Goal: Task Accomplishment & Management: Complete application form

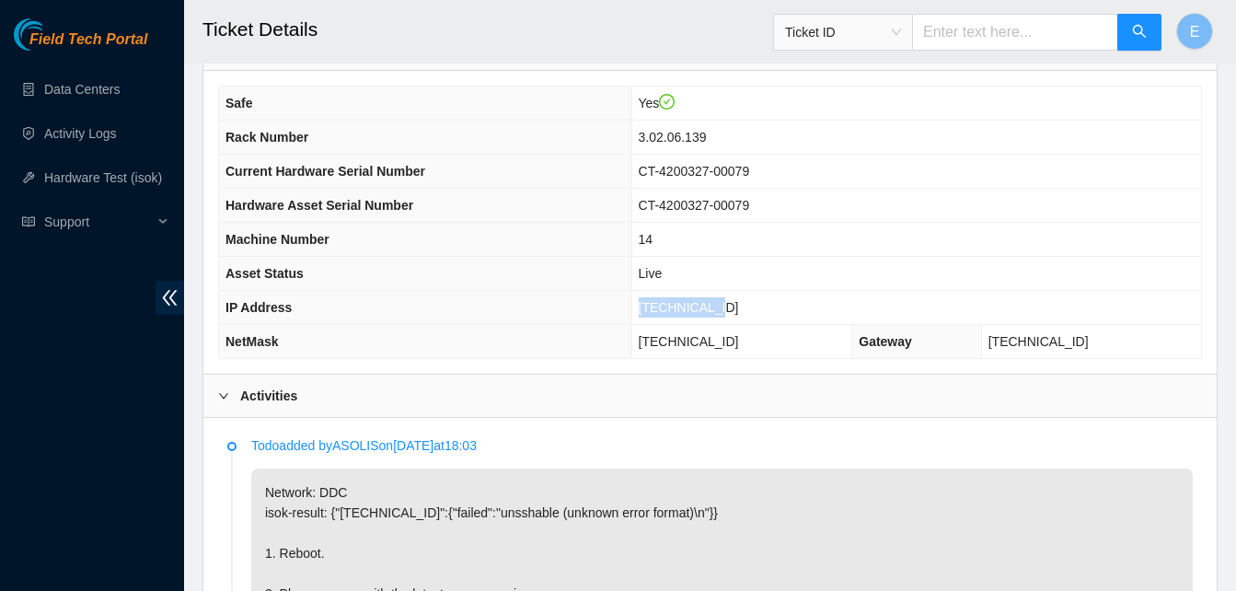
scroll to position [577, 0]
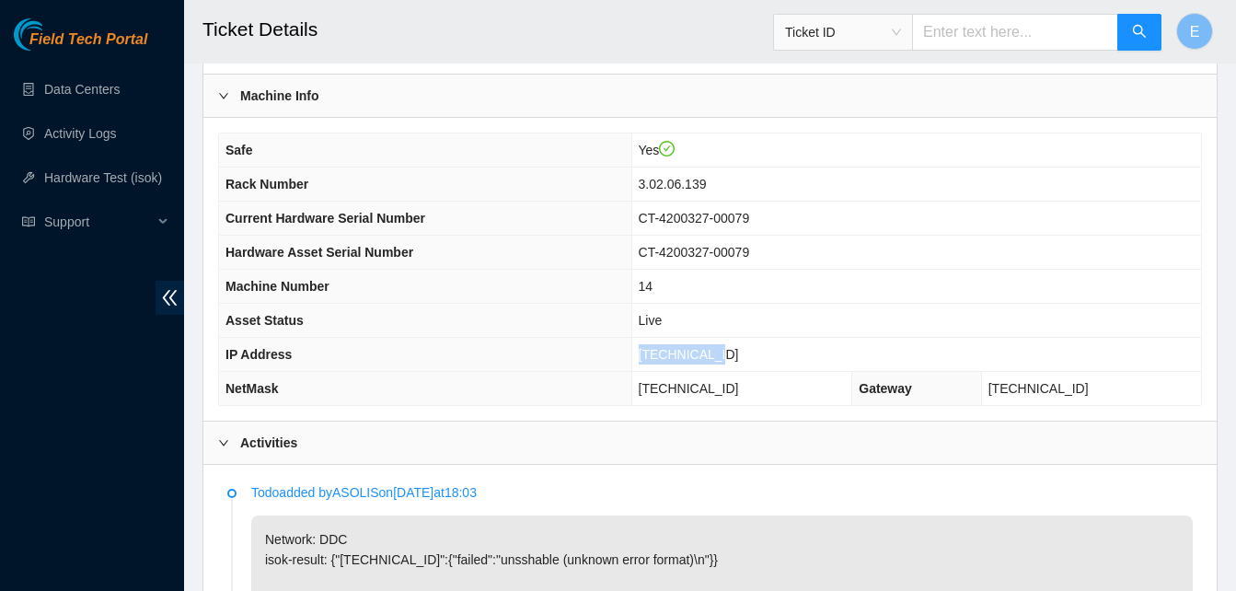
click at [790, 357] on td "[TECHNICAL_ID]" at bounding box center [916, 355] width 570 height 34
drag, startPoint x: 694, startPoint y: 357, endPoint x: 761, endPoint y: 363, distance: 67.5
click at [761, 363] on td "[TECHNICAL_ID]" at bounding box center [916, 355] width 570 height 34
copy span "[TECHNICAL_ID]"
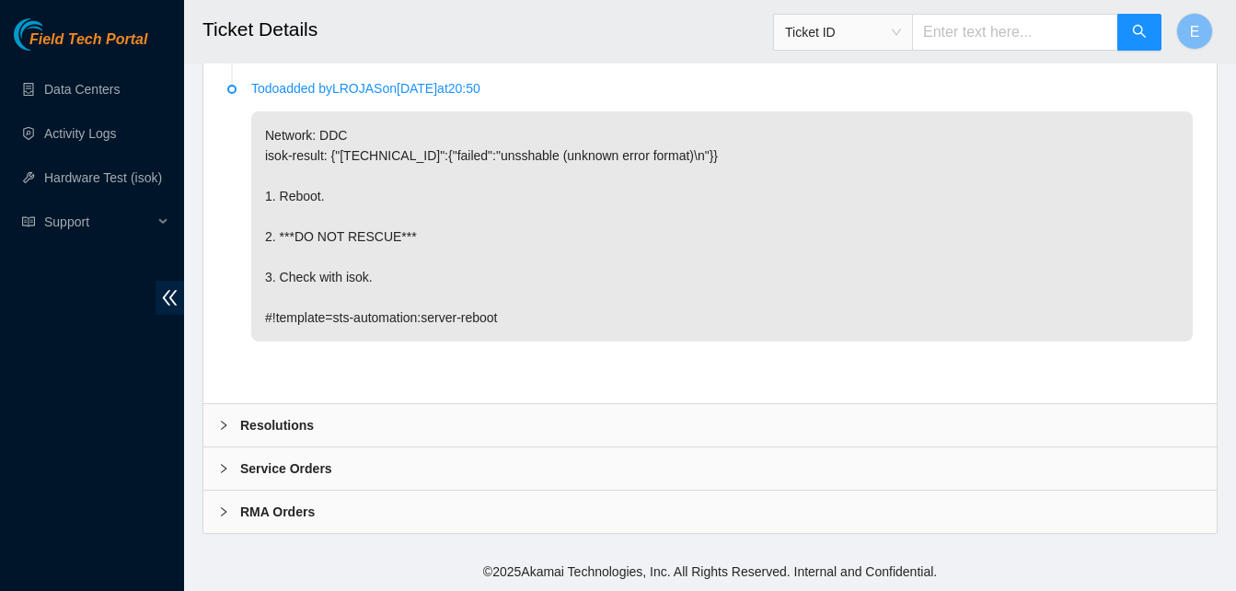
scroll to position [2148, 0]
click at [283, 429] on b "Resolutions" at bounding box center [277, 425] width 74 height 20
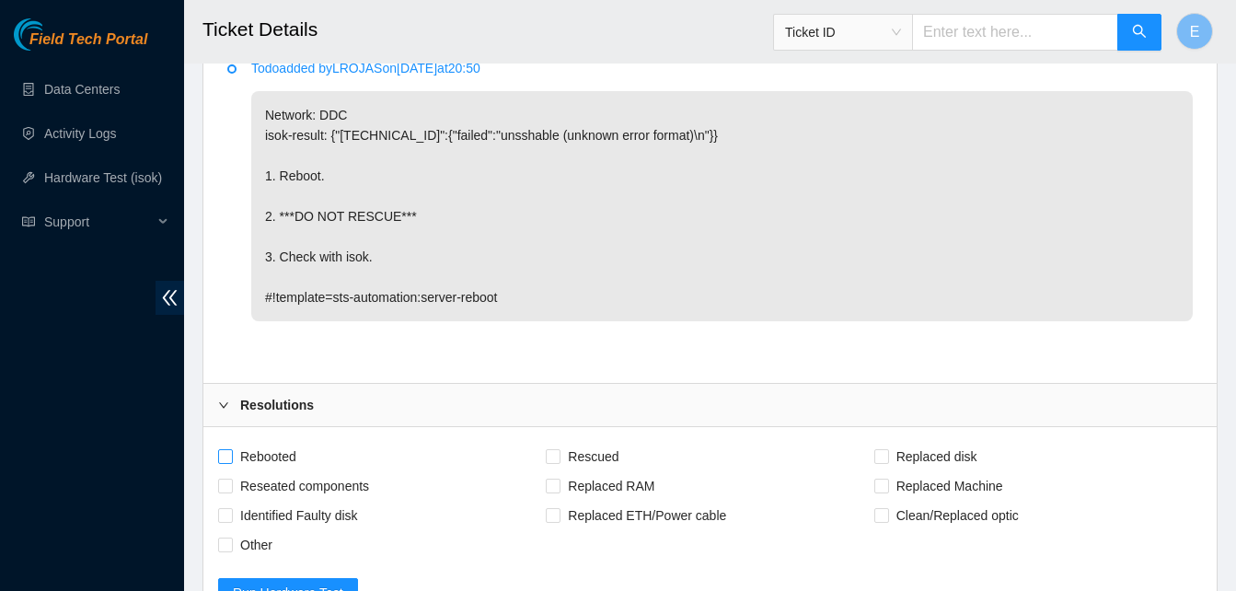
click at [228, 462] on input "Rebooted" at bounding box center [224, 455] width 13 height 13
checkbox input "true"
click at [561, 471] on span "Rescued" at bounding box center [592, 456] width 65 height 29
click at [559, 462] on input "Rescued" at bounding box center [552, 455] width 13 height 13
checkbox input "true"
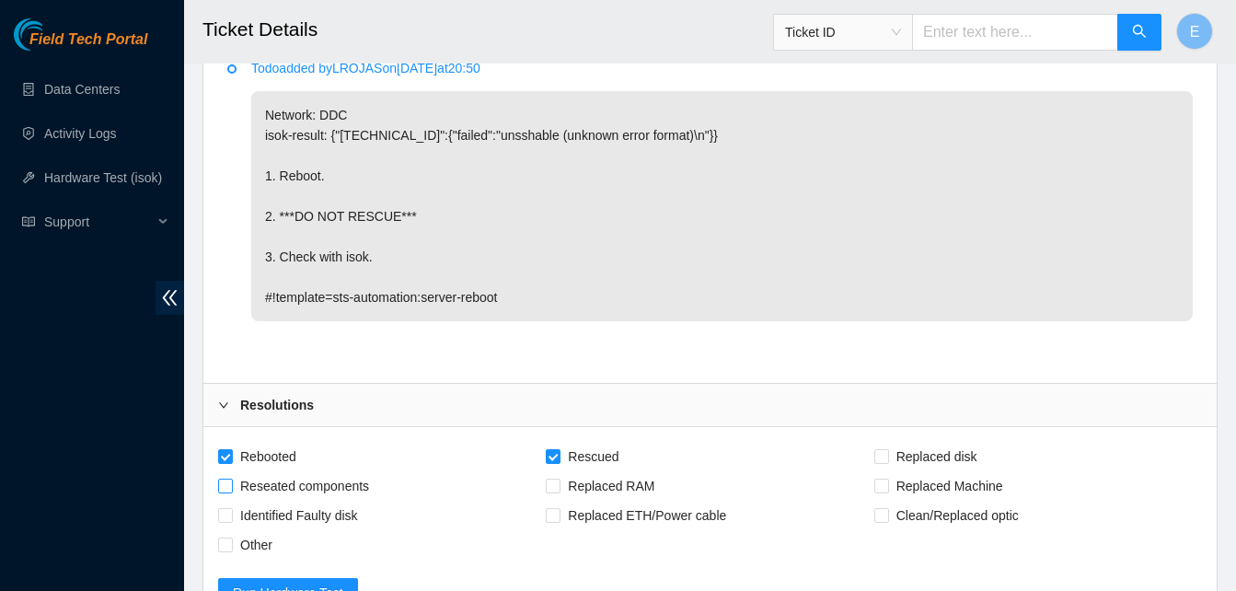
click at [225, 491] on input "Reseated components" at bounding box center [224, 485] width 13 height 13
checkbox input "true"
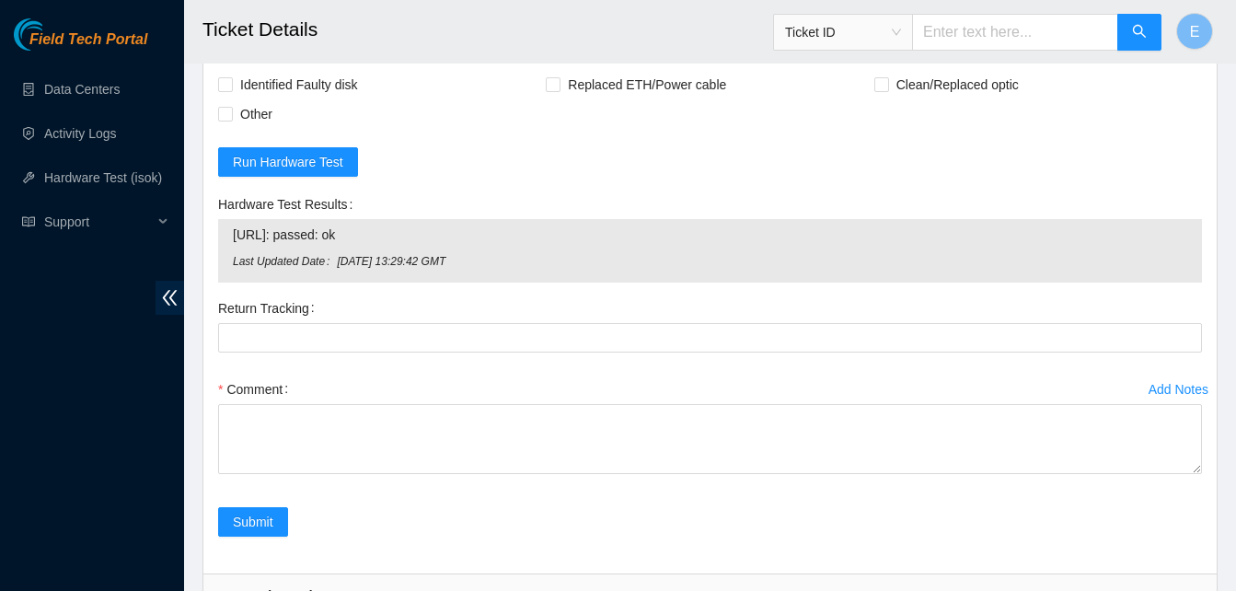
scroll to position [2579, 0]
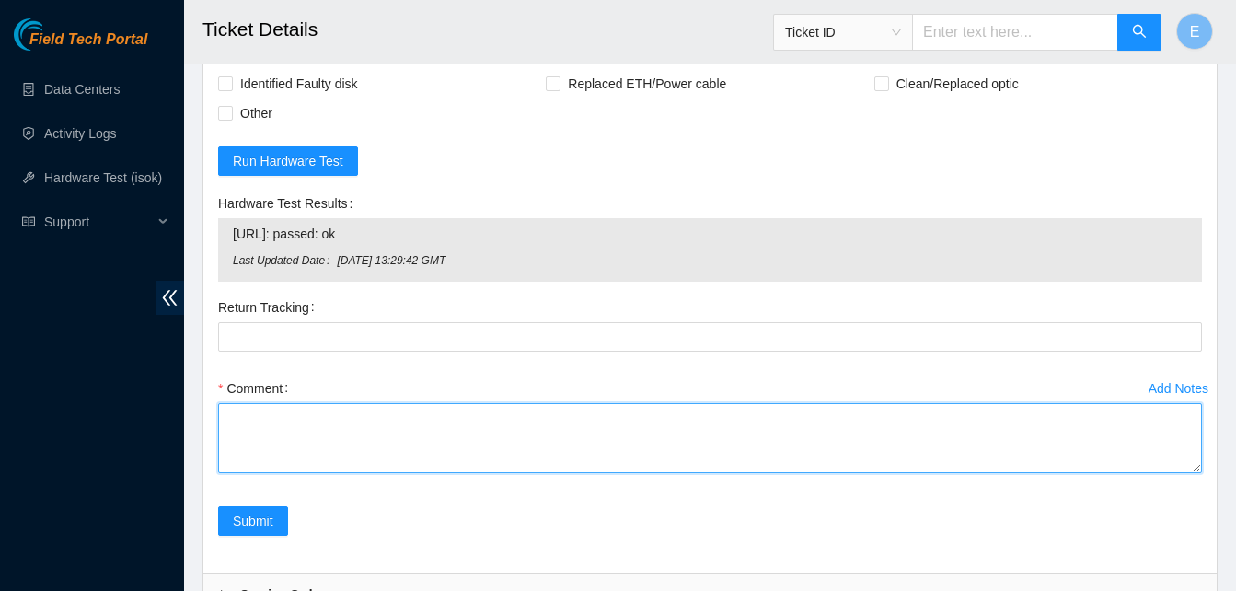
click at [267, 464] on textarea "Comment" at bounding box center [710, 438] width 984 height 70
type textarea "verify rack and server verify sn powered down checked eth and power cord"
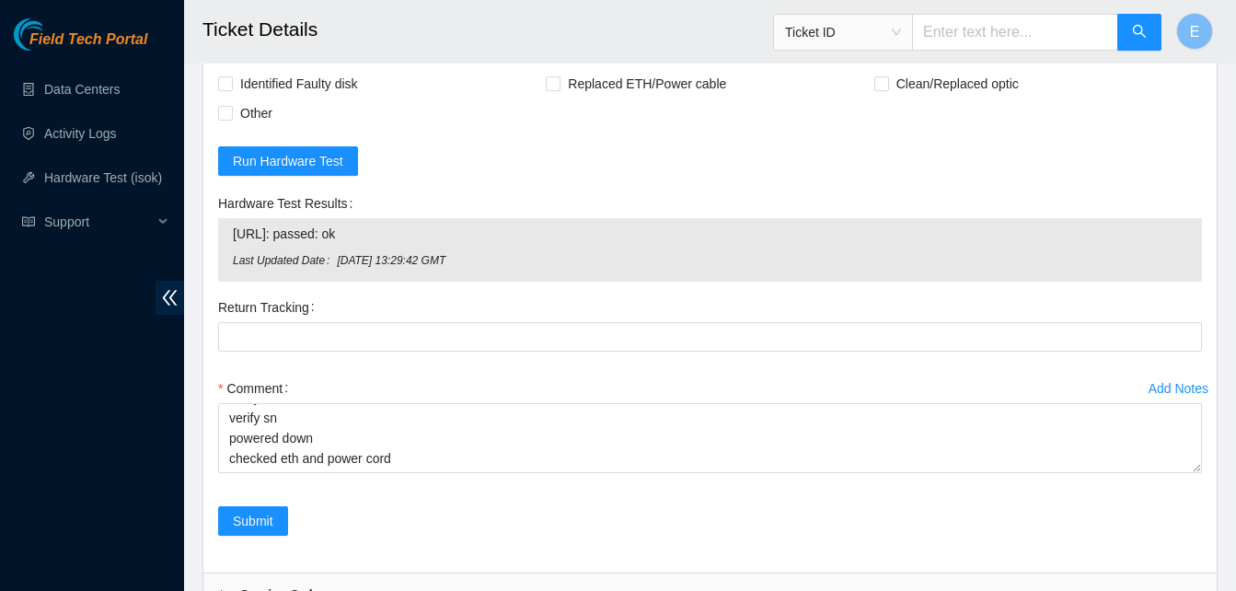
click at [230, 60] on input "Reseated components" at bounding box center [224, 53] width 13 height 13
checkbox input "false"
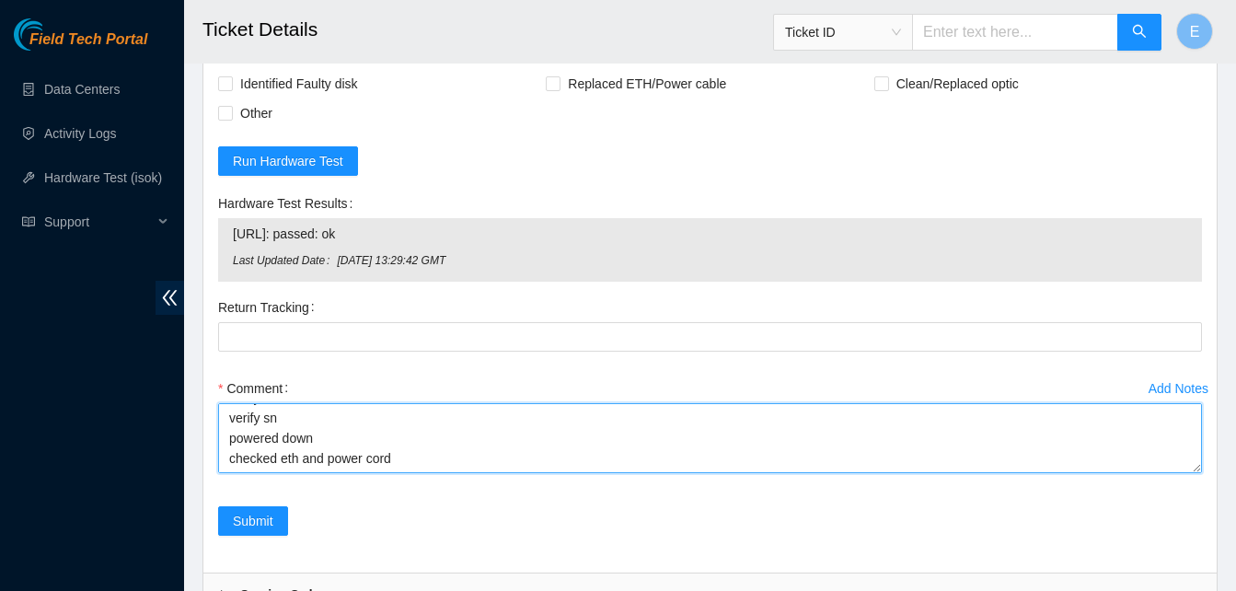
click at [250, 473] on textarea "verify rack and server verify sn powered down checked eth and power cord" at bounding box center [710, 438] width 984 height 70
click at [279, 473] on textarea "verify rack and server verify sn powered down checked eth and power cord powere…" at bounding box center [710, 438] width 984 height 70
click at [329, 473] on textarea "verify rack and server verify sn powered down checked eth and power cord powere…" at bounding box center [710, 438] width 984 height 70
paste textarea "329014 29-08-2025 03:23:59 23.61.198.99 COMPLETE Result Detail Message Ticket I…"
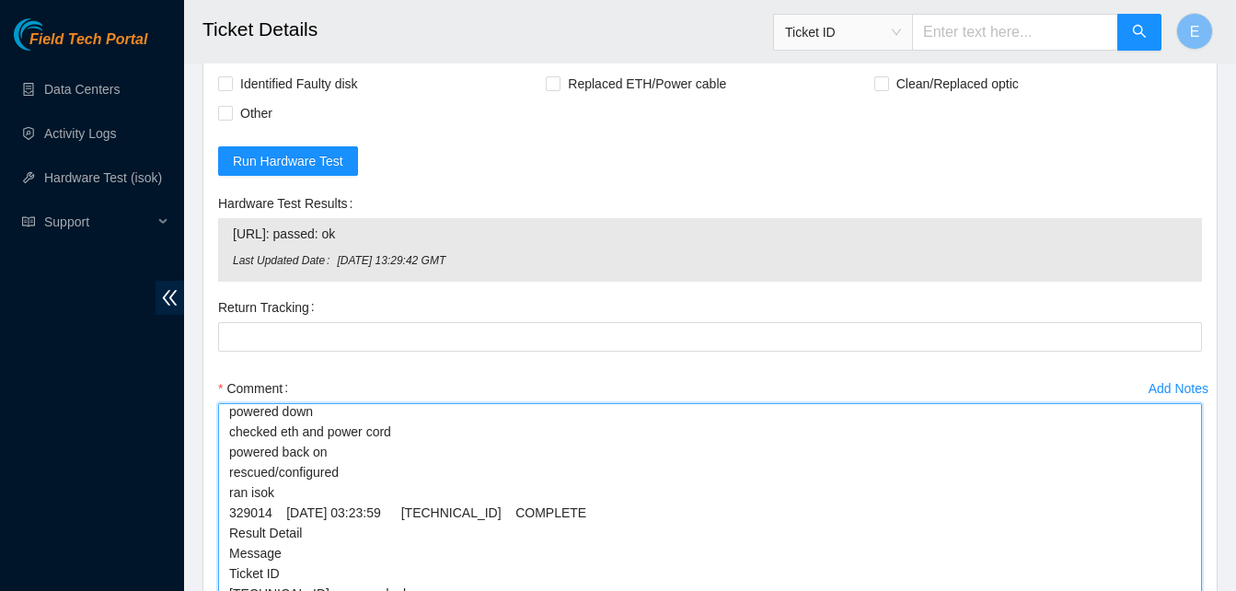
scroll to position [32, 0]
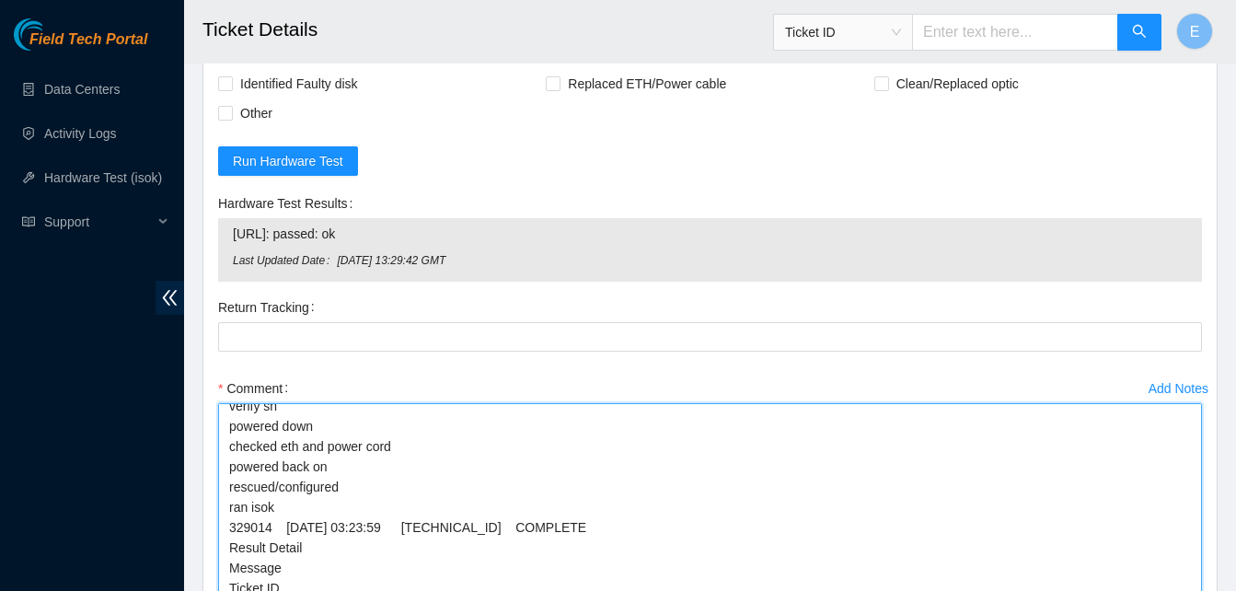
drag, startPoint x: 1197, startPoint y: 488, endPoint x: 1204, endPoint y: 638, distance: 150.1
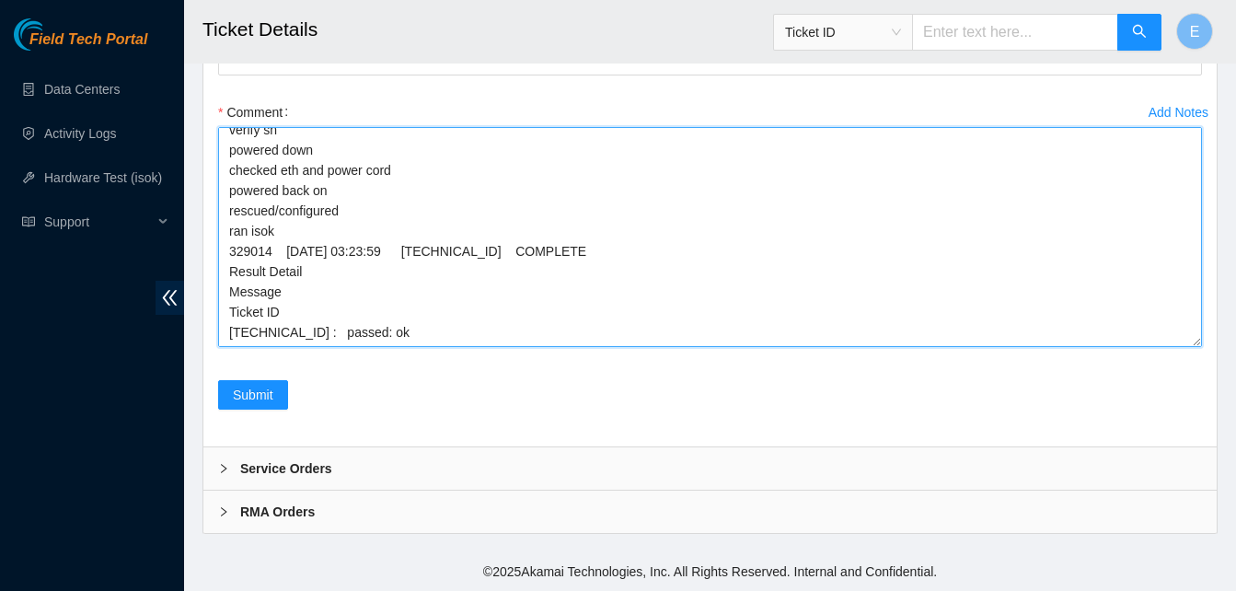
drag, startPoint x: 226, startPoint y: 148, endPoint x: 400, endPoint y: 355, distance: 270.4
click at [400, 355] on div "Comment verify rack and server verify sn powered down checked eth and power cor…" at bounding box center [710, 228] width 984 height 260
type textarea "verify rack and server verify sn powered down checked eth and power cord powere…"
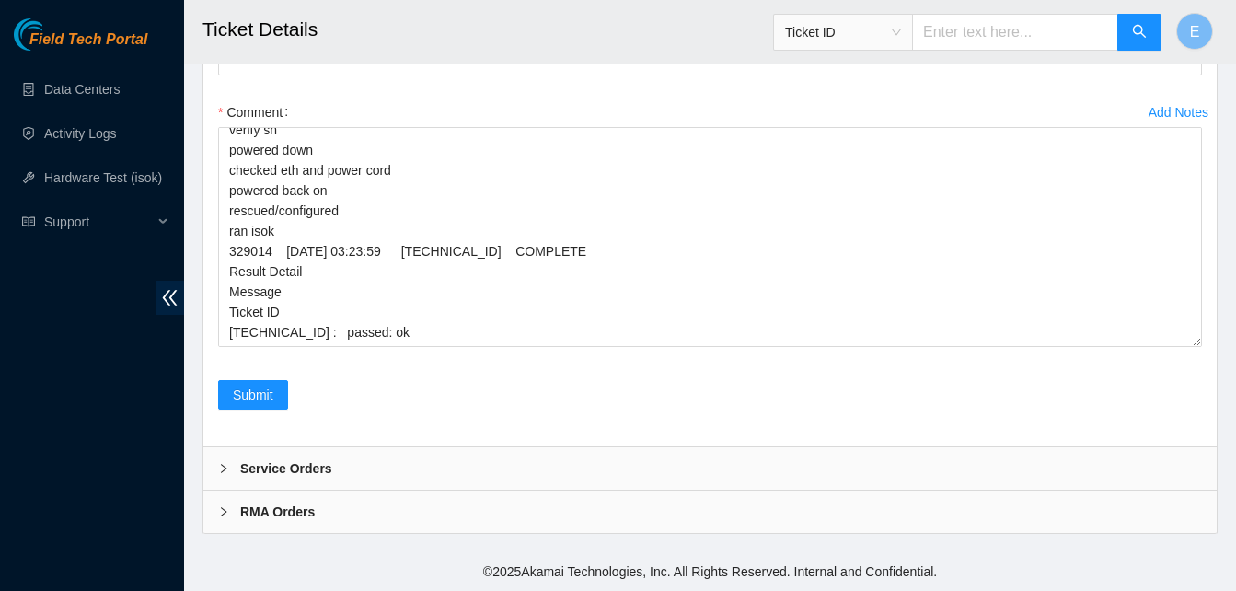
click at [409, 383] on div "Submit" at bounding box center [710, 406] width 998 height 52
click at [251, 397] on span "Submit" at bounding box center [253, 395] width 40 height 20
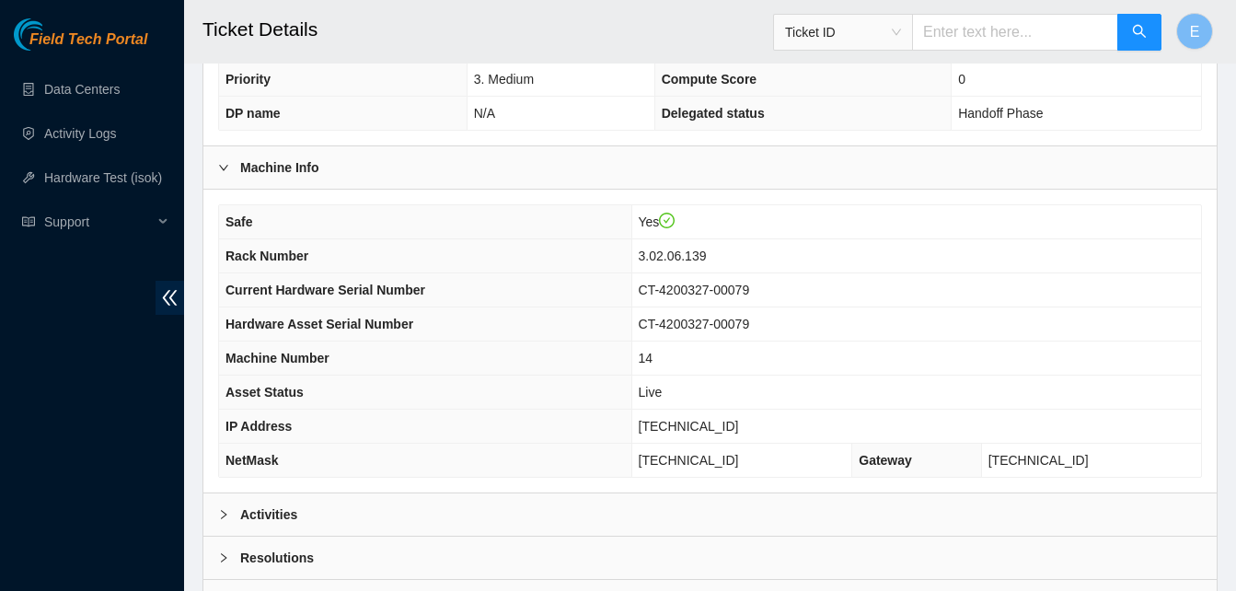
scroll to position [506, 0]
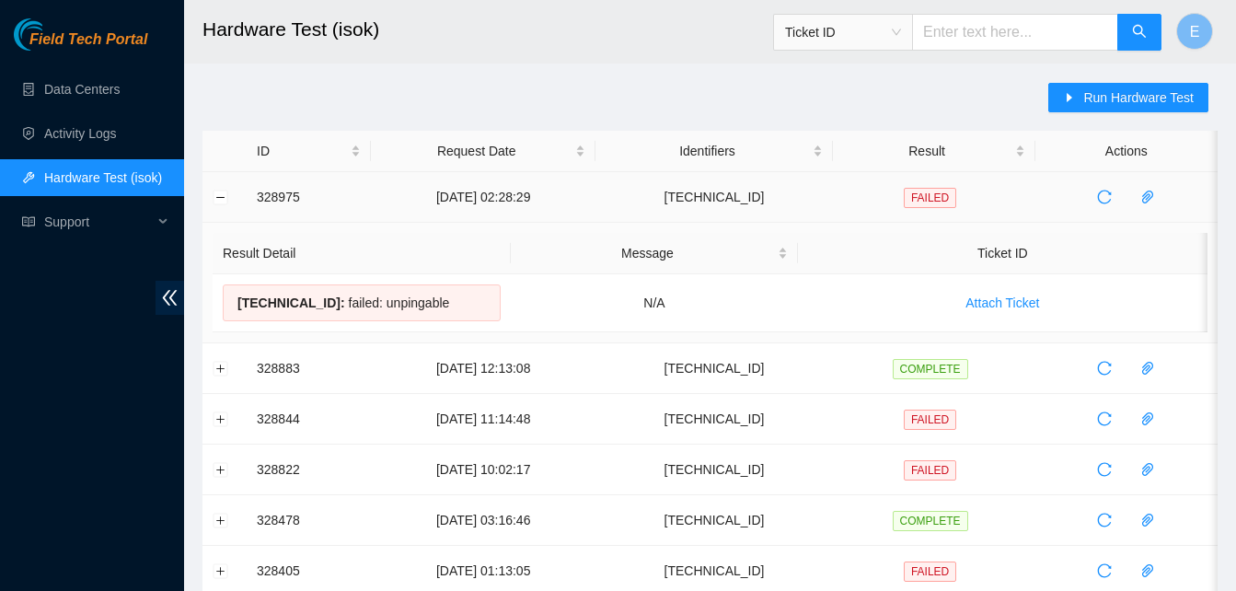
click at [216, 195] on button "Collapse row" at bounding box center [220, 197] width 15 height 15
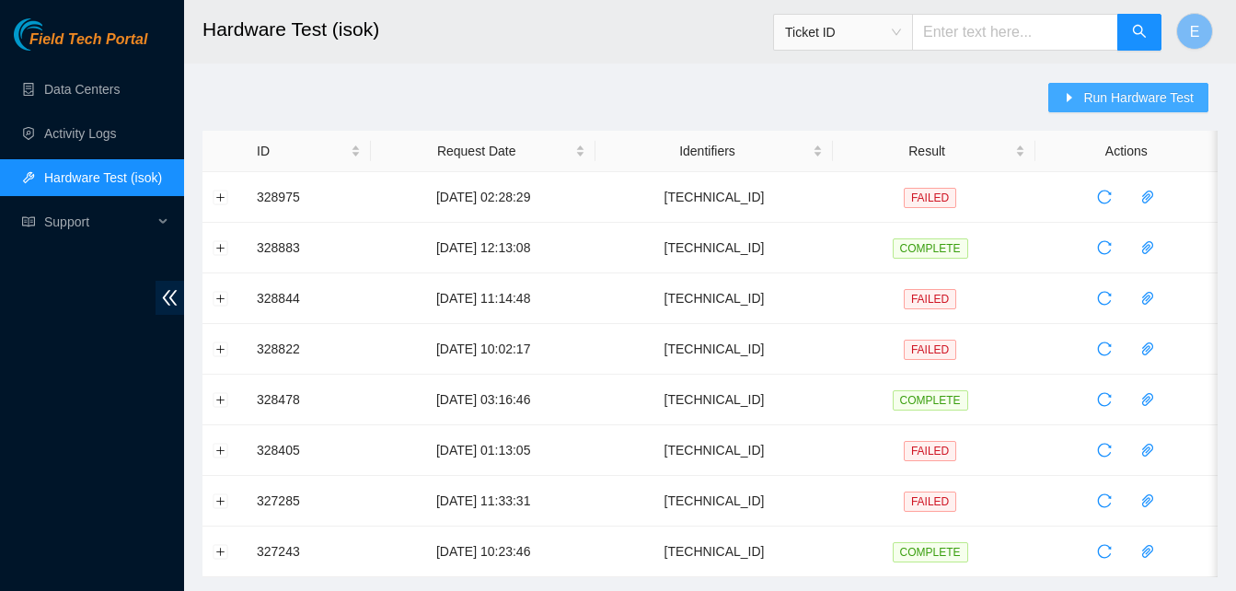
click at [1124, 100] on span "Run Hardware Test" at bounding box center [1138, 97] width 110 height 20
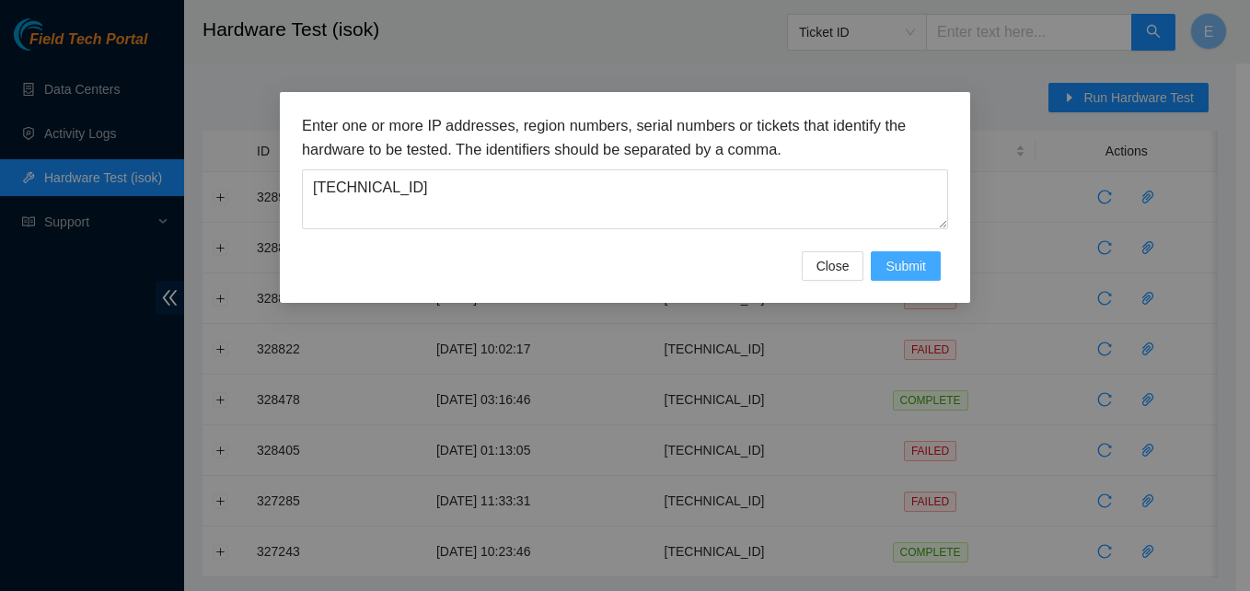
click at [917, 267] on span "Submit" at bounding box center [905, 266] width 40 height 20
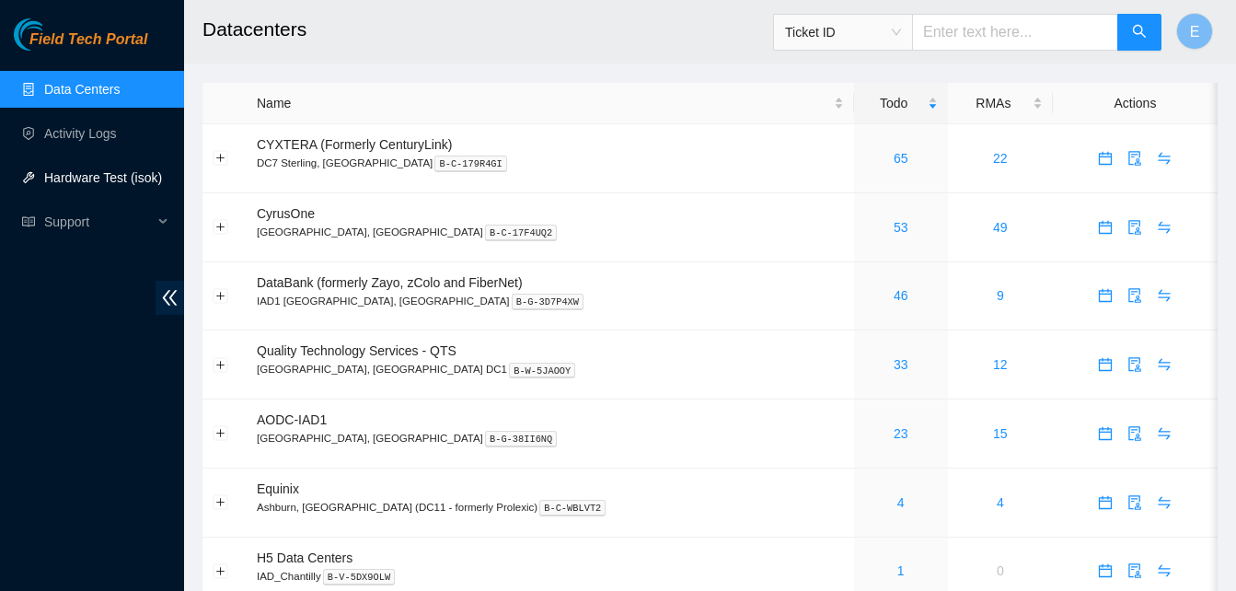
click at [88, 174] on link "Hardware Test (isok)" at bounding box center [103, 177] width 118 height 15
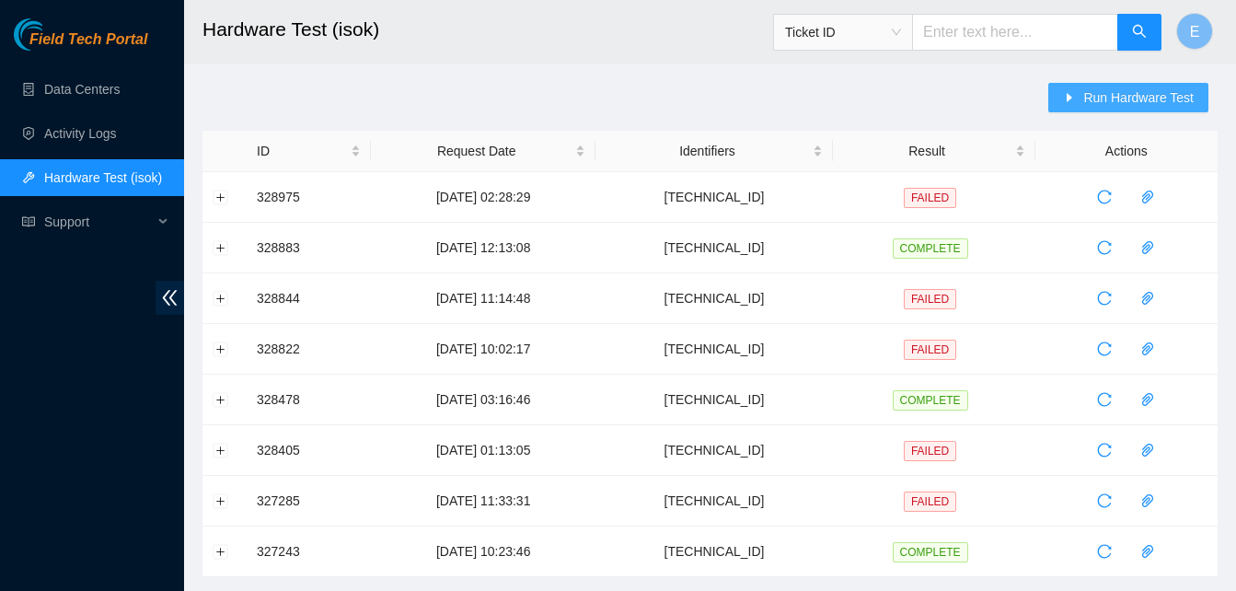
click at [1106, 104] on span "Run Hardware Test" at bounding box center [1138, 97] width 110 height 20
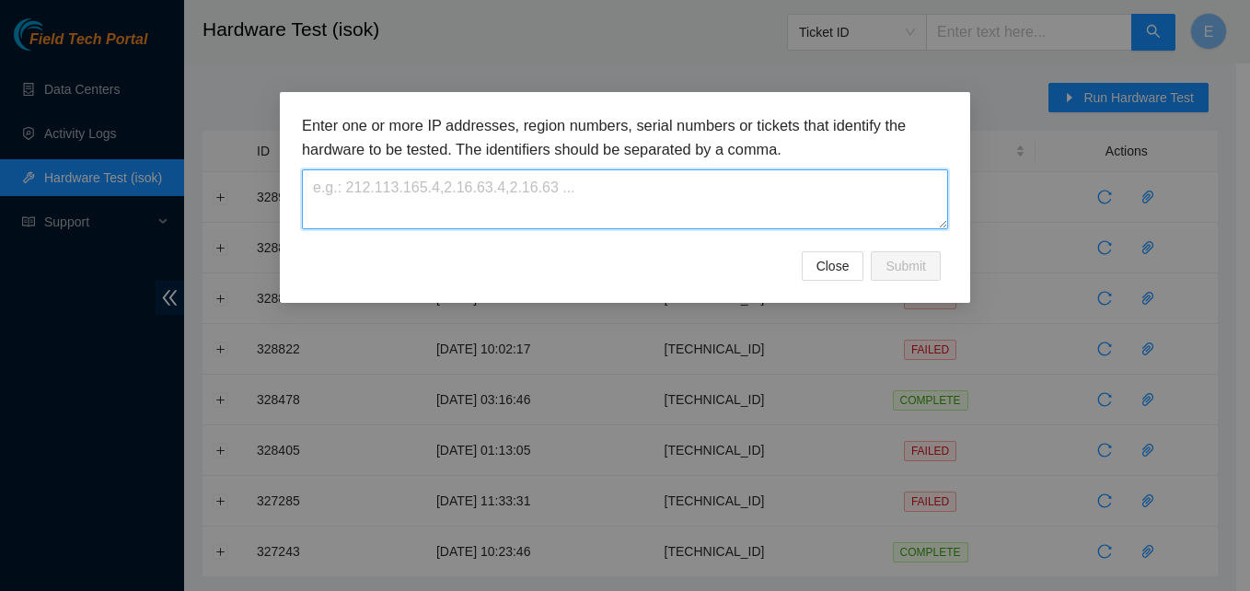
click at [491, 191] on textarea at bounding box center [625, 199] width 646 height 60
paste textarea "[TECHNICAL_ID]"
type textarea "[TECHNICAL_ID]"
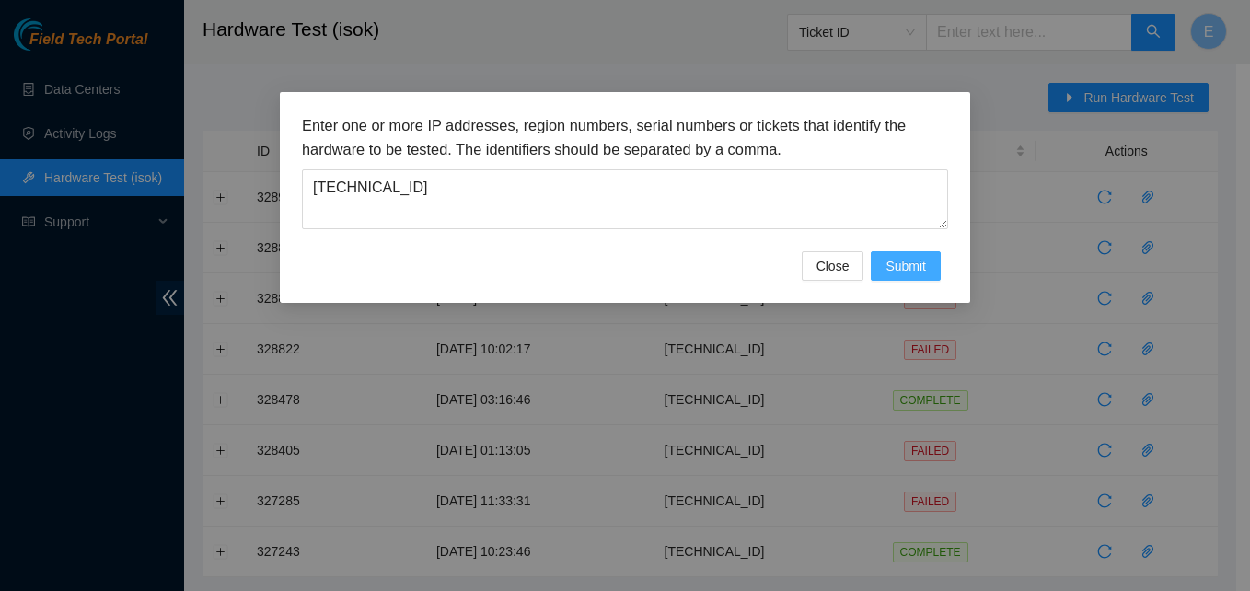
click at [894, 274] on span "Submit" at bounding box center [905, 266] width 40 height 20
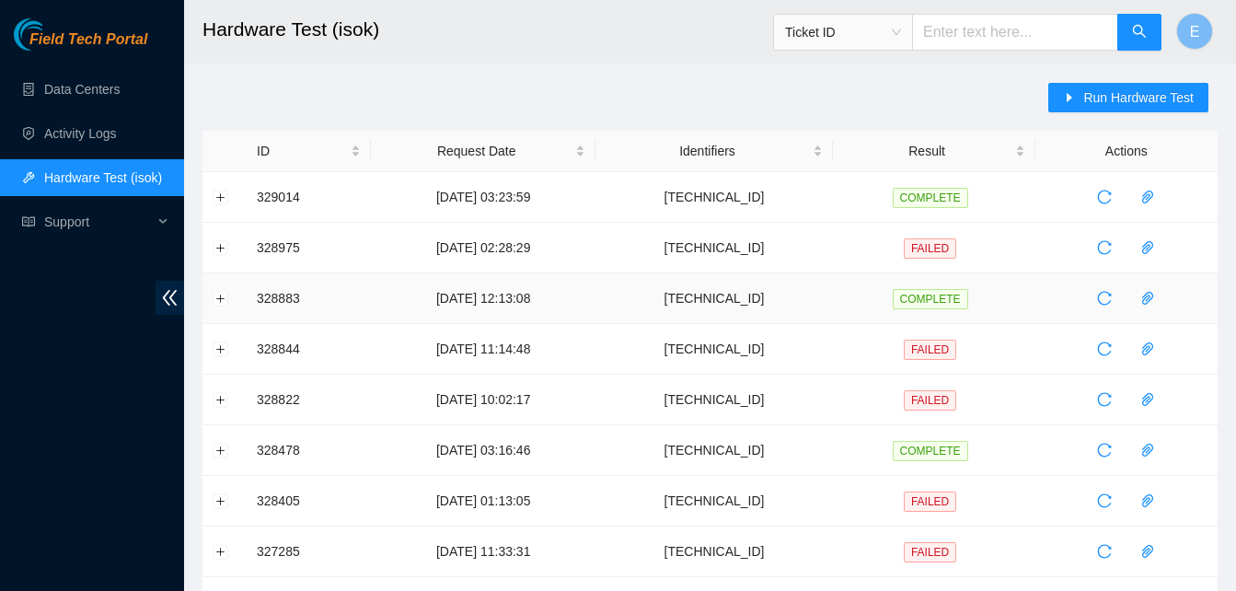
click at [894, 274] on td "COMPLETE" at bounding box center [934, 298] width 202 height 51
click at [222, 200] on button "Expand row" at bounding box center [220, 197] width 15 height 15
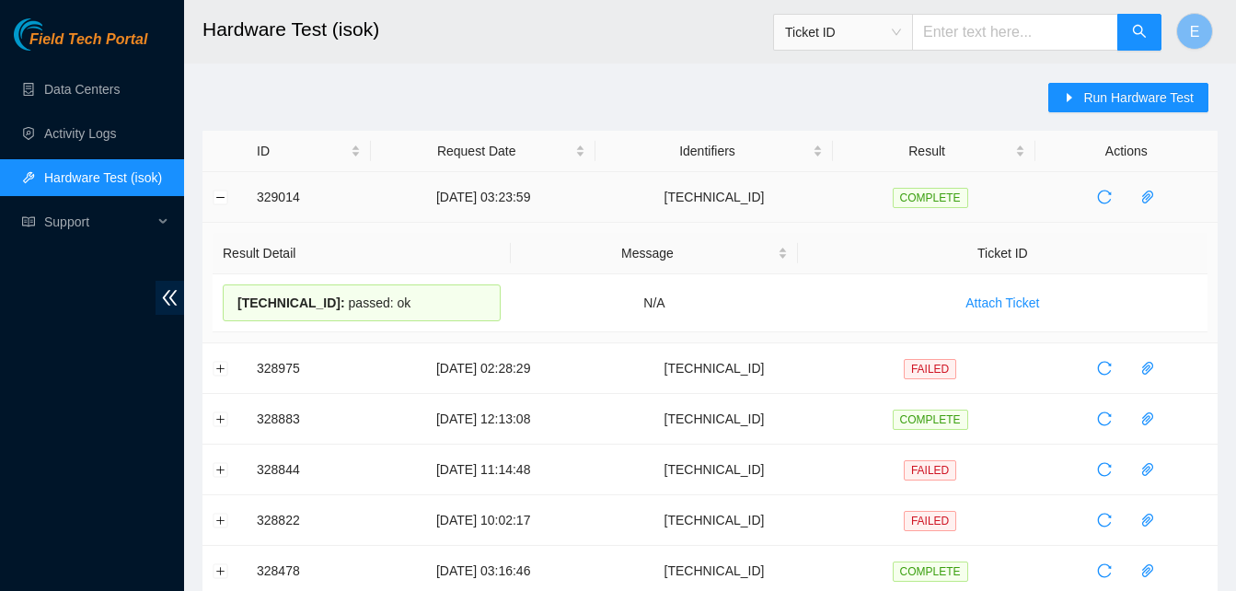
drag, startPoint x: 413, startPoint y: 301, endPoint x: 285, endPoint y: 214, distance: 154.4
click at [285, 214] on tbody "329014 29-08-2025 03:23:59 23.61.198.99 COMPLETE Result Detail Message Ticket I…" at bounding box center [709, 460] width 1015 height 576
drag, startPoint x: 285, startPoint y: 214, endPoint x: 257, endPoint y: 198, distance: 33.0
click at [257, 198] on td "329014" at bounding box center [309, 197] width 124 height 51
drag, startPoint x: 257, startPoint y: 198, endPoint x: 391, endPoint y: 296, distance: 166.6
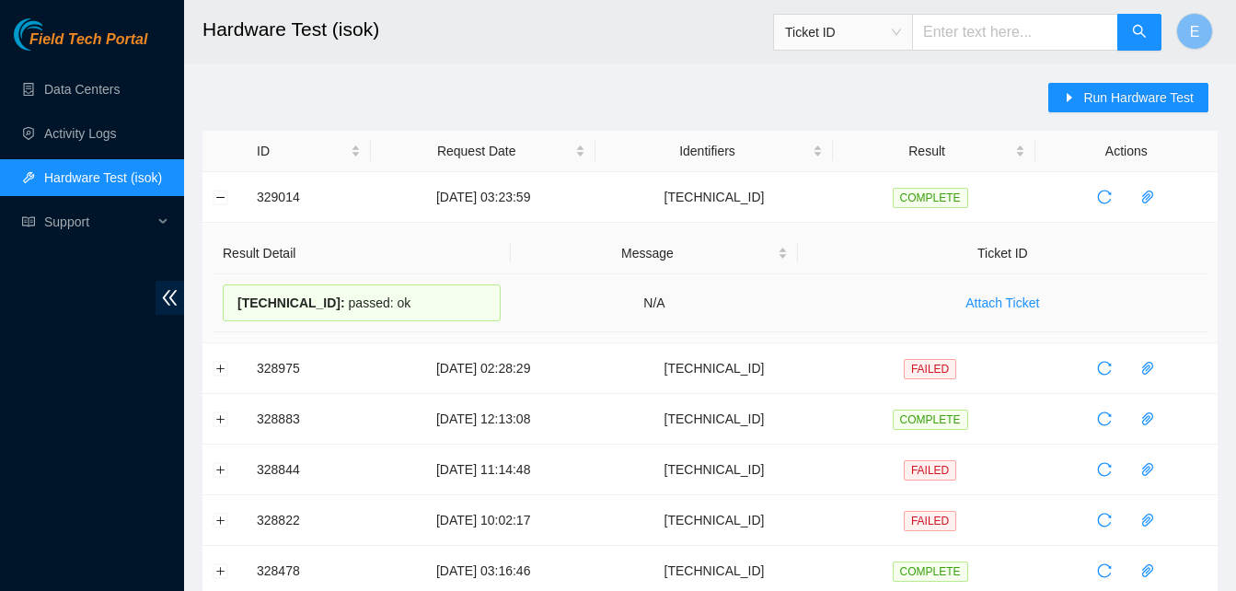
click at [391, 296] on tbody "329014 29-08-2025 03:23:59 23.61.198.99 COMPLETE Result Detail Message Ticket I…" at bounding box center [709, 460] width 1015 height 576
copy tbody "329014 29-08-2025 03:23:59 23.61.198.99 COMPLETE Result Detail Message Ticket I…"
click at [229, 203] on td at bounding box center [224, 197] width 44 height 51
click at [225, 202] on button "Collapse row" at bounding box center [220, 197] width 15 height 15
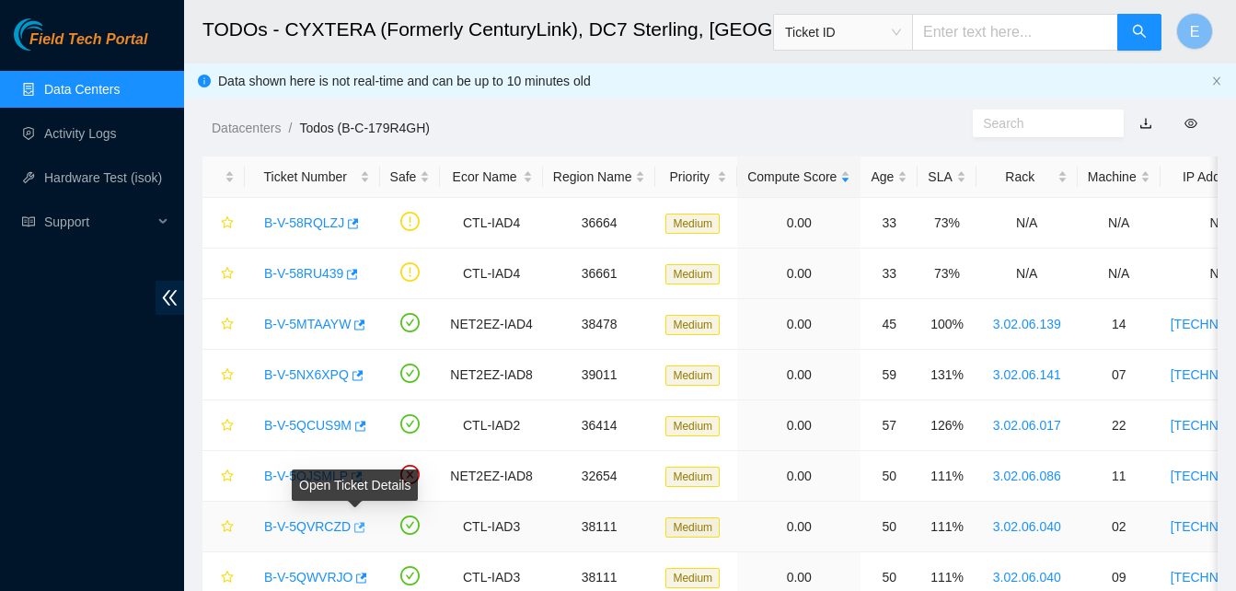
click at [352, 527] on icon "button" at bounding box center [358, 527] width 13 height 13
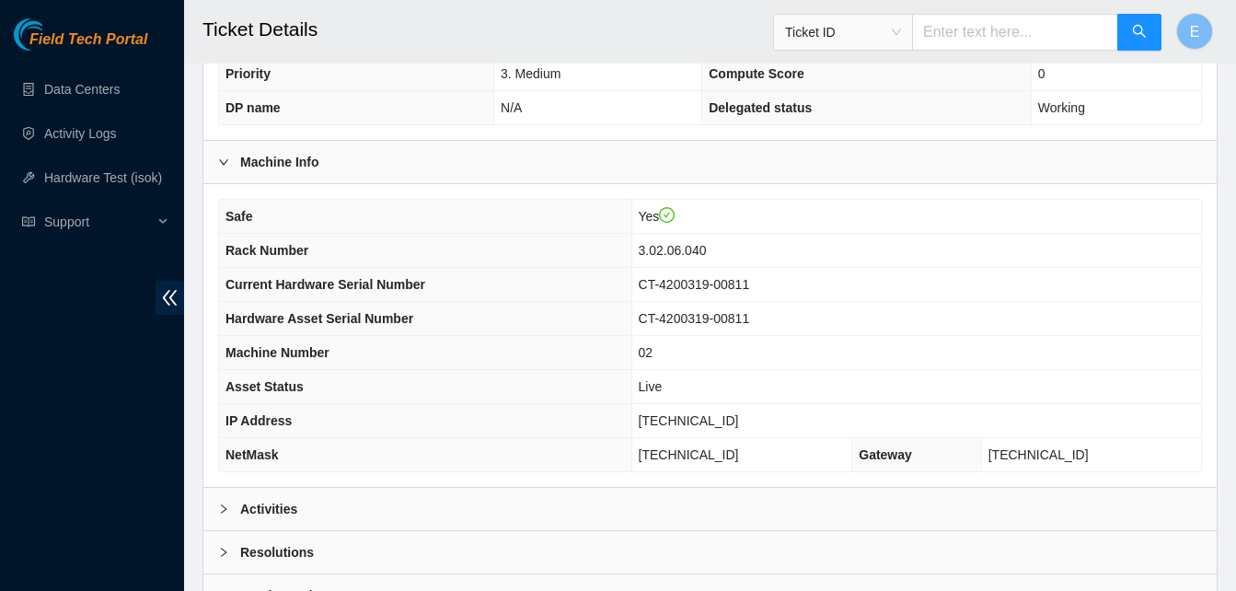
scroll to position [638, 0]
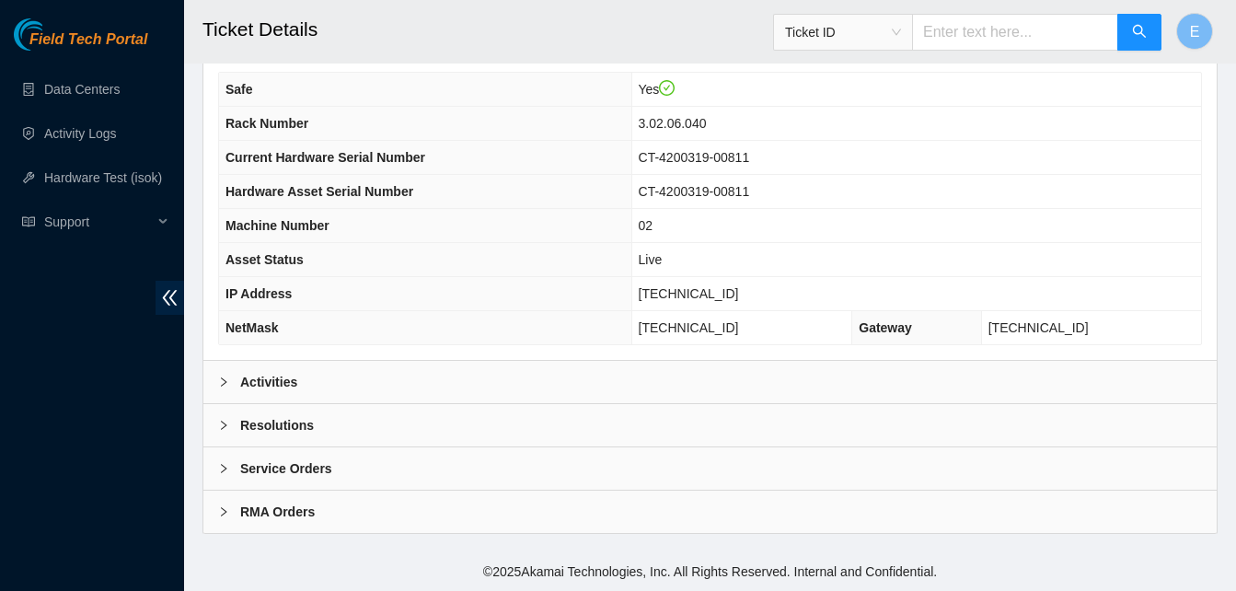
click at [250, 376] on b "Activities" at bounding box center [268, 382] width 57 height 20
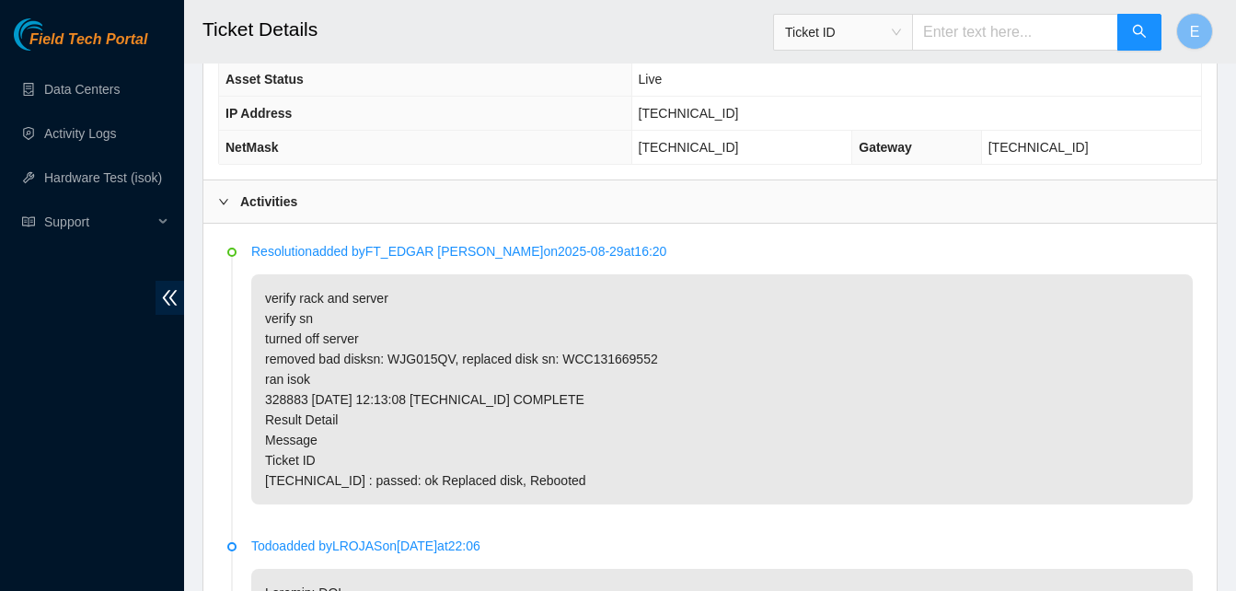
scroll to position [819, 0]
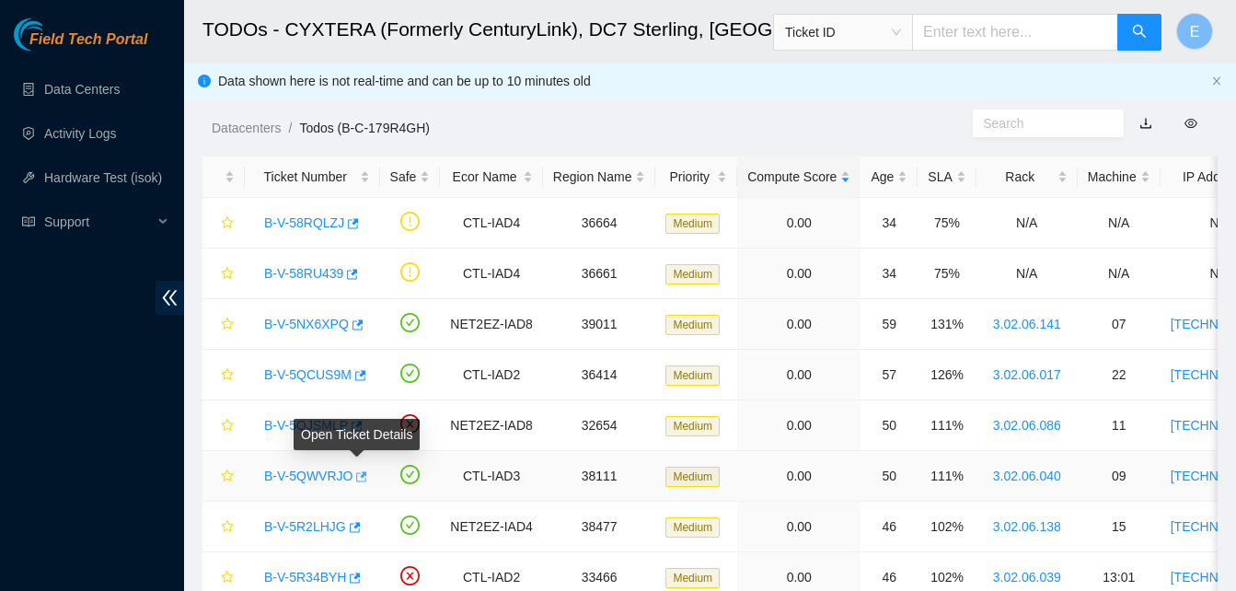
click at [355, 479] on icon "button" at bounding box center [359, 476] width 13 height 13
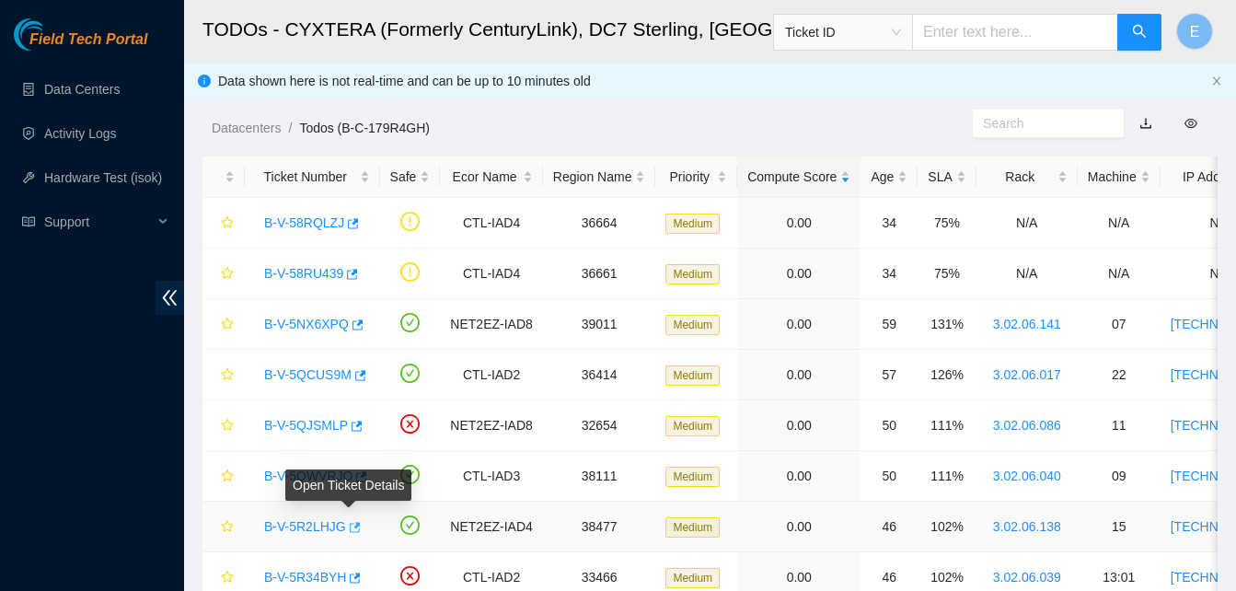
click at [351, 527] on icon "button" at bounding box center [355, 527] width 11 height 10
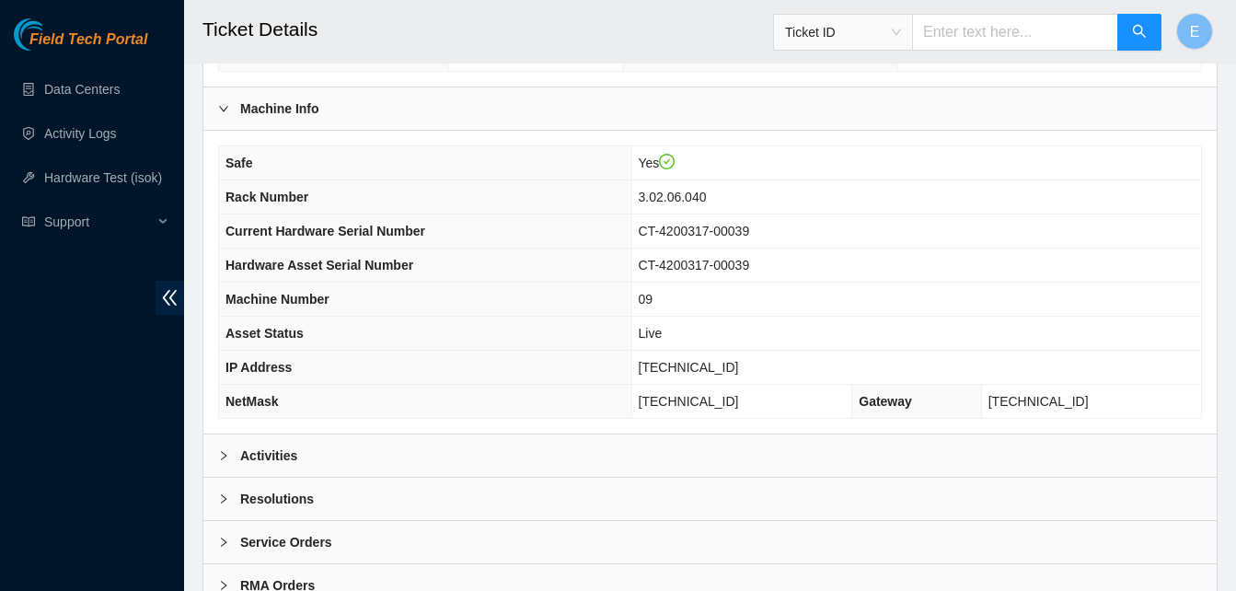
scroll to position [638, 0]
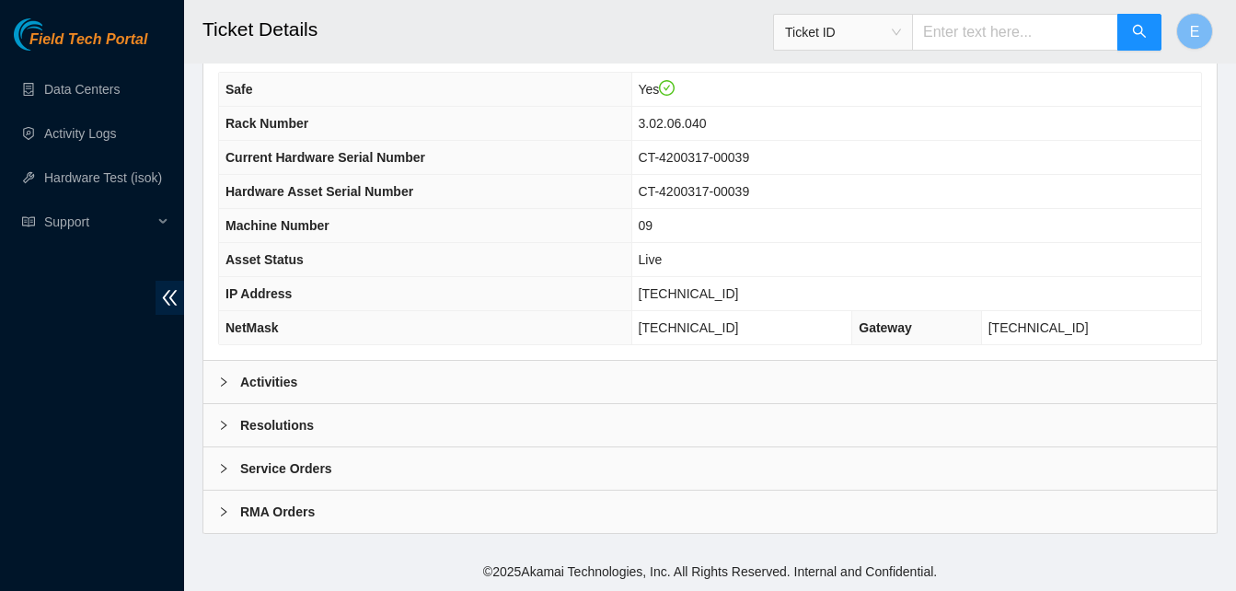
click at [259, 382] on b "Activities" at bounding box center [268, 382] width 57 height 20
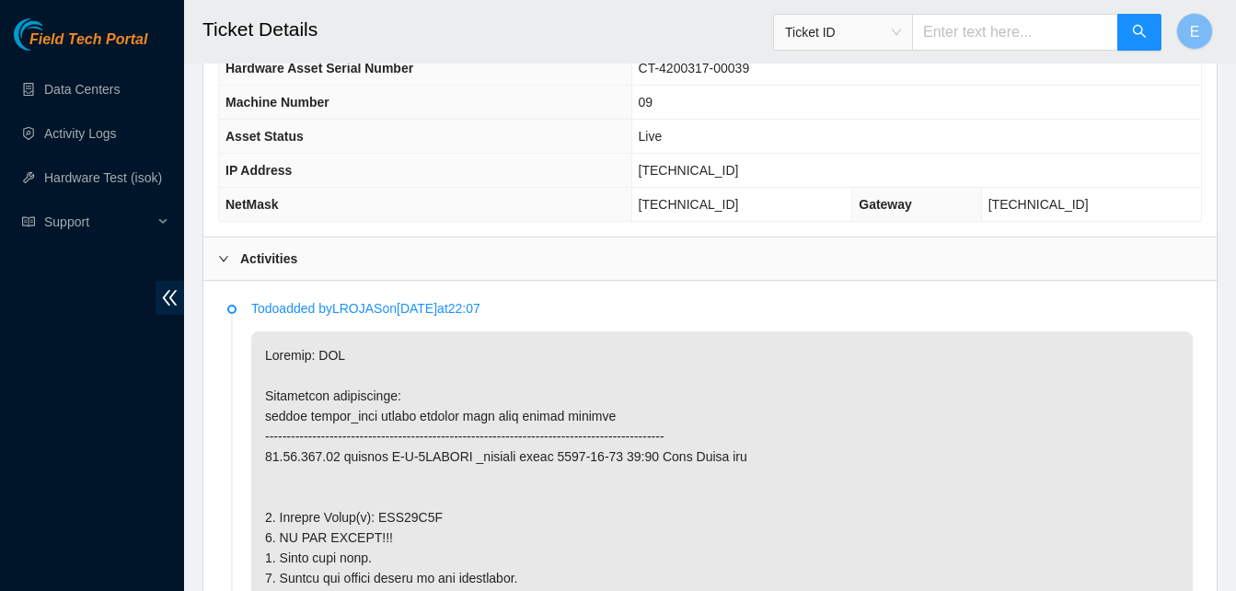
scroll to position [721, 0]
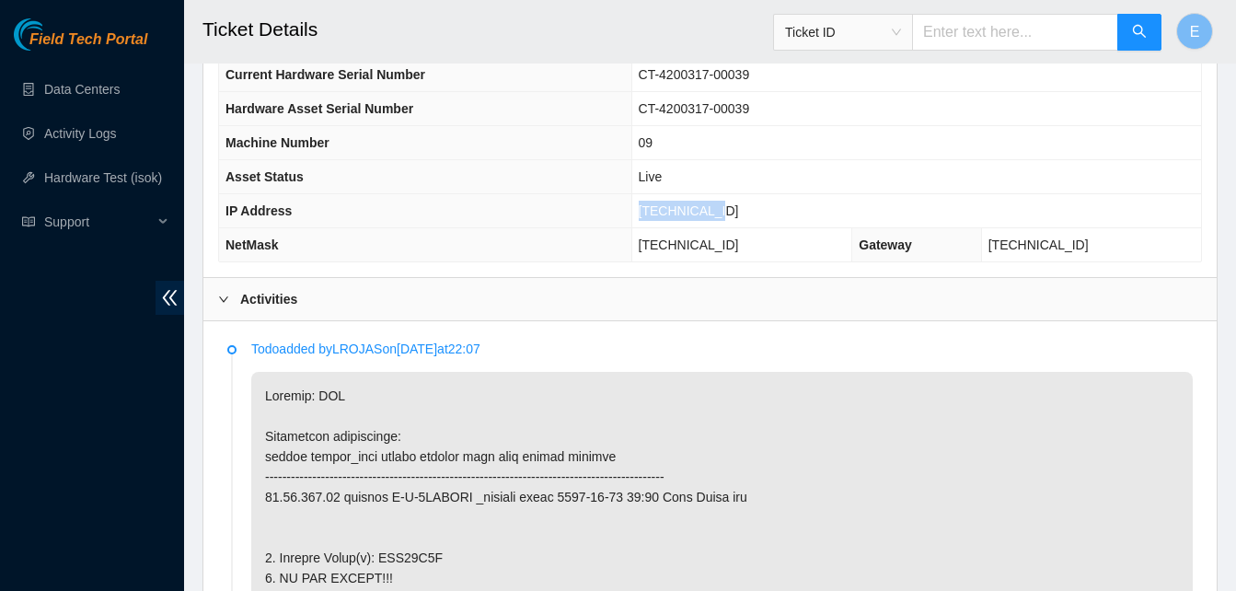
drag, startPoint x: 690, startPoint y: 203, endPoint x: 766, endPoint y: 214, distance: 76.3
click at [766, 214] on td "23.46.150.12" at bounding box center [916, 211] width 570 height 34
copy span "23.46.150.12"
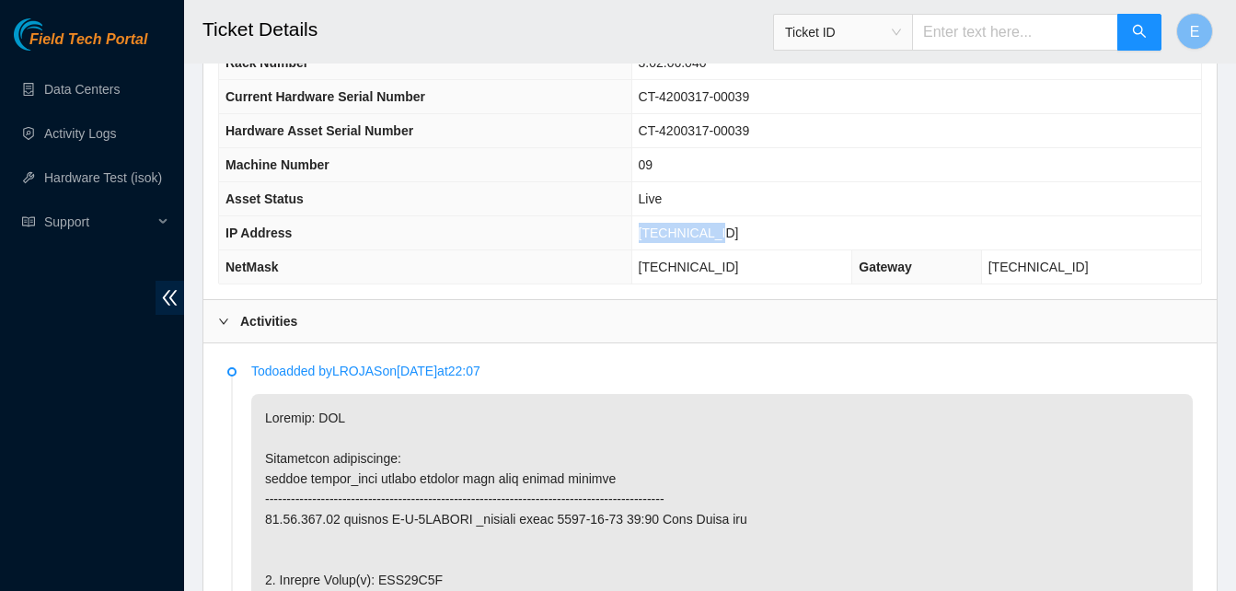
scroll to position [685, 0]
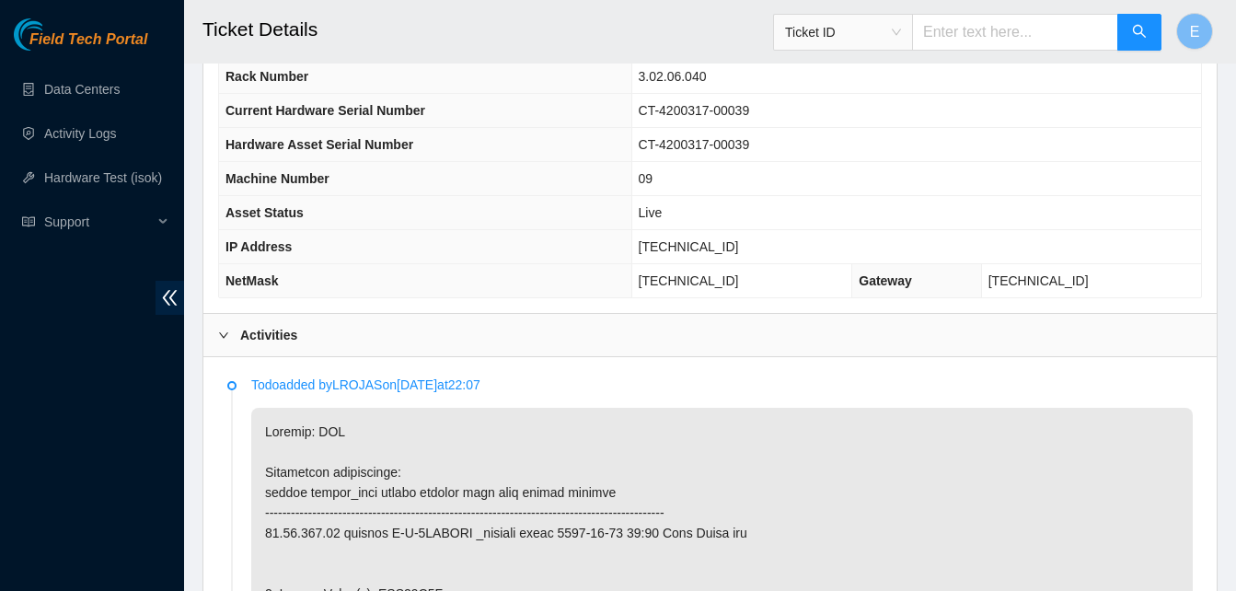
click at [631, 264] on th "NetMask" at bounding box center [425, 281] width 412 height 34
click at [688, 247] on td "23.46.150.12" at bounding box center [916, 247] width 570 height 34
drag, startPoint x: 694, startPoint y: 247, endPoint x: 766, endPoint y: 253, distance: 72.1
click at [766, 253] on td "23.46.150.12" at bounding box center [916, 247] width 570 height 34
copy span "23.46.150.12"
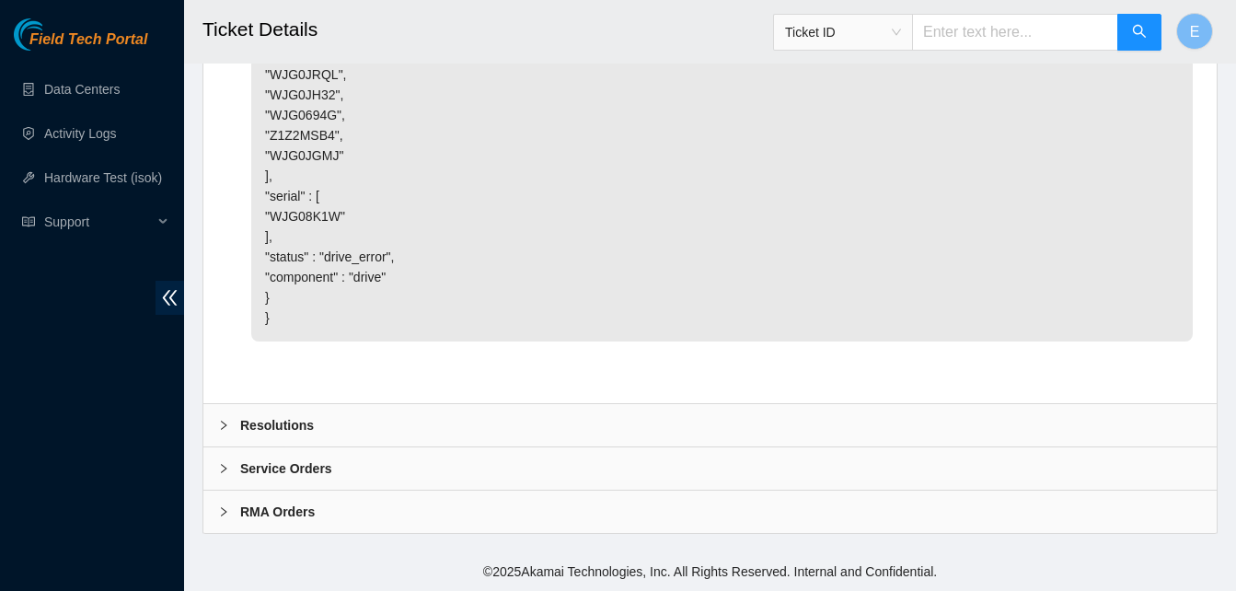
scroll to position [5580, 0]
click at [266, 420] on b "Resolutions" at bounding box center [277, 425] width 74 height 20
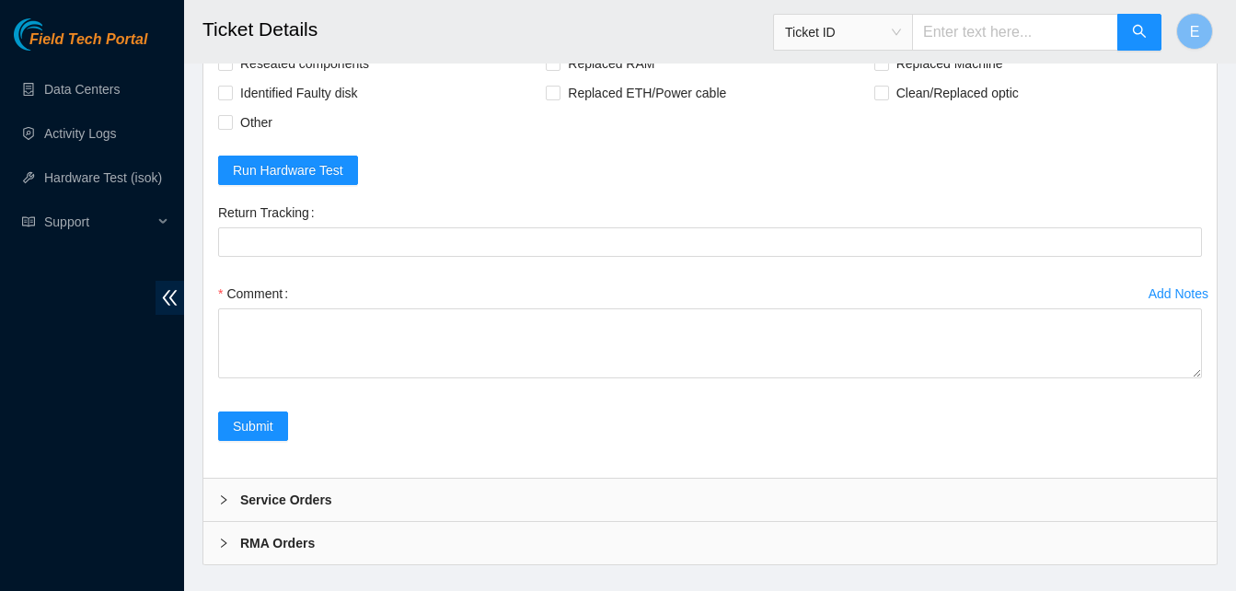
scroll to position [5761, 0]
click at [877, 39] on input "Replaced disk" at bounding box center [880, 32] width 13 height 13
checkbox input "true"
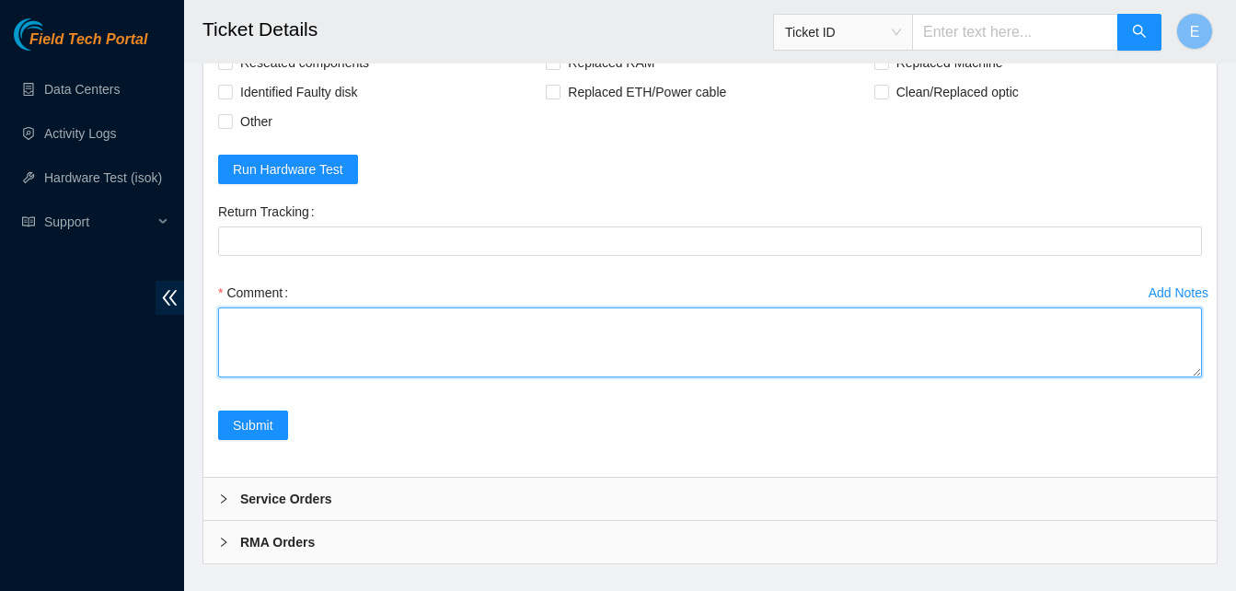
click at [251, 377] on textarea "Comment" at bounding box center [710, 342] width 984 height 70
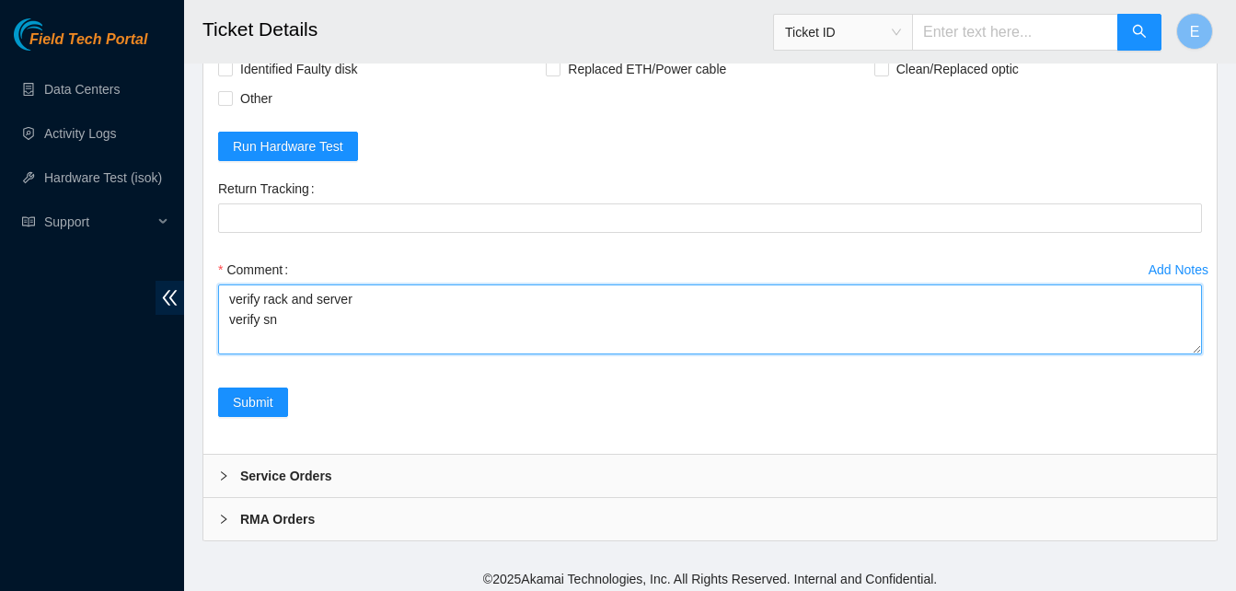
scroll to position [5804, 0]
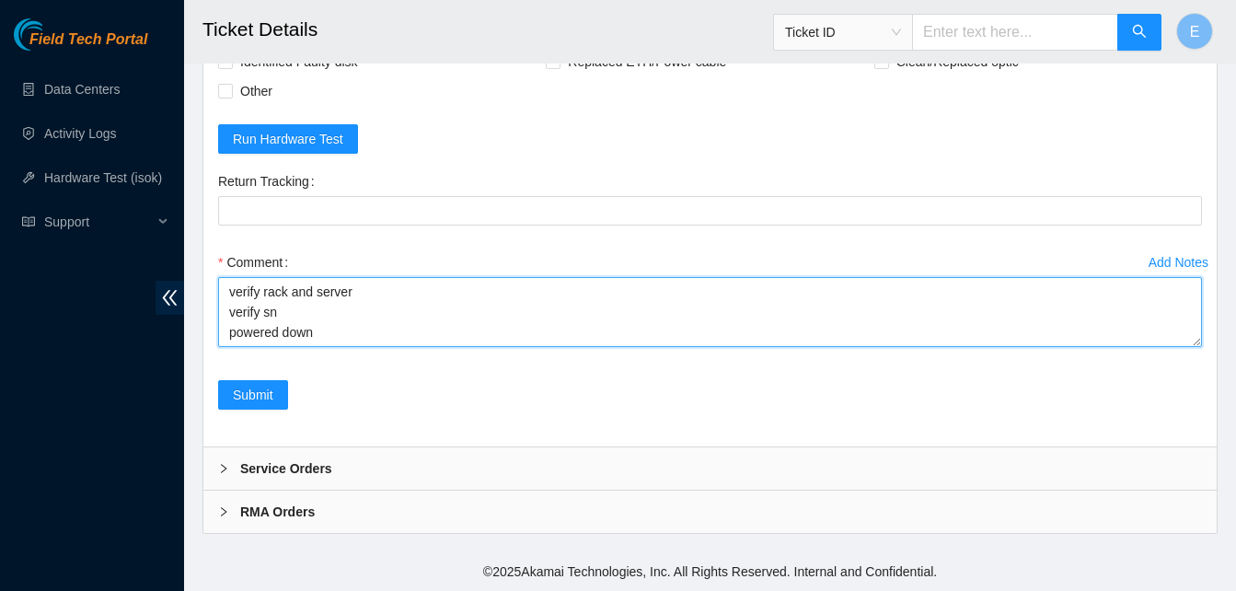
click at [367, 347] on textarea "verify rack and server verify sn powered down" at bounding box center [710, 312] width 984 height 70
paste textarea "23.46.150.12 : failed: disk: disk - Missing disk(s) Currently responding disks:…"
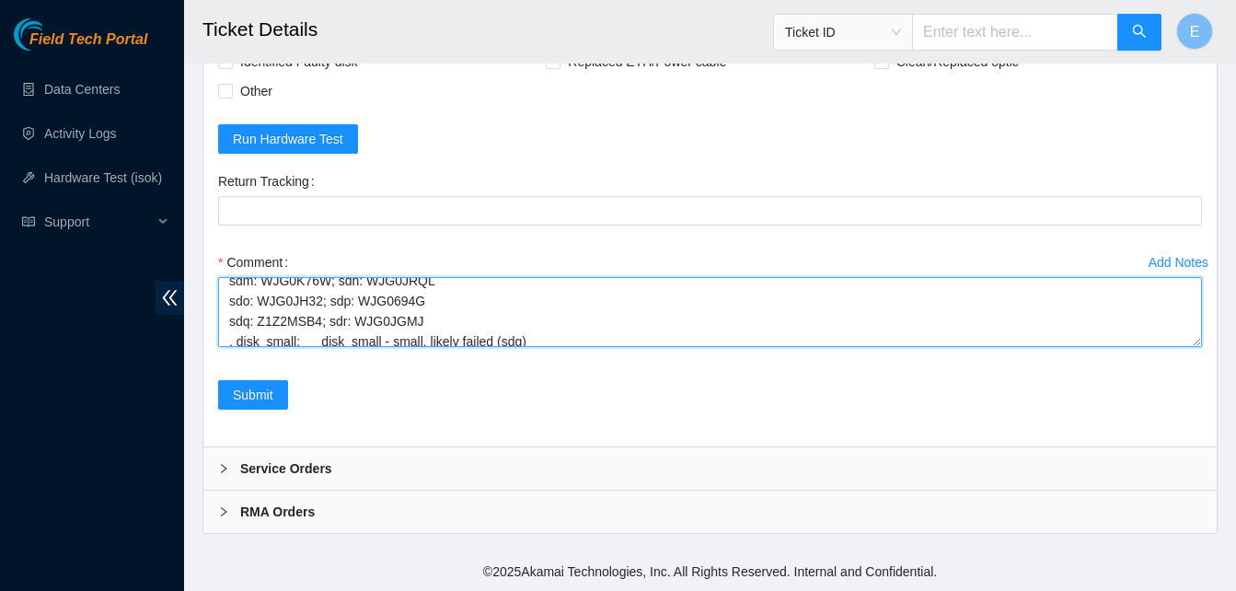
scroll to position [0, 0]
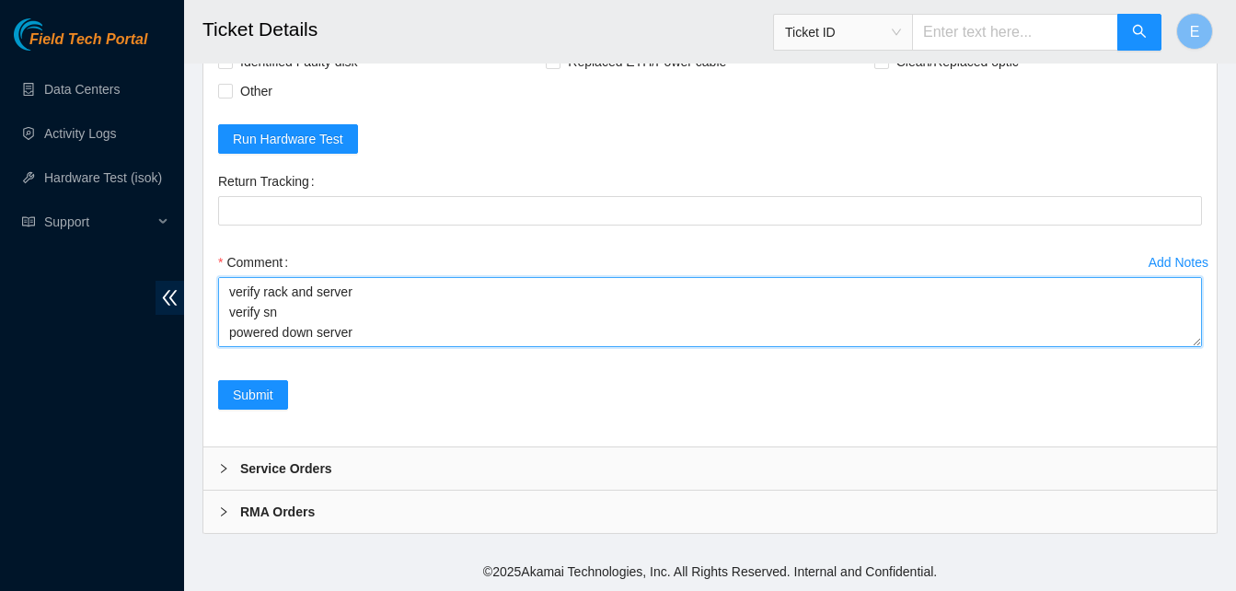
drag, startPoint x: 329, startPoint y: 377, endPoint x: 223, endPoint y: 309, distance: 125.8
click at [223, 309] on div "Comment verify rack and server verify sn powered down server replaced disk new …" at bounding box center [710, 303] width 984 height 110
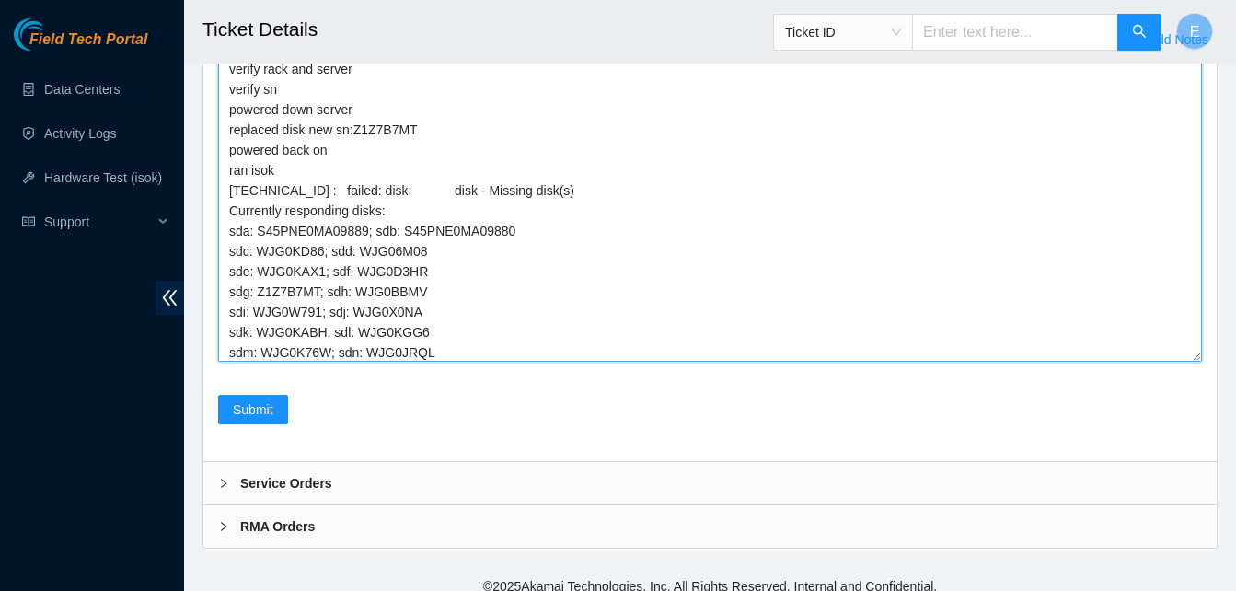
drag, startPoint x: 1197, startPoint y: 383, endPoint x: 1217, endPoint y: 627, distance: 244.6
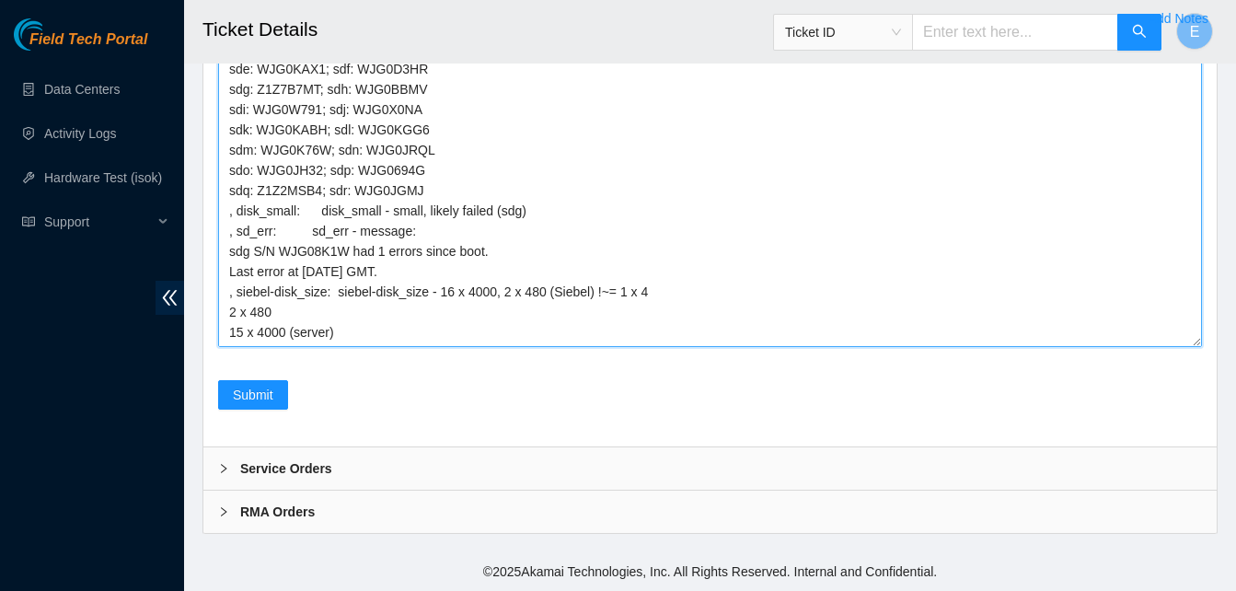
scroll to position [6258, 0]
click at [341, 347] on textarea "verify rack and server verify sn powered down server replaced disk new sn:Z1Z7B…" at bounding box center [710, 190] width 984 height 314
drag, startPoint x: 274, startPoint y: 287, endPoint x: 345, endPoint y: 294, distance: 71.2
click at [345, 294] on textarea "verify rack and server verify sn powered down server replaced disk new sn:Z1Z7B…" at bounding box center [710, 190] width 984 height 314
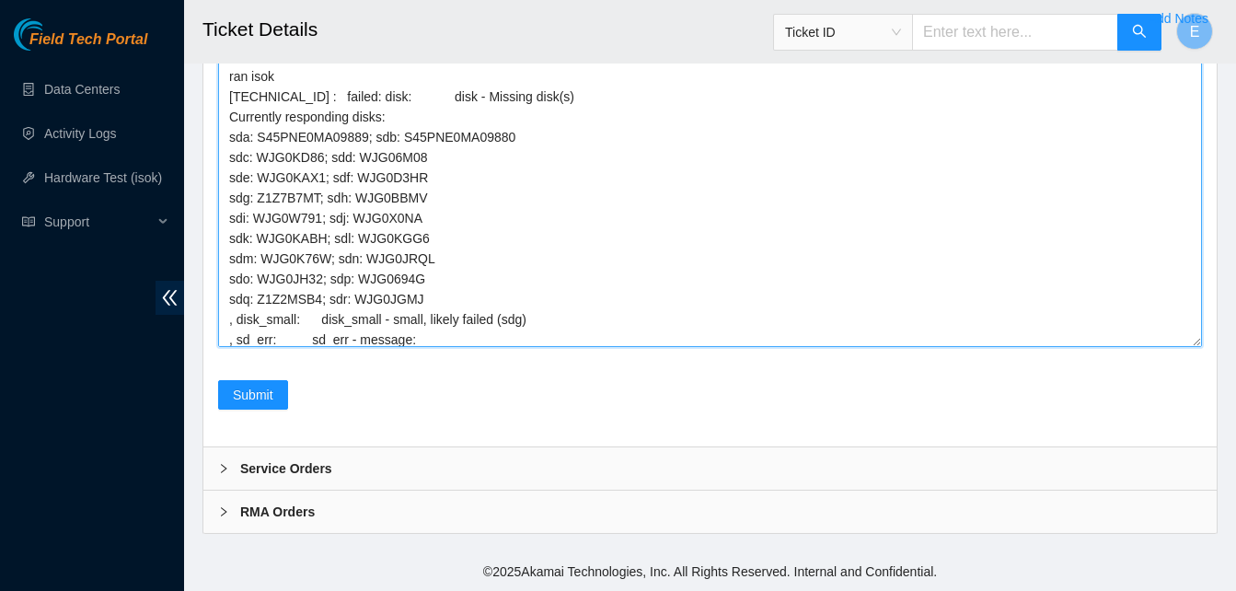
scroll to position [0, 0]
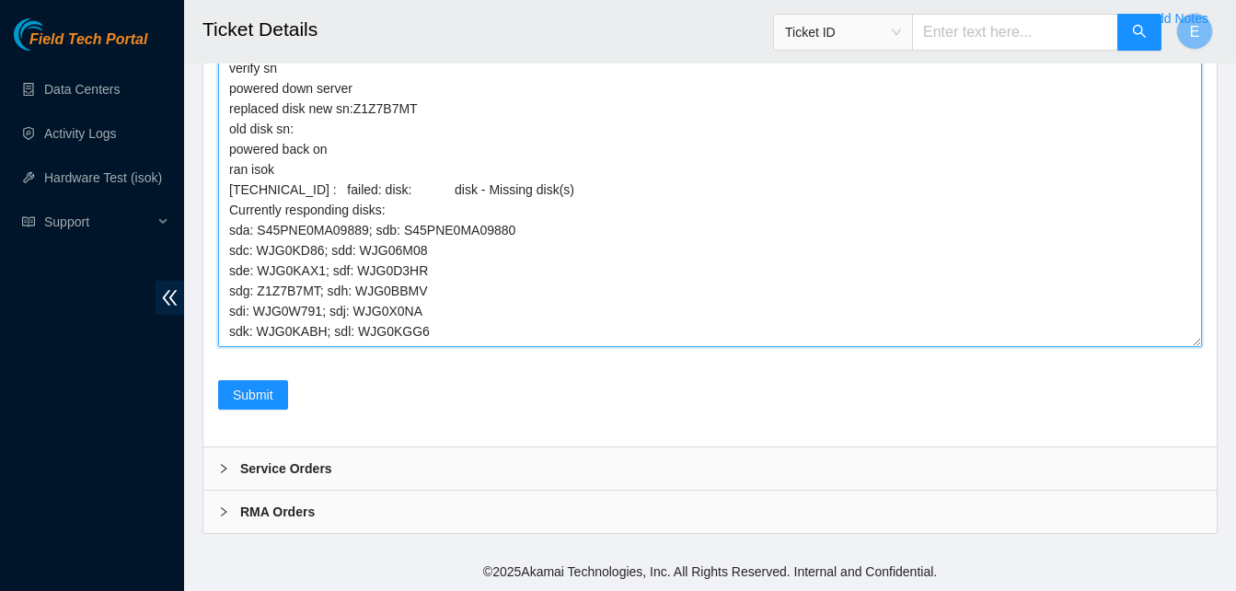
paste textarea "WJG08K1W"
type textarea "verify rack and server verify sn powered down server replaced disk new sn:Z1Z7B…"
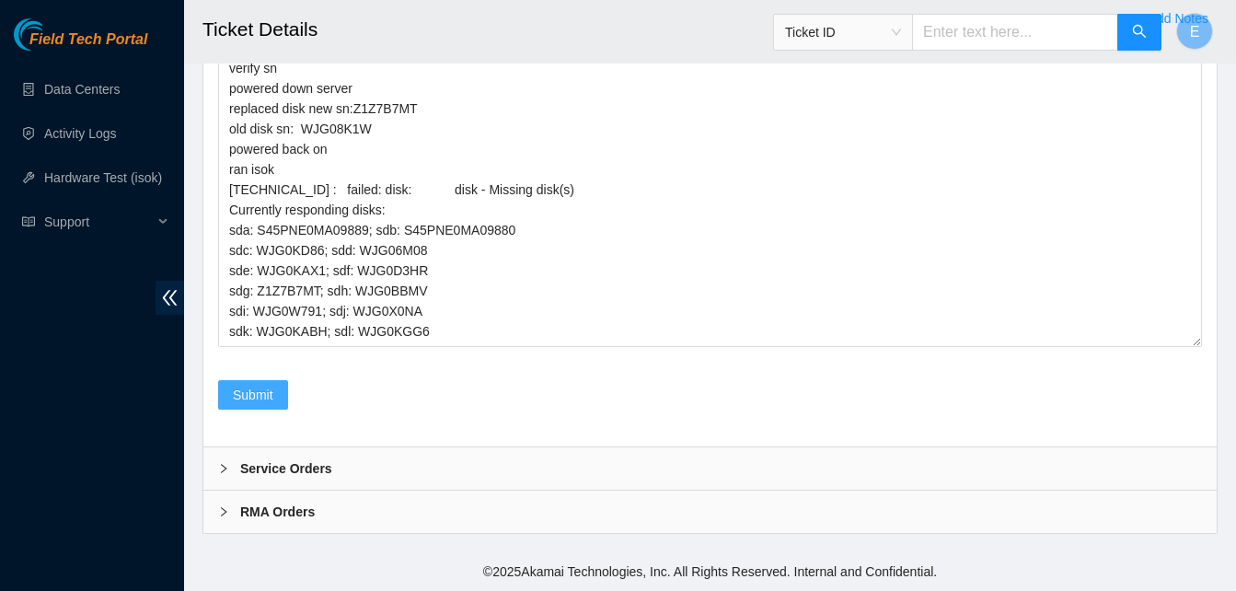
click at [280, 409] on button "Submit" at bounding box center [253, 394] width 70 height 29
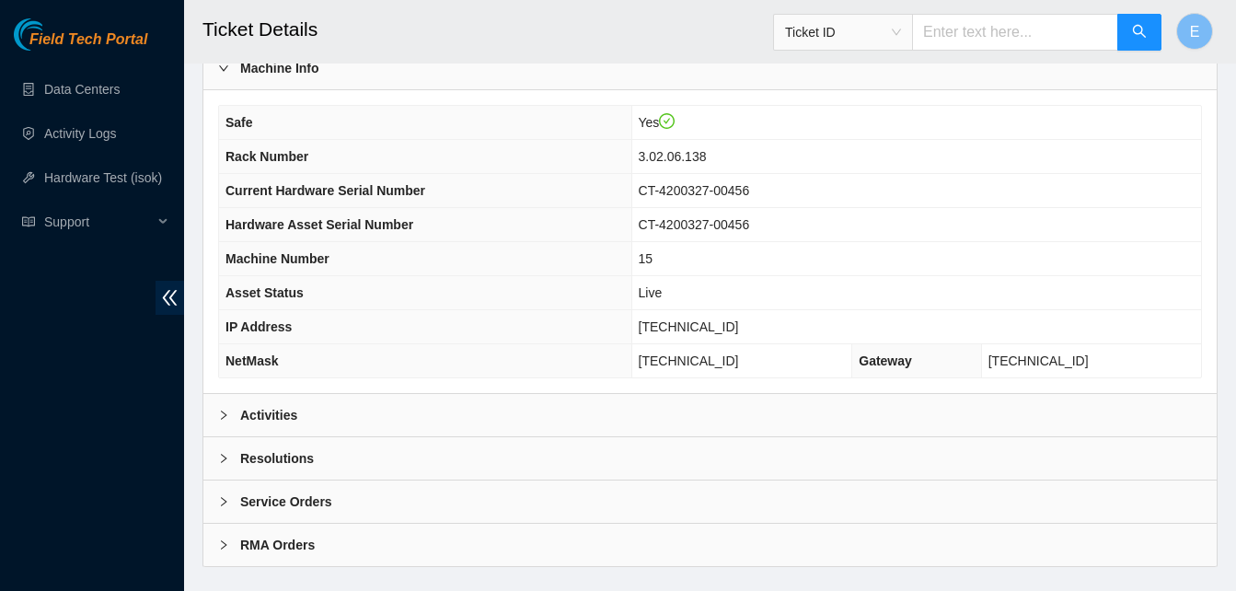
scroll to position [638, 0]
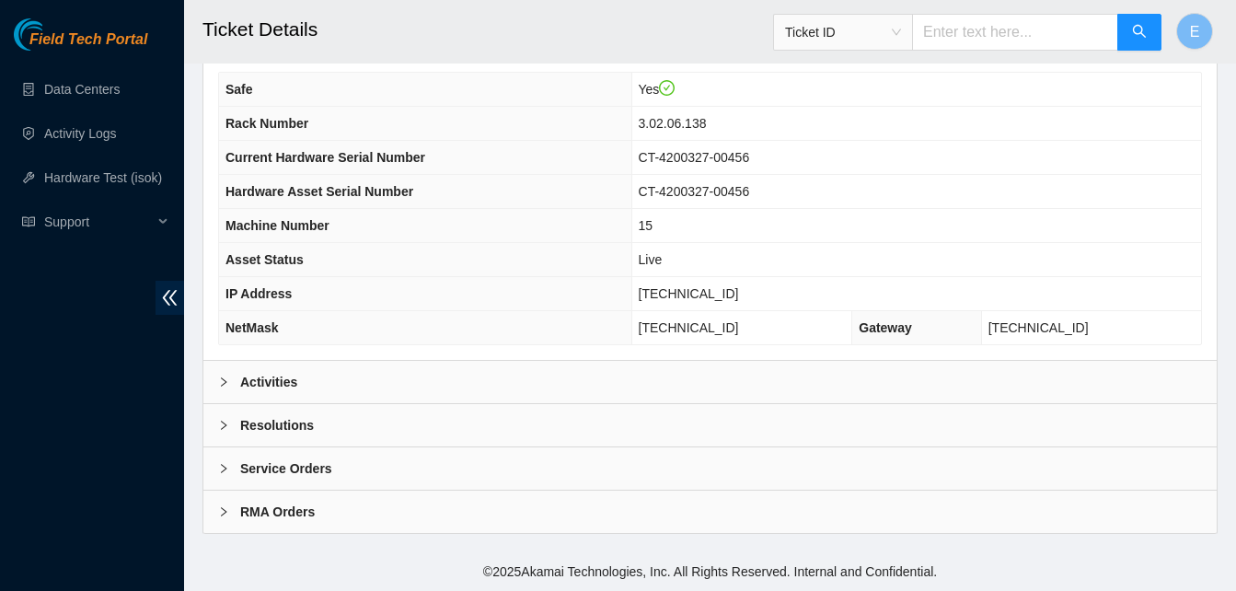
click at [282, 383] on b "Activities" at bounding box center [268, 382] width 57 height 20
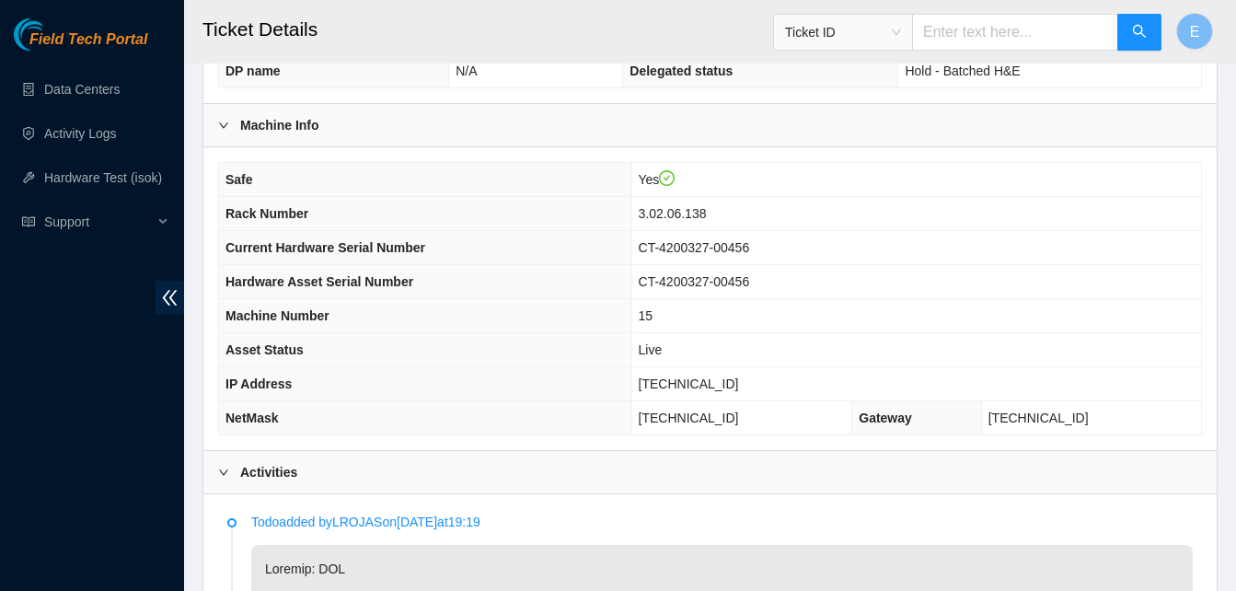
scroll to position [547, 0]
drag, startPoint x: 692, startPoint y: 391, endPoint x: 765, endPoint y: 391, distance: 72.7
click at [765, 391] on td "[TECHNICAL_ID]" at bounding box center [916, 385] width 570 height 34
copy span "[TECHNICAL_ID]"
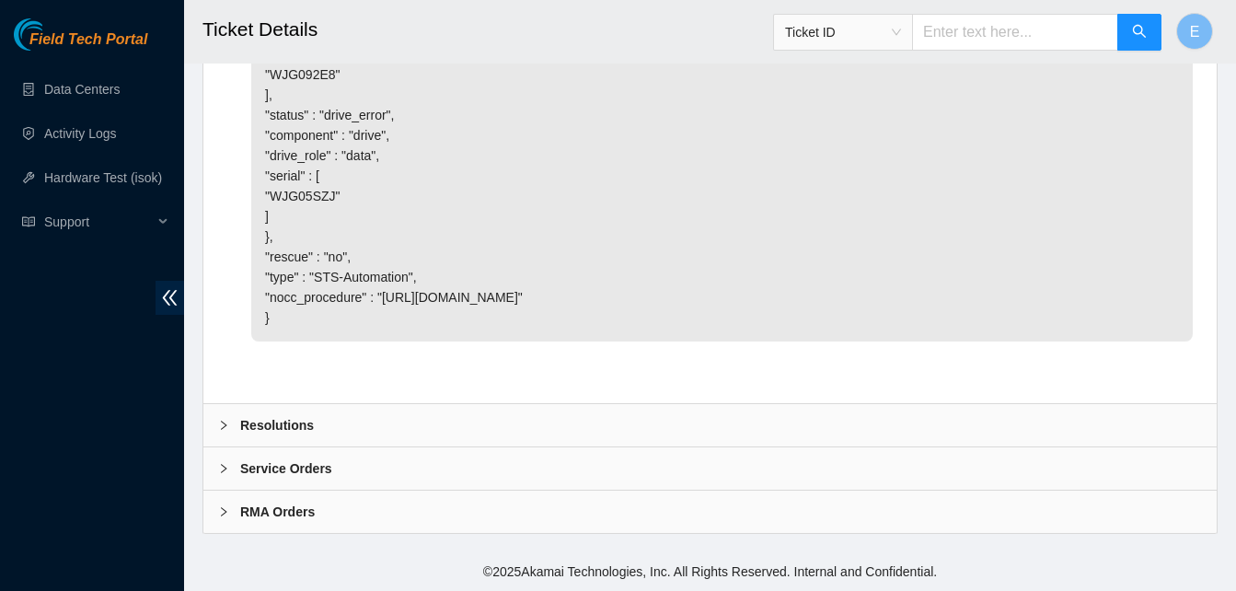
scroll to position [5681, 0]
click at [280, 422] on b "Resolutions" at bounding box center [277, 425] width 74 height 20
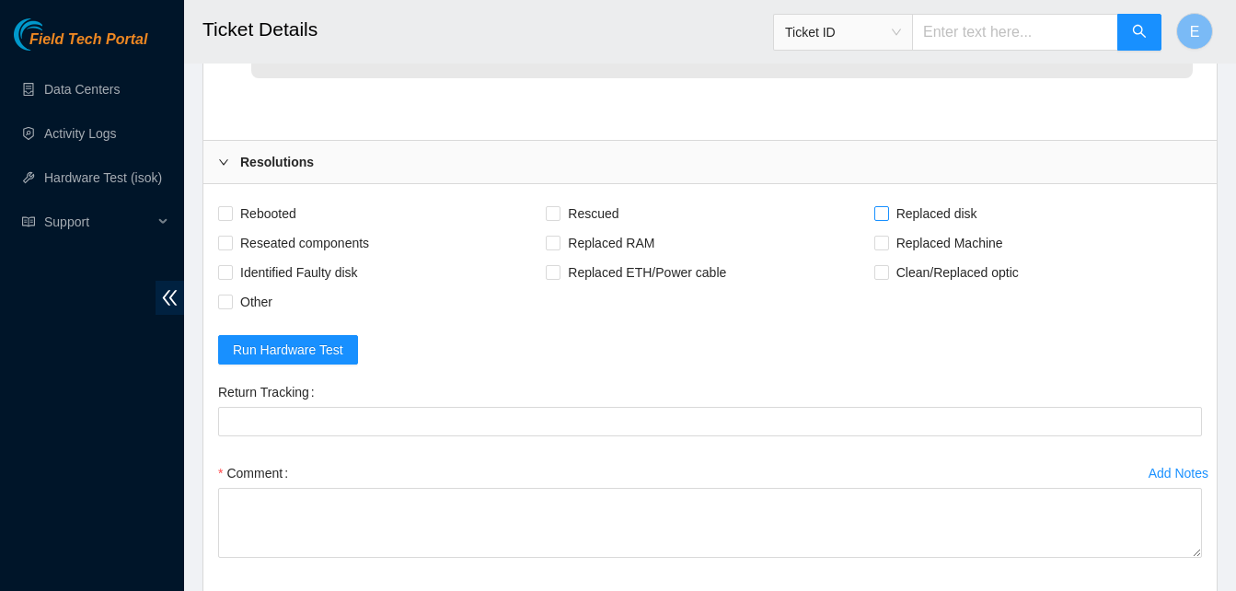
click at [874, 219] on input "Replaced disk" at bounding box center [880, 212] width 13 height 13
checkbox input "true"
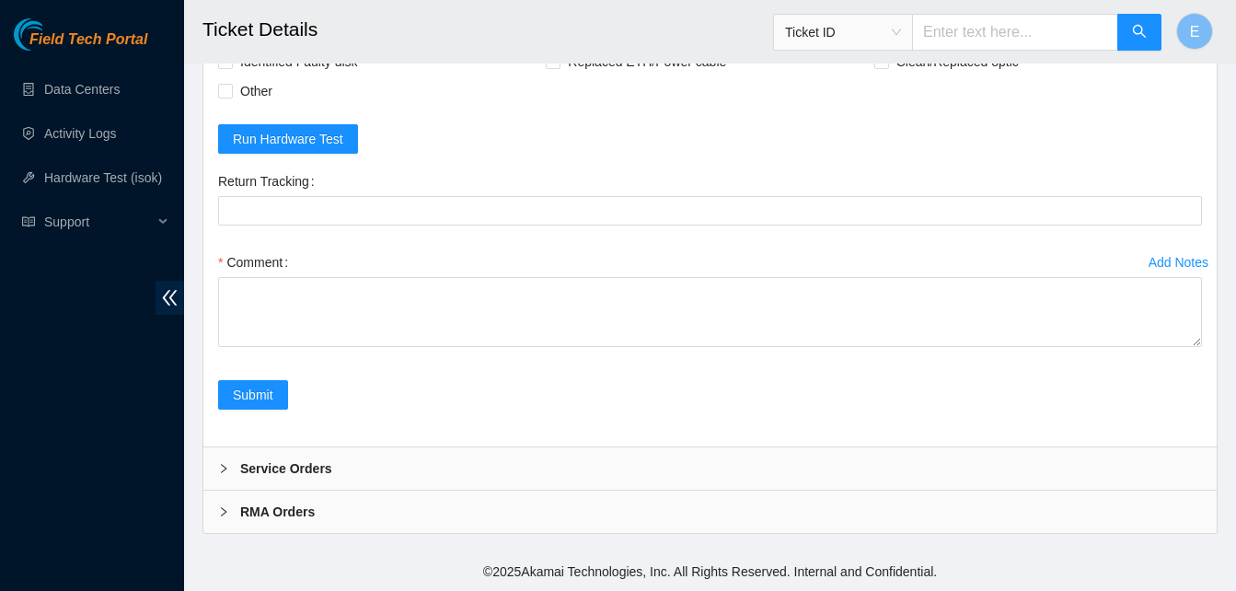
scroll to position [6155, 0]
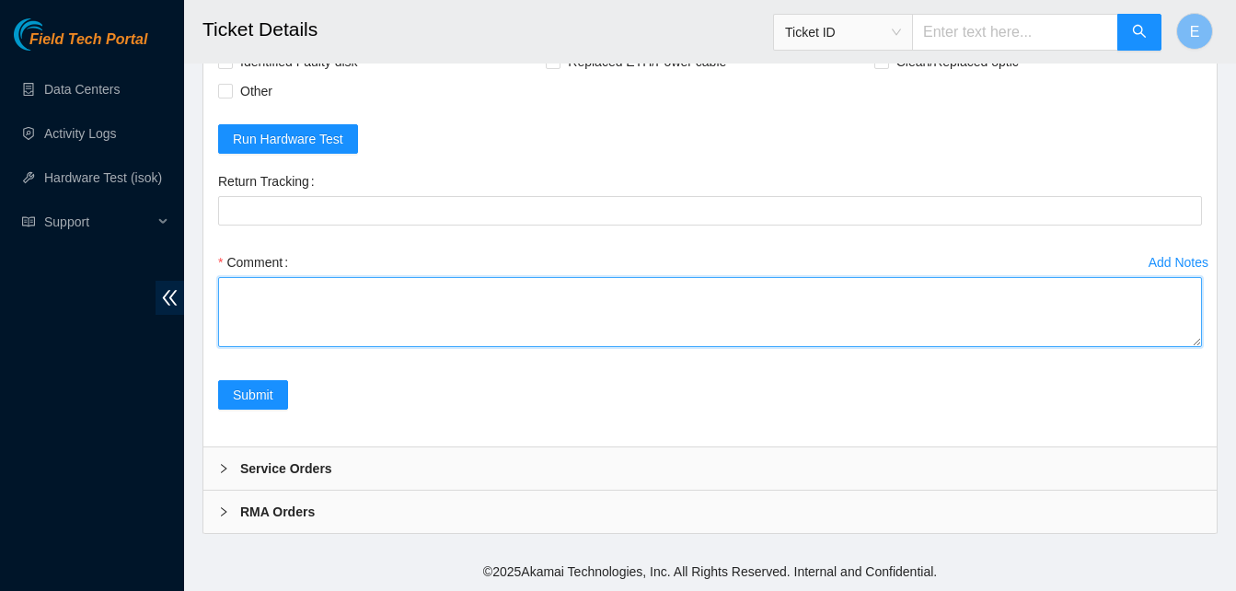
click at [292, 295] on textarea "Comment" at bounding box center [710, 312] width 984 height 70
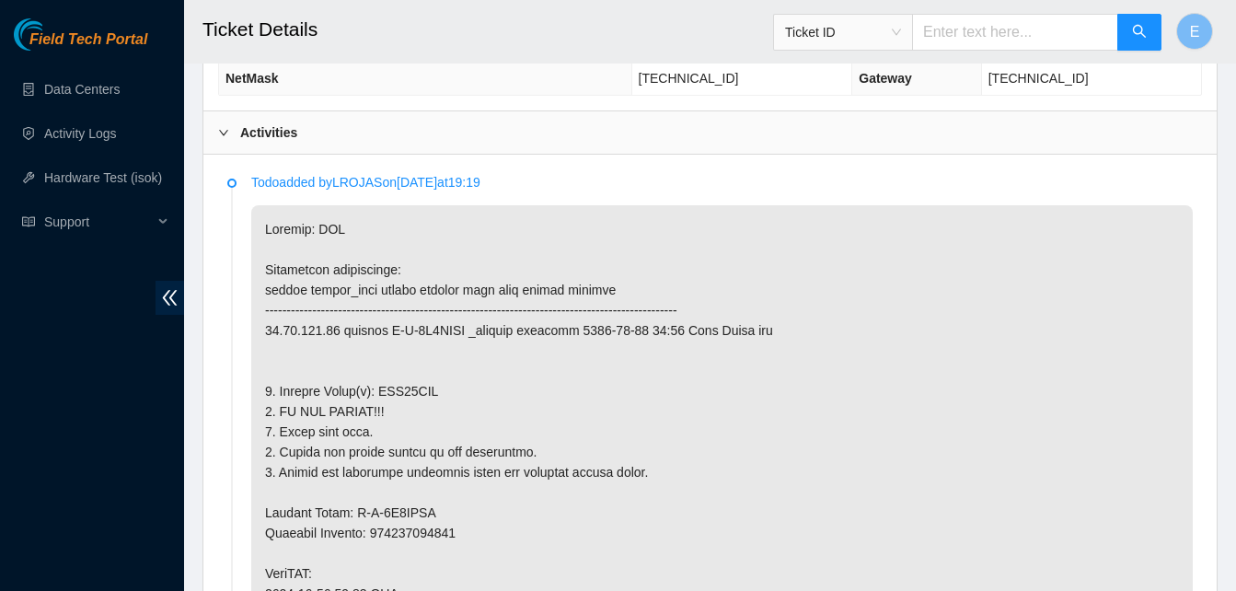
scroll to position [888, 0]
drag, startPoint x: 374, startPoint y: 394, endPoint x: 434, endPoint y: 394, distance: 60.7
copy p "WJG05SZJ"
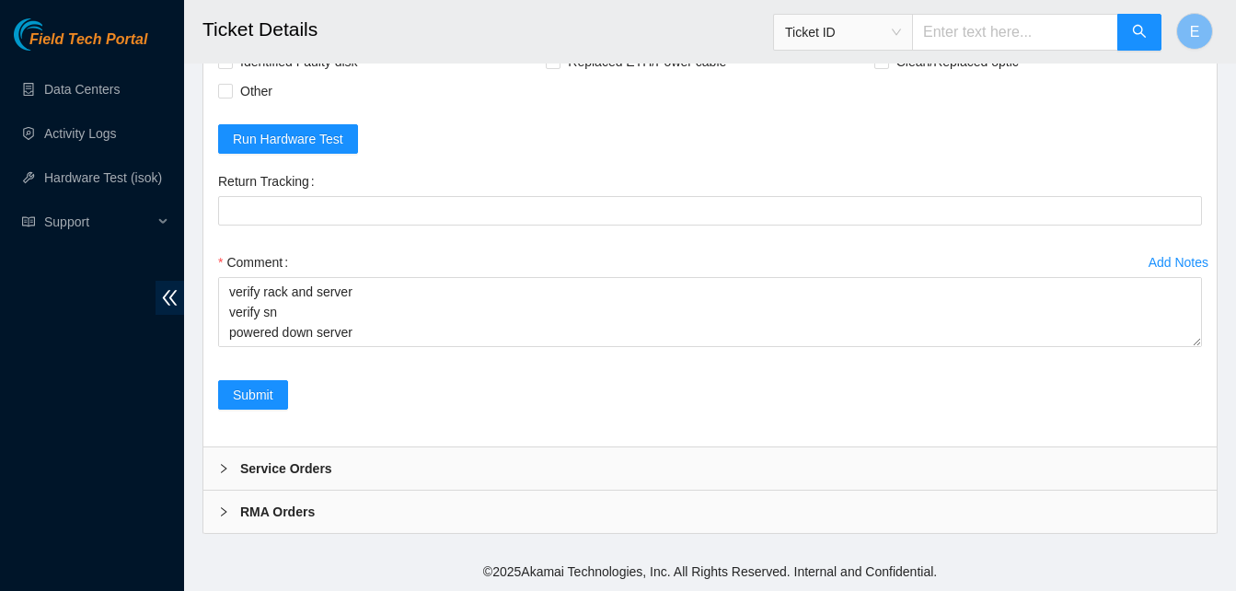
scroll to position [6155, 0]
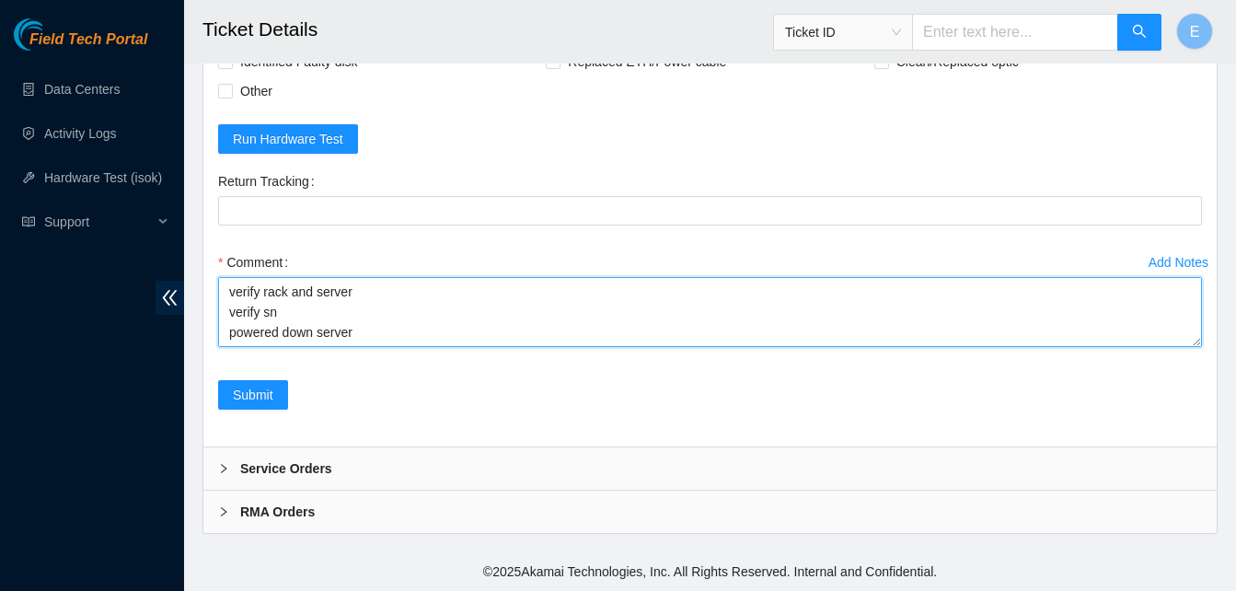
click at [368, 333] on textarea "verify rack and server verify sn powered down server replaced with new disksn: …" at bounding box center [710, 312] width 984 height 70
click at [565, 329] on textarea "verify rack and server verify sn powered down server replaced with new disksn: …" at bounding box center [710, 312] width 984 height 70
paste textarea "WJG05SZJ"
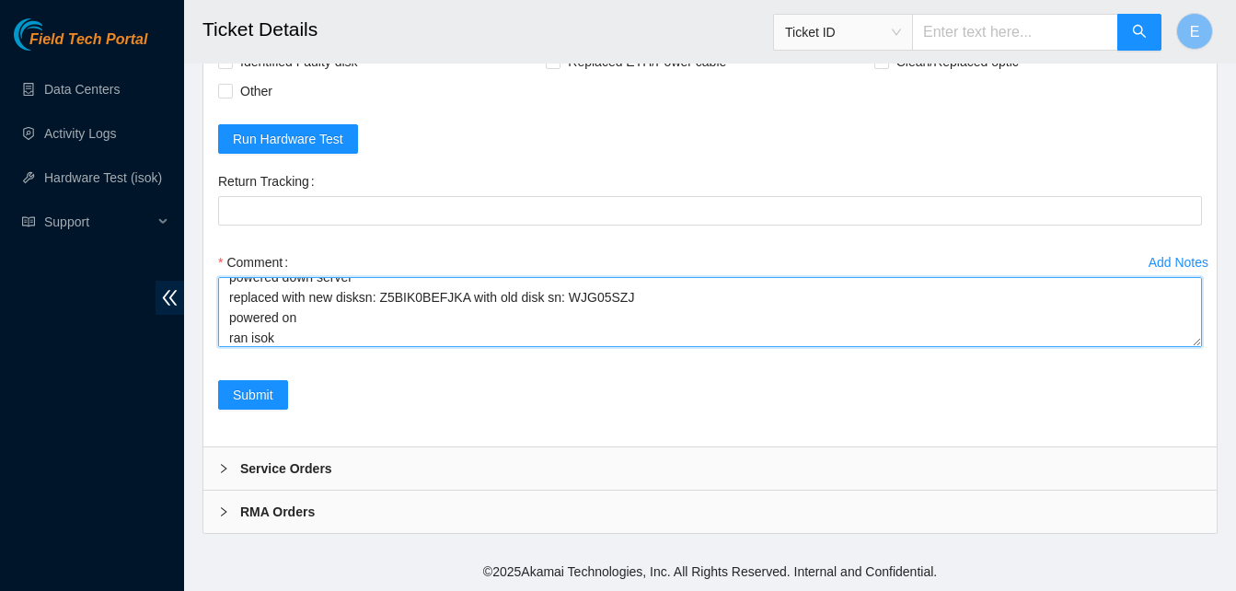
scroll to position [75, 0]
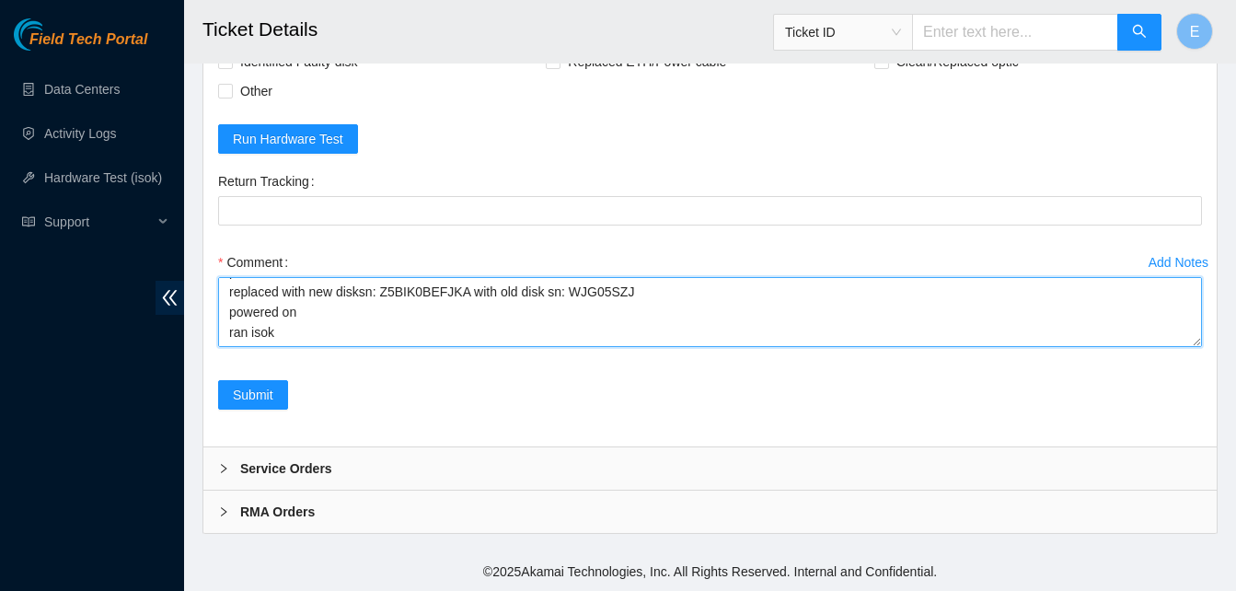
paste textarea "329043 29-08-2025 04:33:54 23.61.198.46 COMPLETE Result Detail Message Ticket I…"
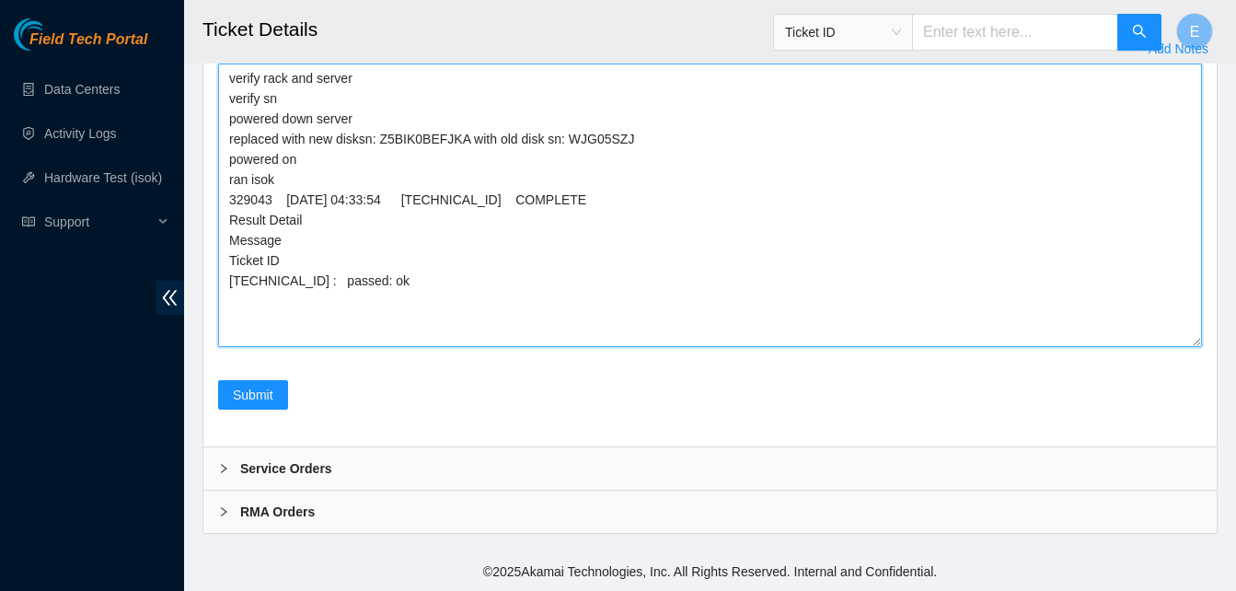
drag, startPoint x: 1197, startPoint y: 344, endPoint x: 1223, endPoint y: 577, distance: 234.2
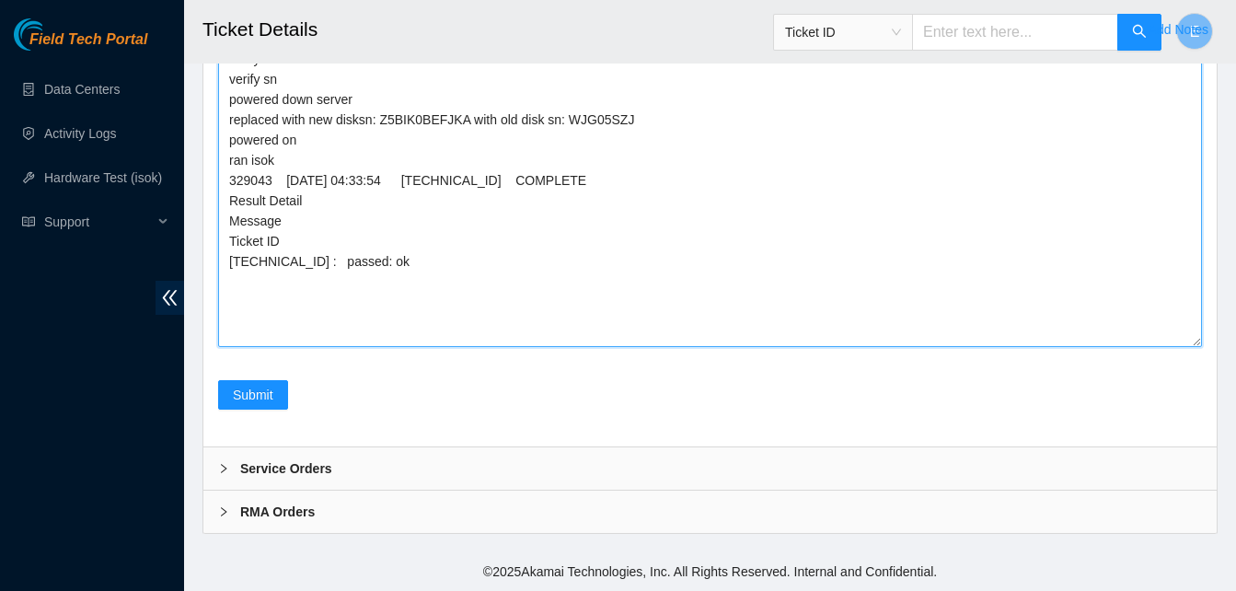
scroll to position [6388, 0]
type textarea "verify rack and server verify sn powered down server replaced with new disksn: …"
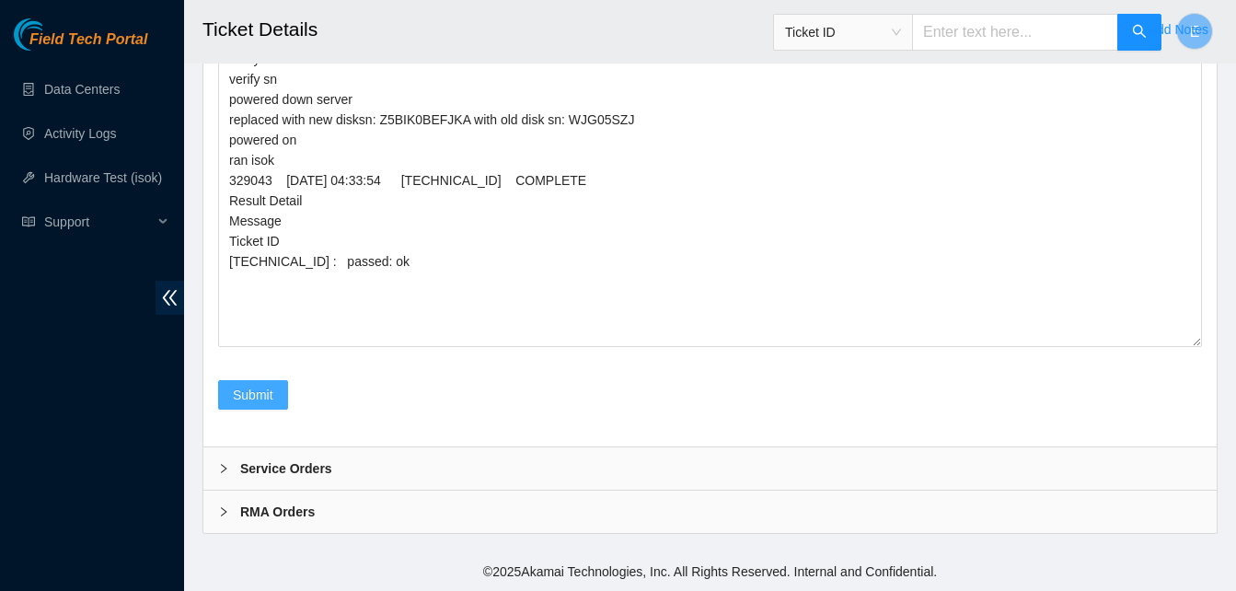
click at [243, 386] on span "Submit" at bounding box center [253, 395] width 40 height 20
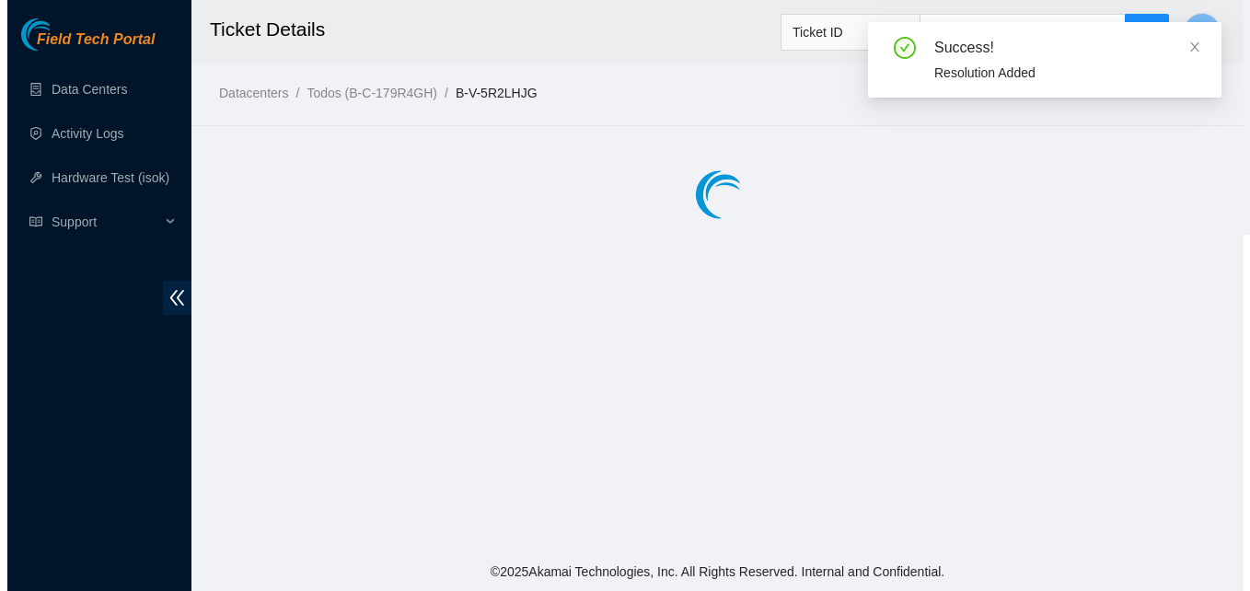
scroll to position [0, 0]
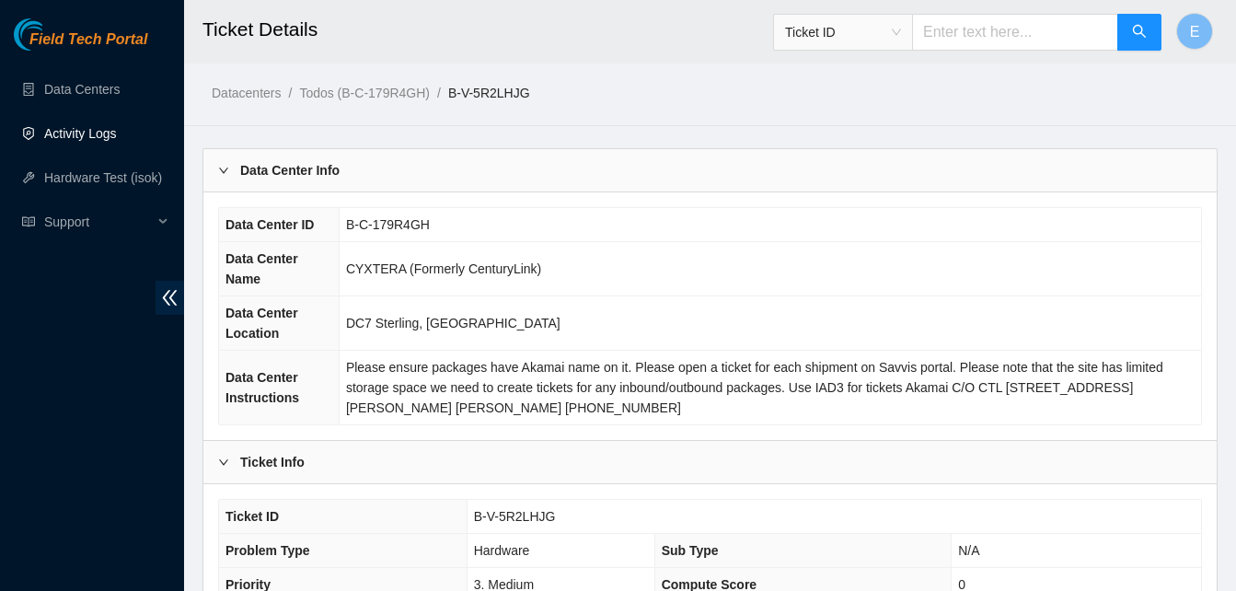
click at [75, 129] on link "Activity Logs" at bounding box center [80, 133] width 73 height 15
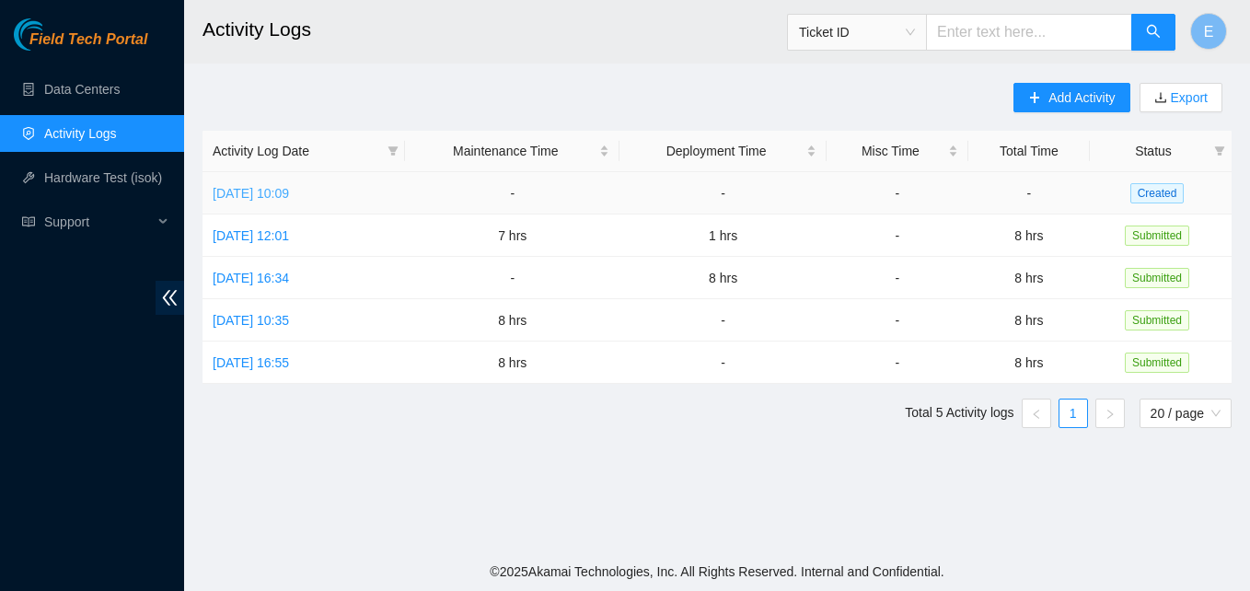
click at [289, 186] on link "Fri, 29 Aug 2025 10:09" at bounding box center [251, 193] width 76 height 15
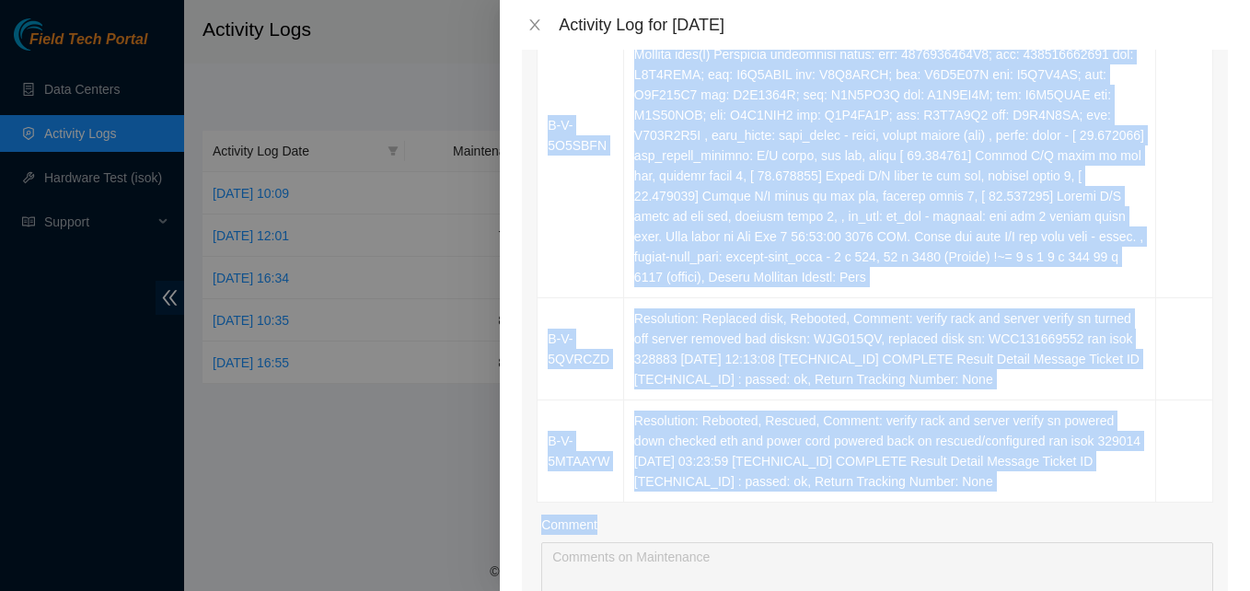
scroll to position [1075, 0]
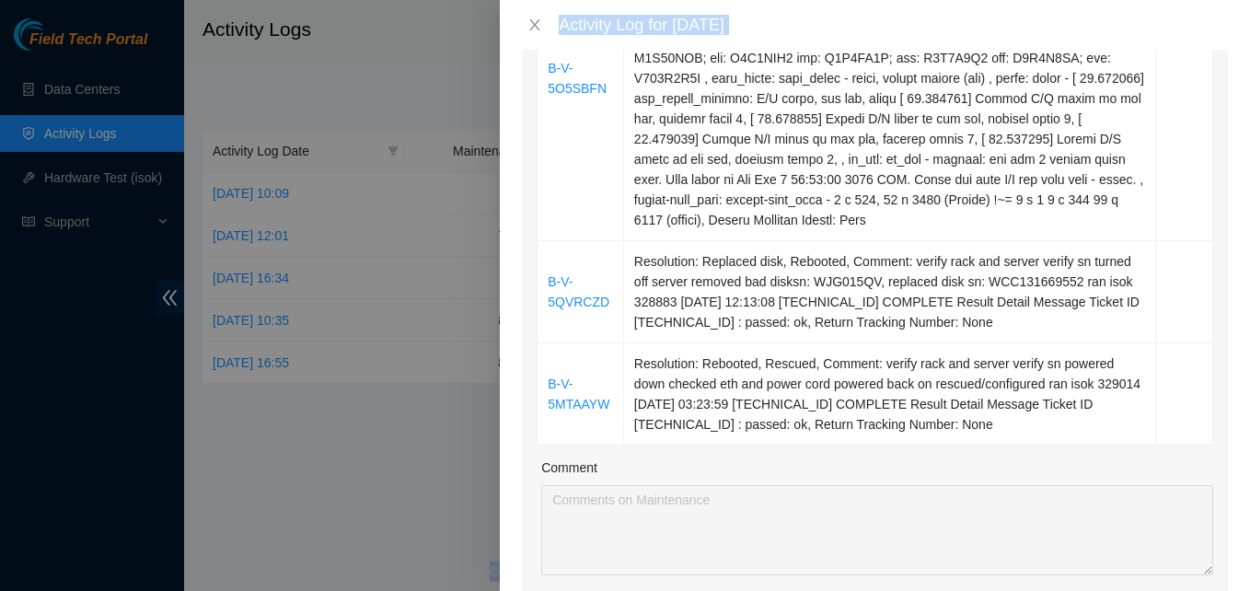
drag, startPoint x: 571, startPoint y: 419, endPoint x: 1252, endPoint y: 548, distance: 693.2
click at [1249, 548] on html "Field Tech Portal Data Centers Activity Logs Hardware Test (isok) Support Activ…" at bounding box center [625, 295] width 1250 height 591
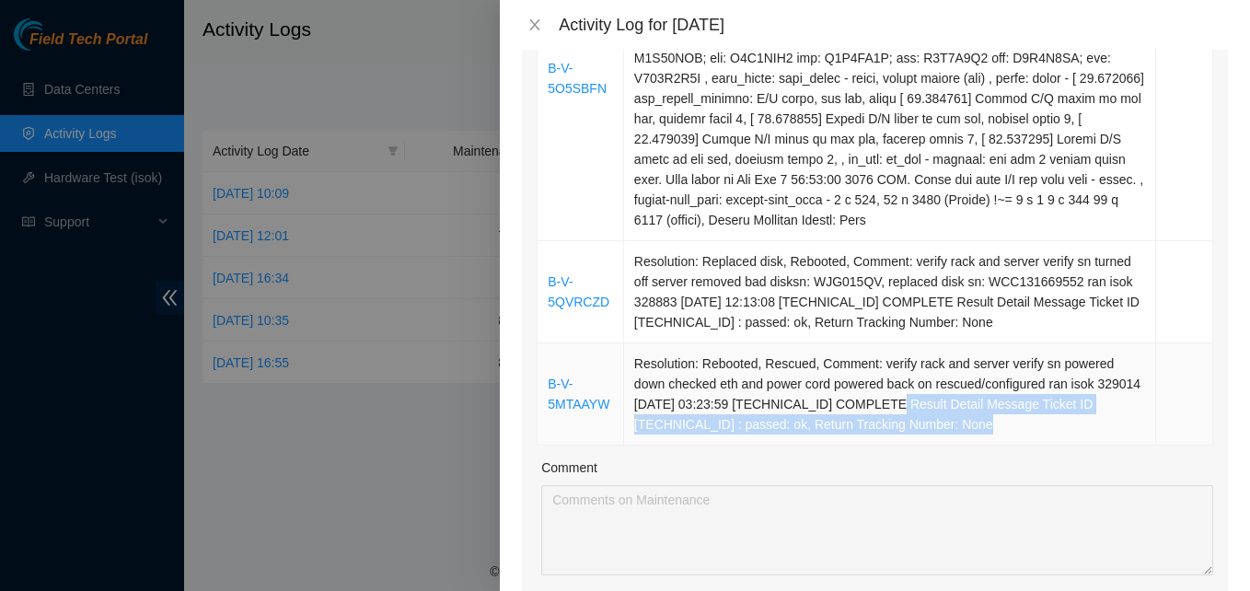
drag, startPoint x: 963, startPoint y: 430, endPoint x: 918, endPoint y: 411, distance: 47.9
click at [918, 411] on td "Resolution: Rebooted, Rescued, Comment: verify rack and server verify sn powere…" at bounding box center [890, 394] width 532 height 102
click at [971, 421] on td "Resolution: Rebooted, Rescued, Comment: verify rack and server verify sn powere…" at bounding box center [890, 394] width 532 height 102
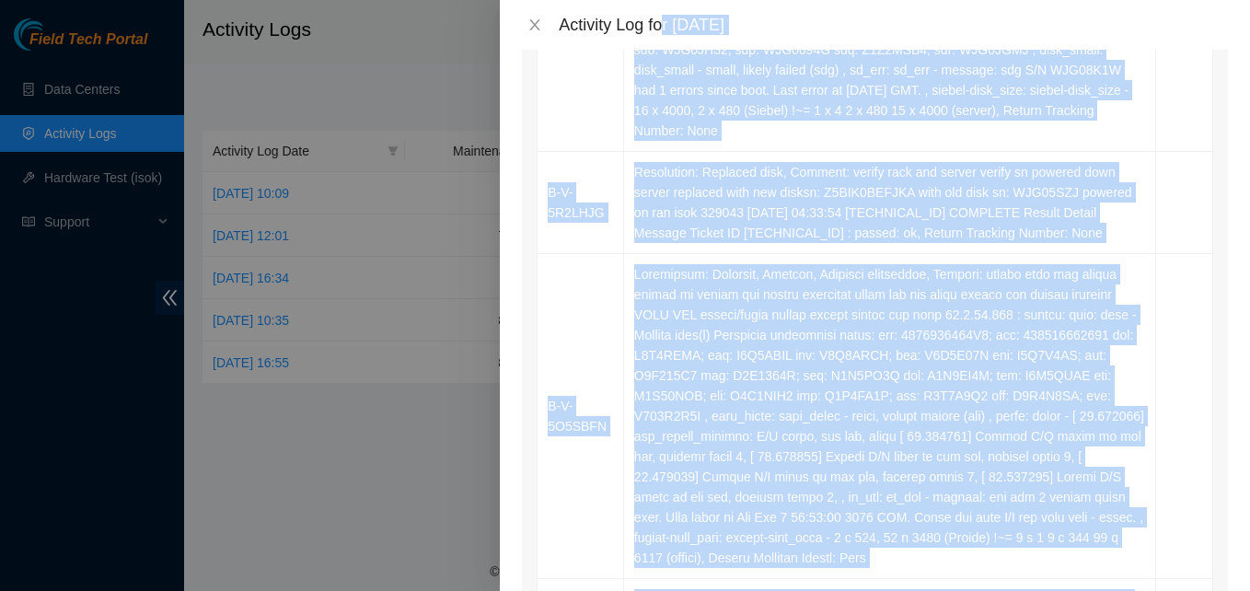
scroll to position [0, 0]
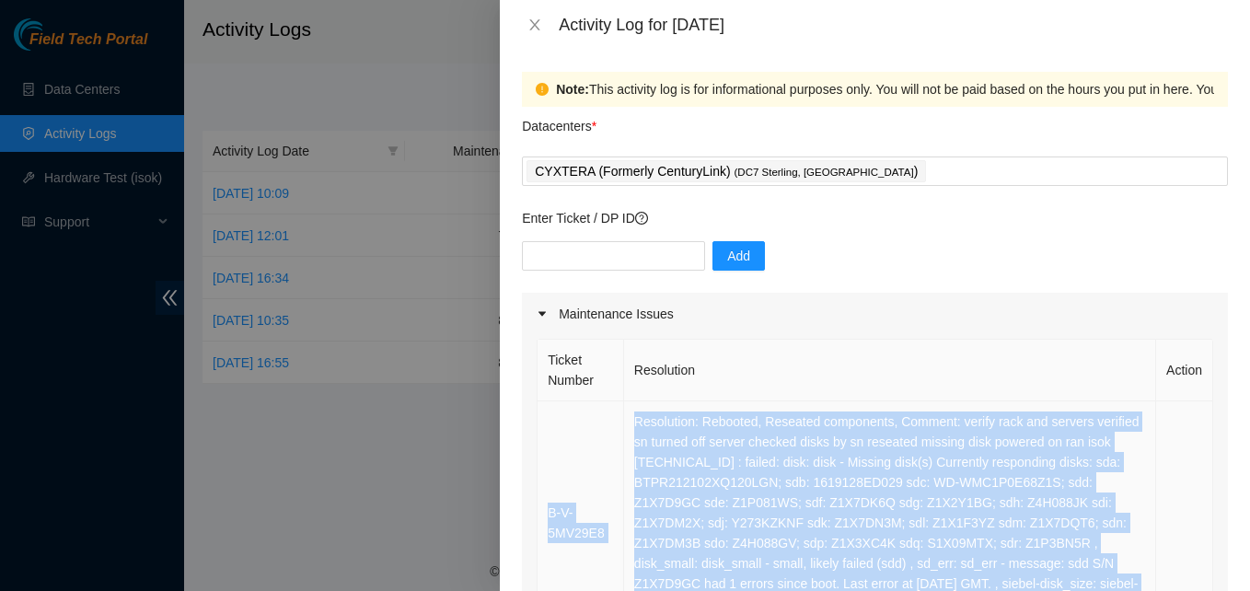
drag, startPoint x: 956, startPoint y: 429, endPoint x: 539, endPoint y: 479, distance: 419.9
copy tbody "B-V-5MV29E8 Resolution: Rebooted, Reseated components, Comment: verify rack and…"
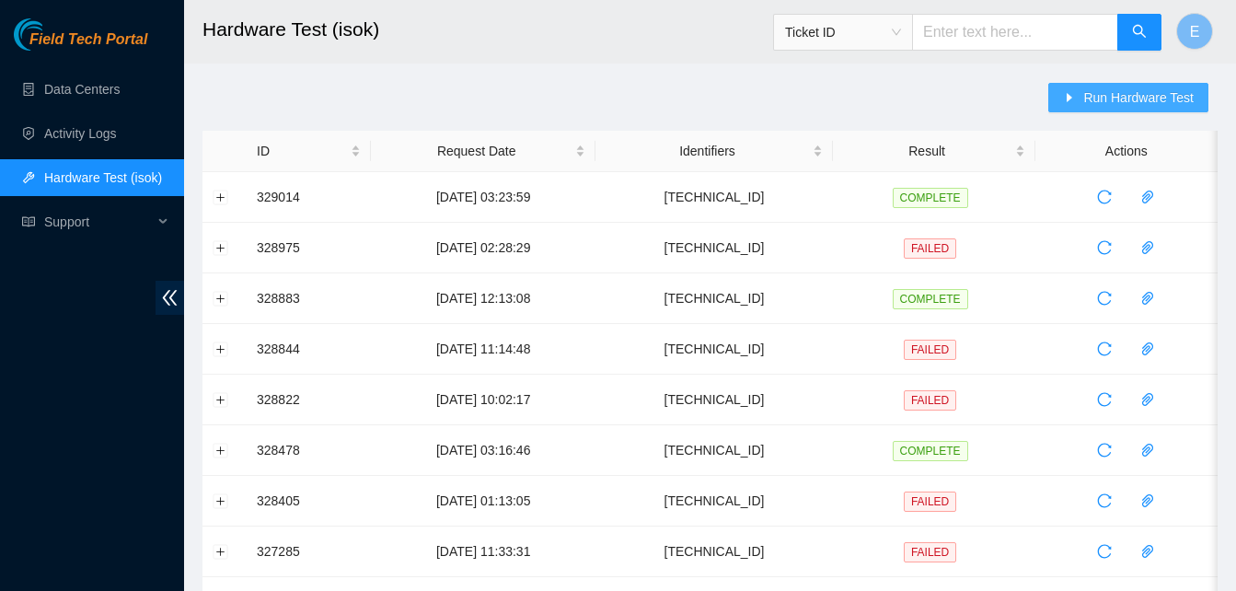
click at [1104, 88] on span "Run Hardware Test" at bounding box center [1138, 97] width 110 height 20
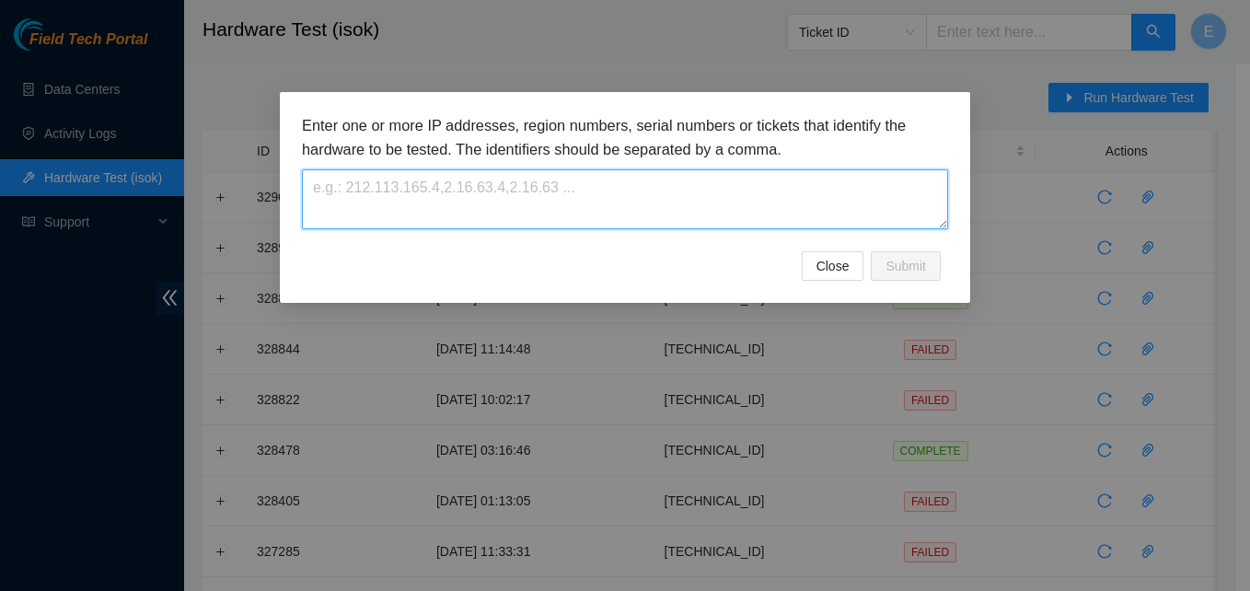
click at [382, 193] on textarea at bounding box center [625, 199] width 646 height 60
paste textarea "[TECHNICAL_ID]"
type textarea "[TECHNICAL_ID]"
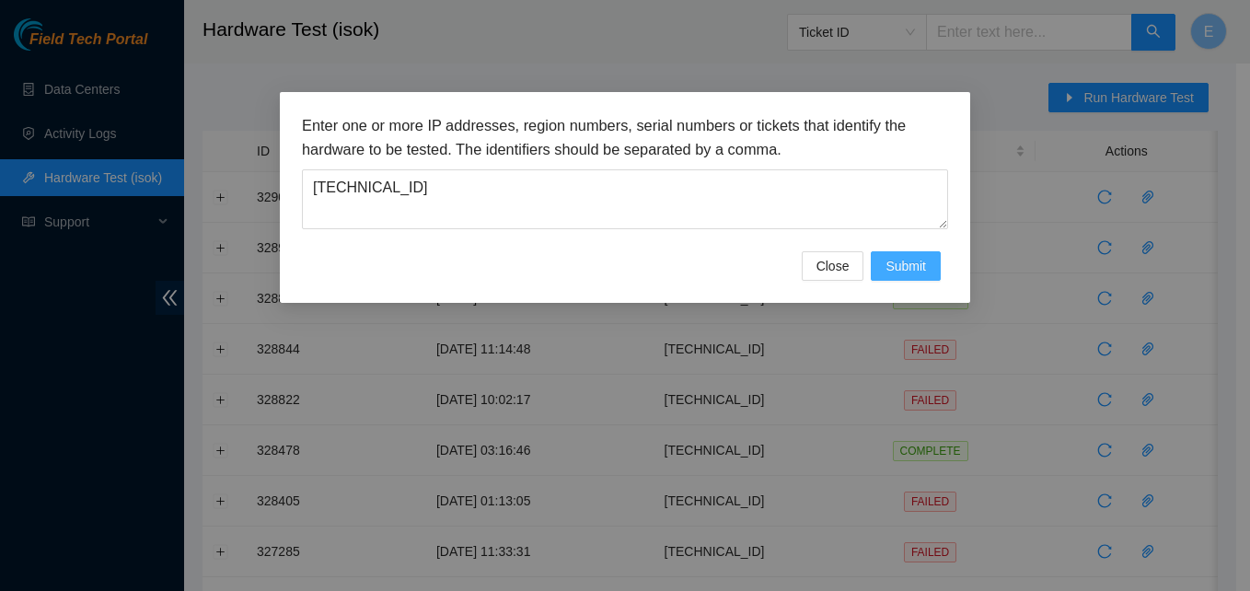
click at [900, 259] on span "Submit" at bounding box center [905, 266] width 40 height 20
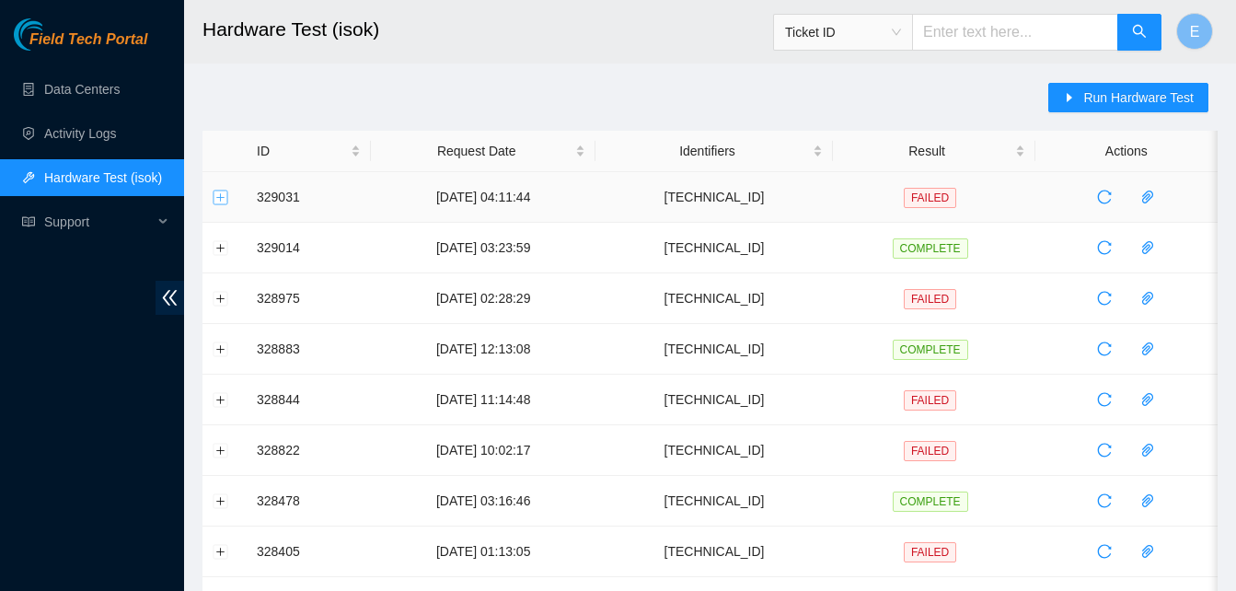
click at [219, 199] on button "Expand row" at bounding box center [220, 197] width 15 height 15
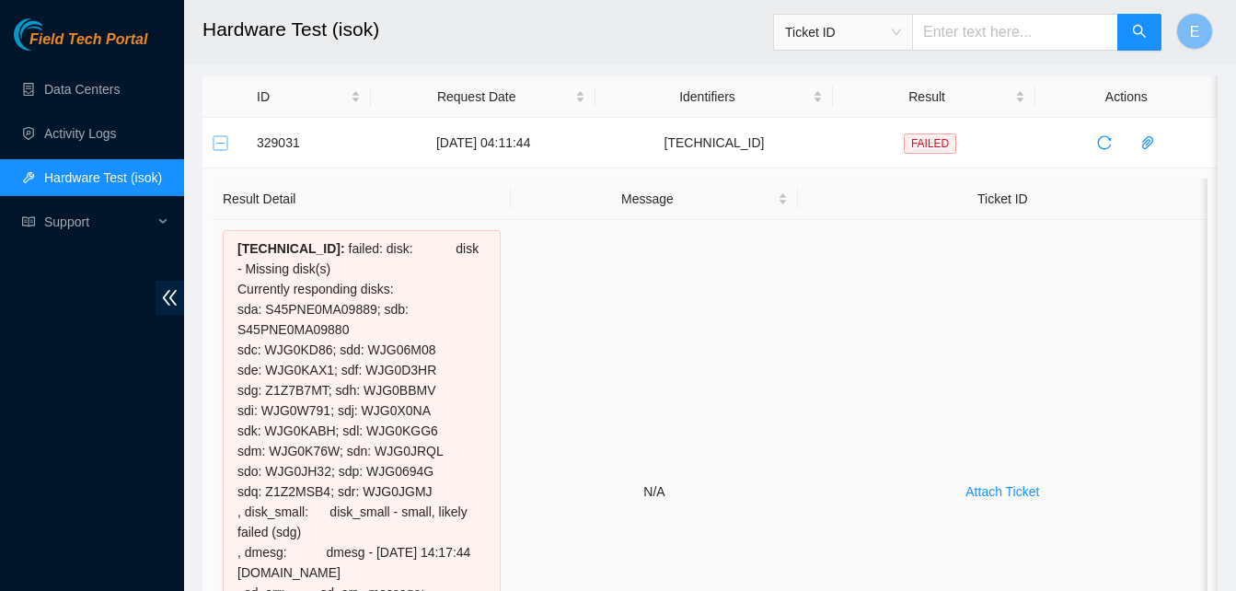
scroll to position [51, 0]
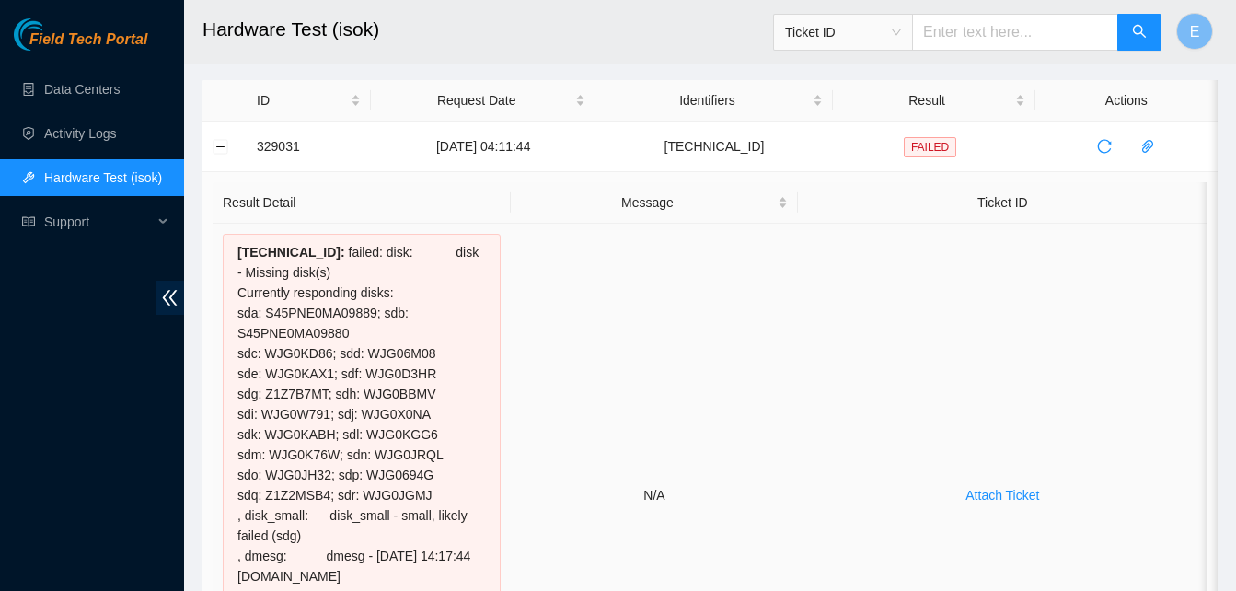
click at [622, 296] on td "N/A" at bounding box center [654, 496] width 286 height 544
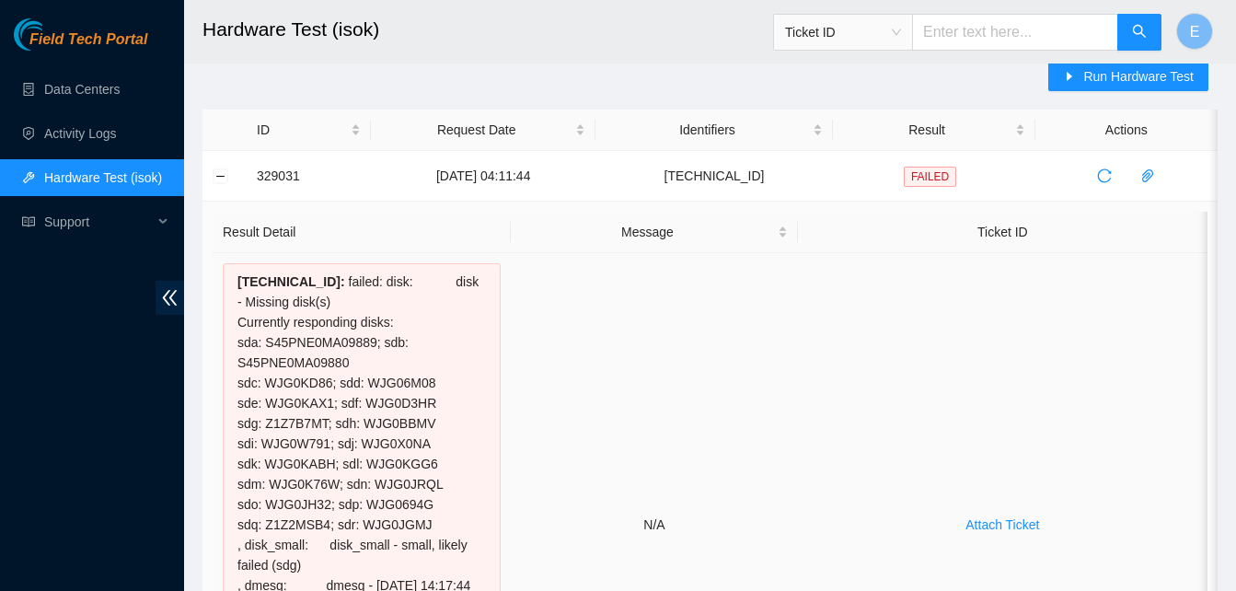
scroll to position [20, 0]
click at [219, 184] on button "Collapse row" at bounding box center [220, 176] width 15 height 15
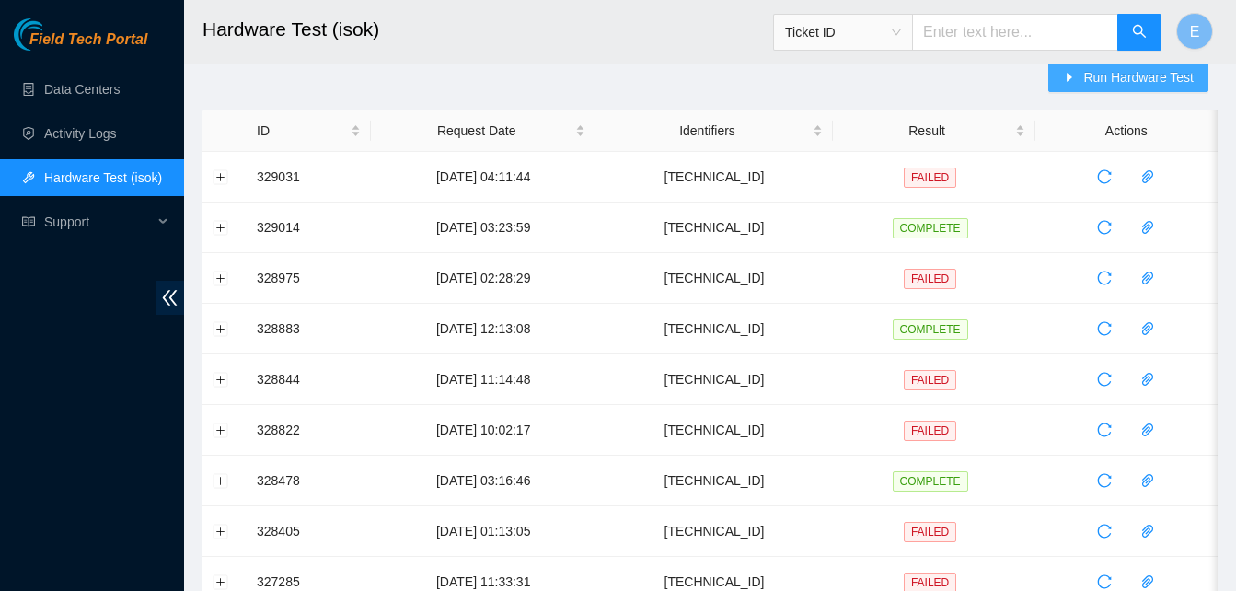
click at [1090, 81] on span "Run Hardware Test" at bounding box center [1138, 77] width 110 height 20
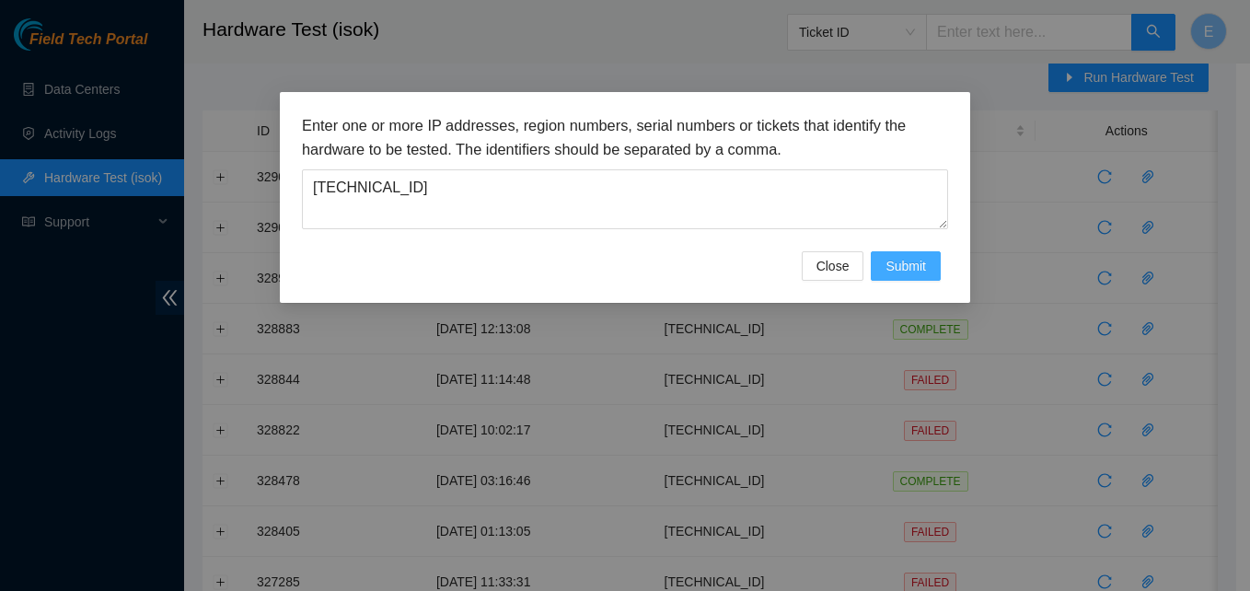
click at [895, 271] on span "Submit" at bounding box center [905, 266] width 40 height 20
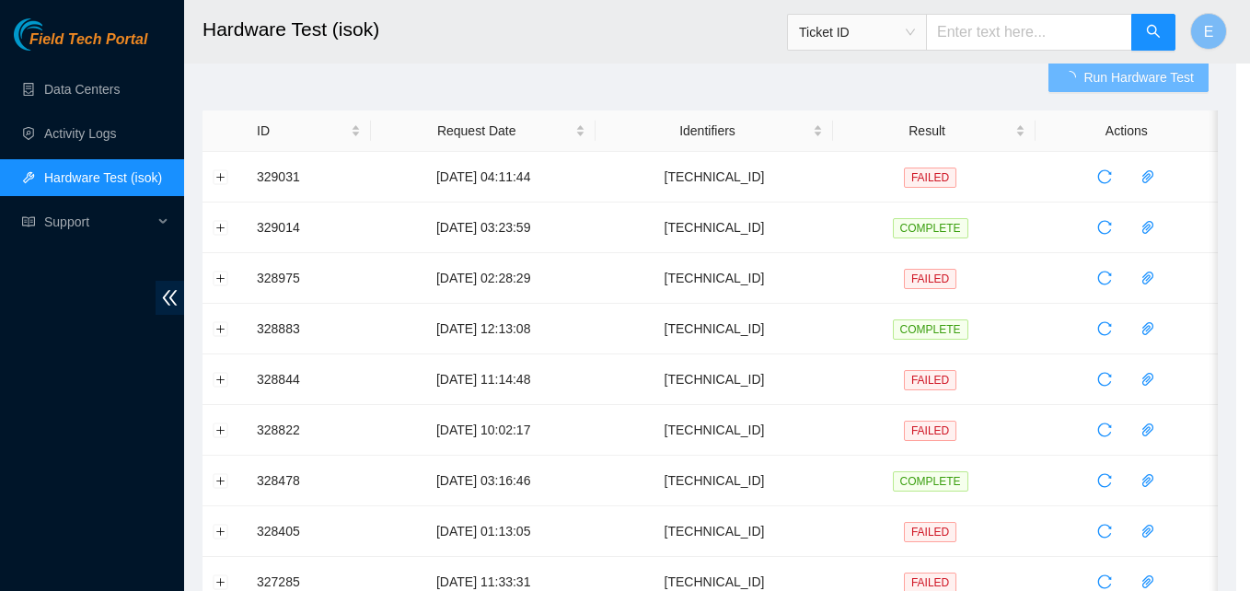
click at [895, 271] on div "Enter one or more IP addresses, region numbers, serial numbers or tickets that …" at bounding box center [625, 295] width 1250 height 591
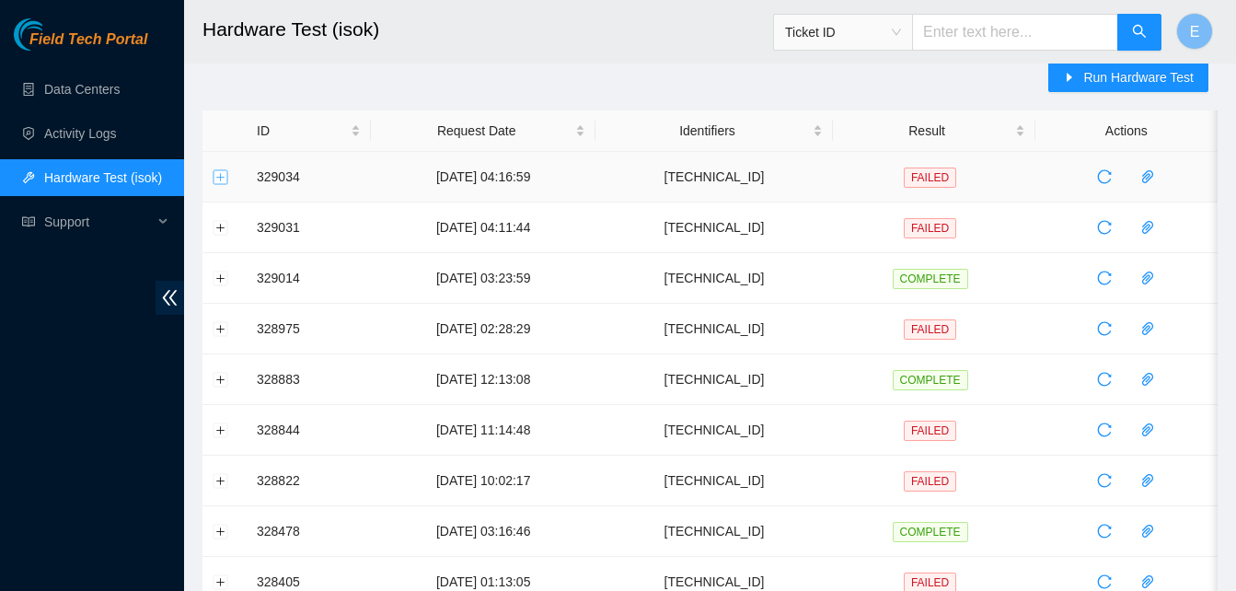
click at [222, 173] on button "Expand row" at bounding box center [220, 176] width 15 height 15
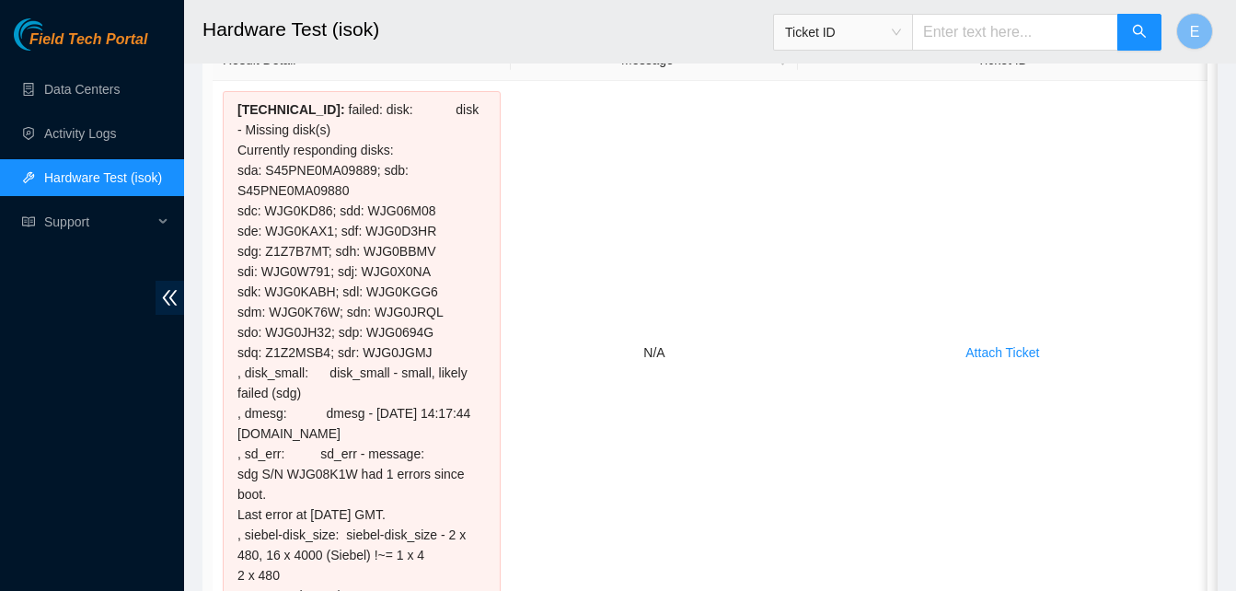
scroll to position [0, 0]
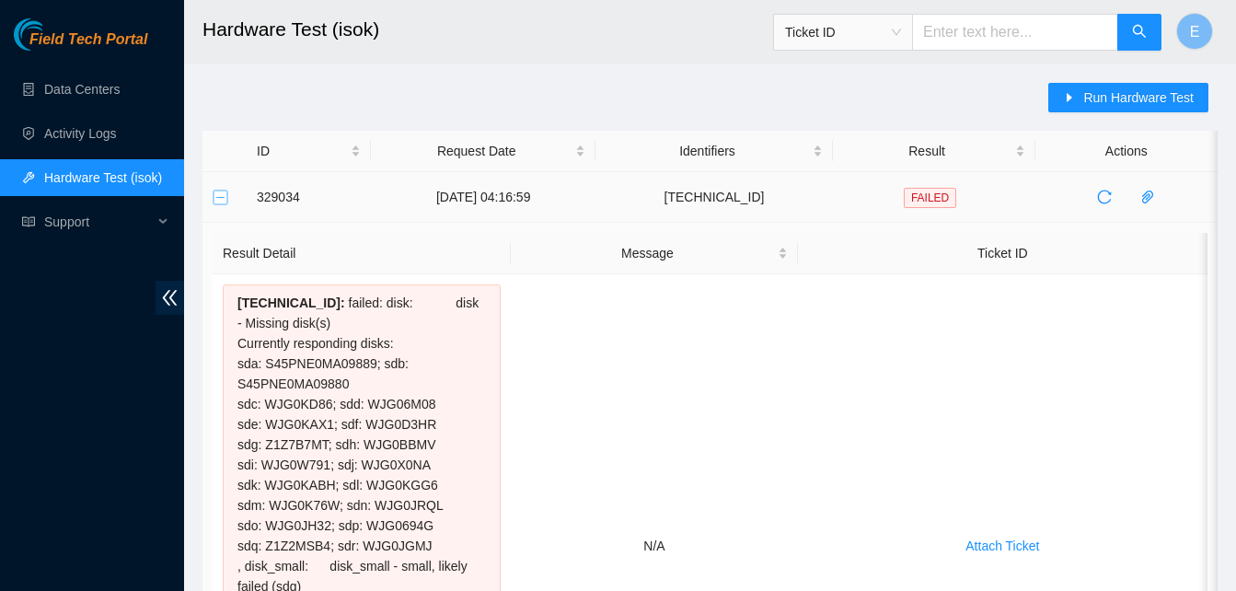
click at [223, 196] on button "Collapse row" at bounding box center [220, 197] width 15 height 15
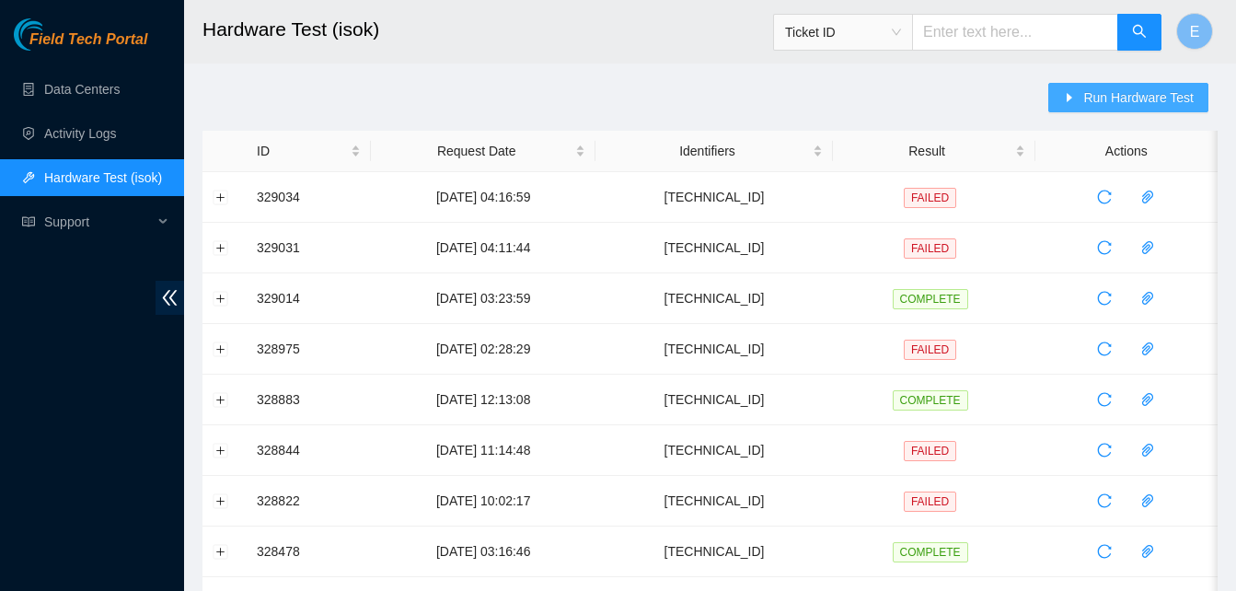
click at [1099, 97] on span "Run Hardware Test" at bounding box center [1138, 97] width 110 height 20
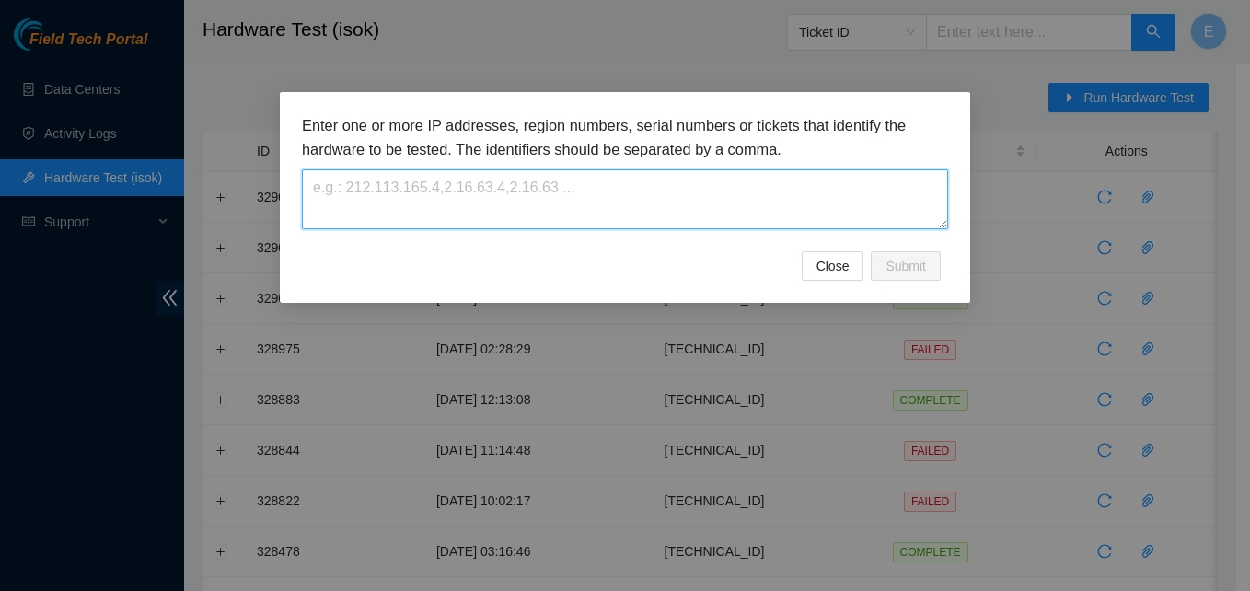
click at [375, 198] on textarea at bounding box center [625, 199] width 646 height 60
paste textarea "[TECHNICAL_ID]"
type textarea "[TECHNICAL_ID]"
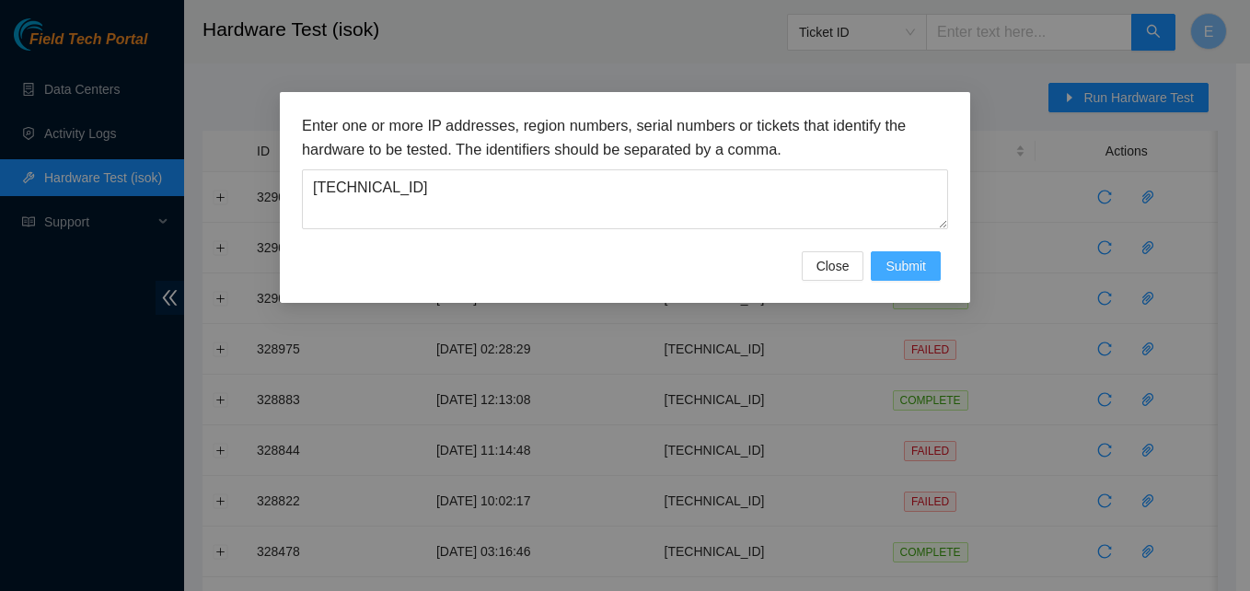
click at [897, 271] on span "Submit" at bounding box center [905, 266] width 40 height 20
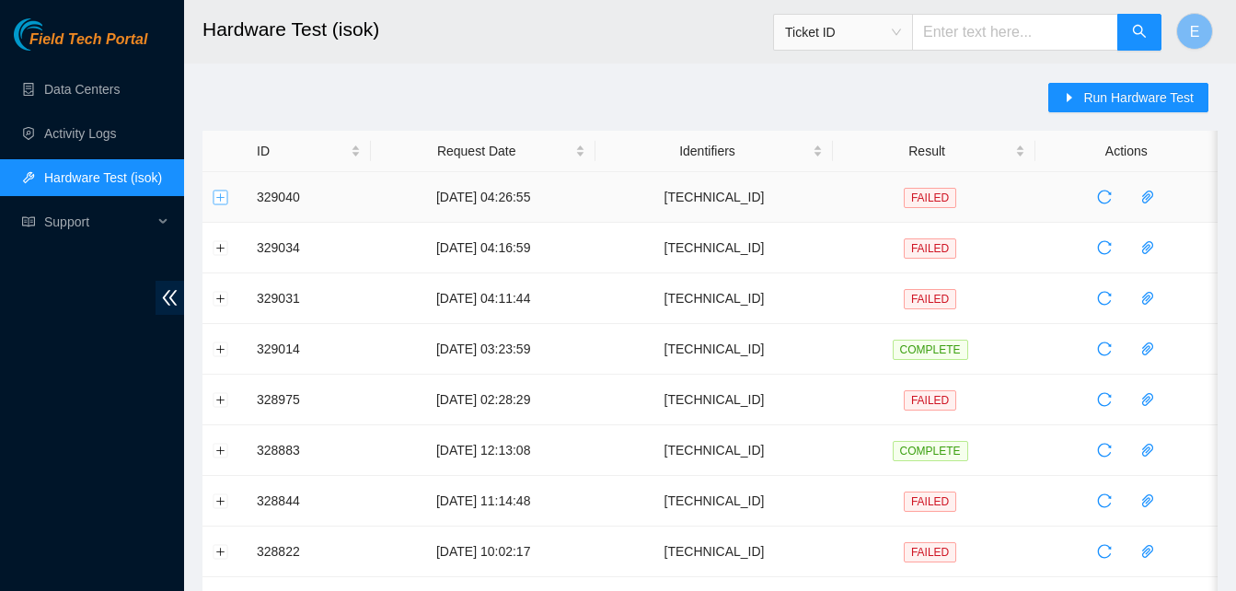
click at [225, 200] on button "Expand row" at bounding box center [220, 197] width 15 height 15
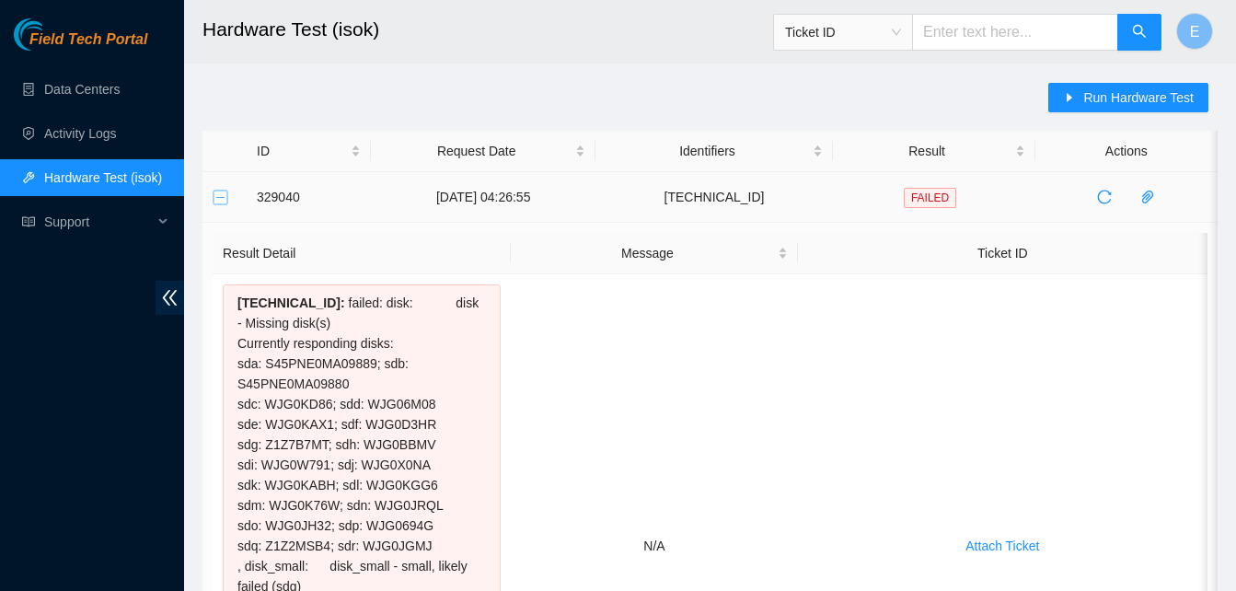
click at [221, 192] on button "Collapse row" at bounding box center [220, 197] width 15 height 15
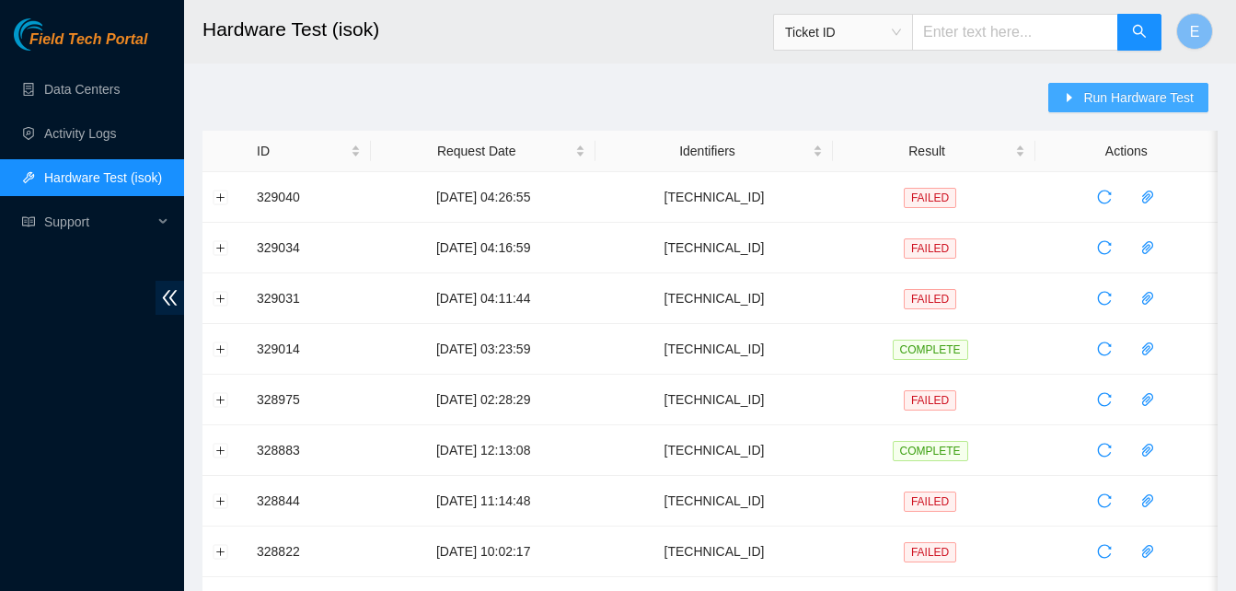
click at [1149, 90] on span "Run Hardware Test" at bounding box center [1138, 97] width 110 height 20
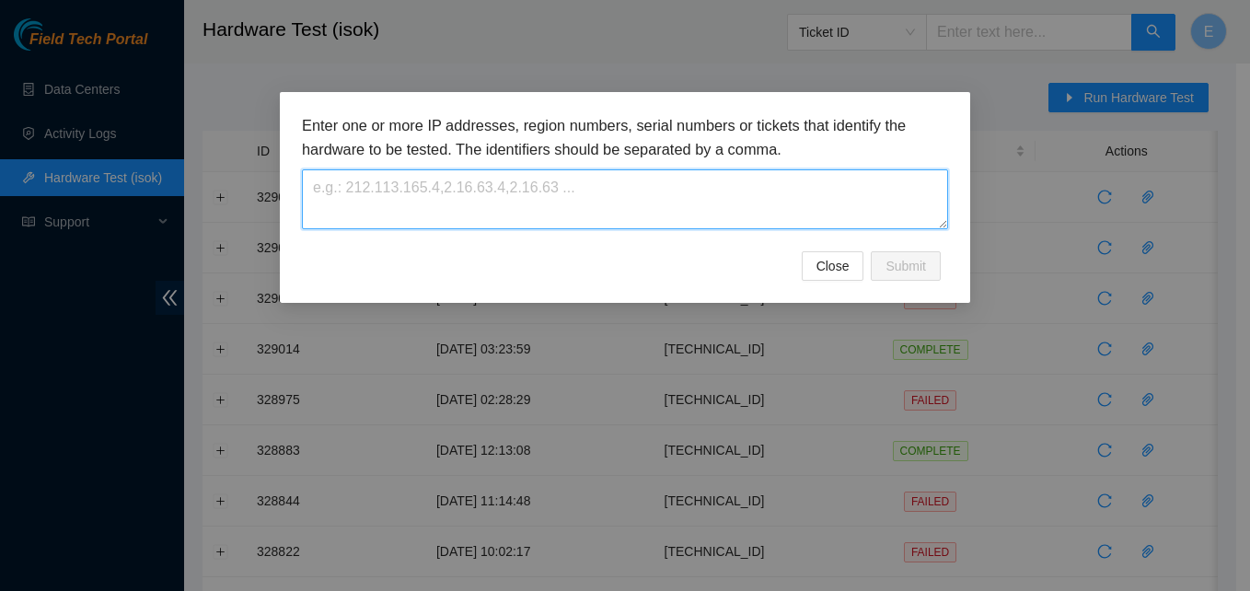
click at [539, 202] on textarea at bounding box center [625, 199] width 646 height 60
paste textarea "[TECHNICAL_ID]"
type textarea "[TECHNICAL_ID]"
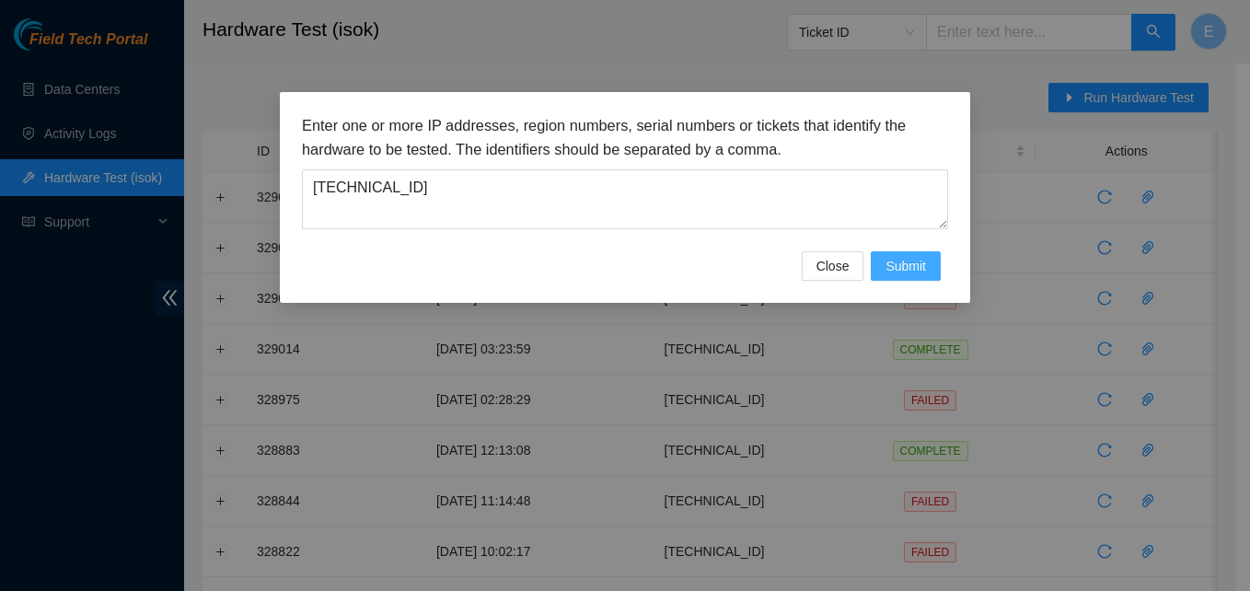
click at [901, 267] on span "Submit" at bounding box center [905, 266] width 40 height 20
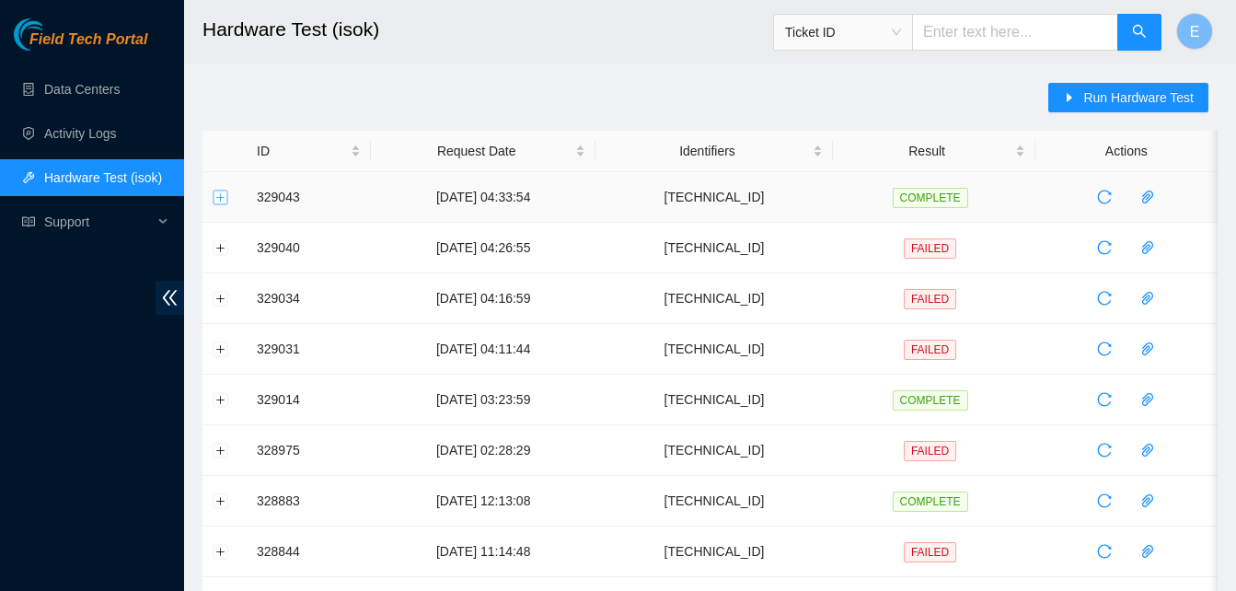
click at [222, 200] on button "Expand row" at bounding box center [220, 197] width 15 height 15
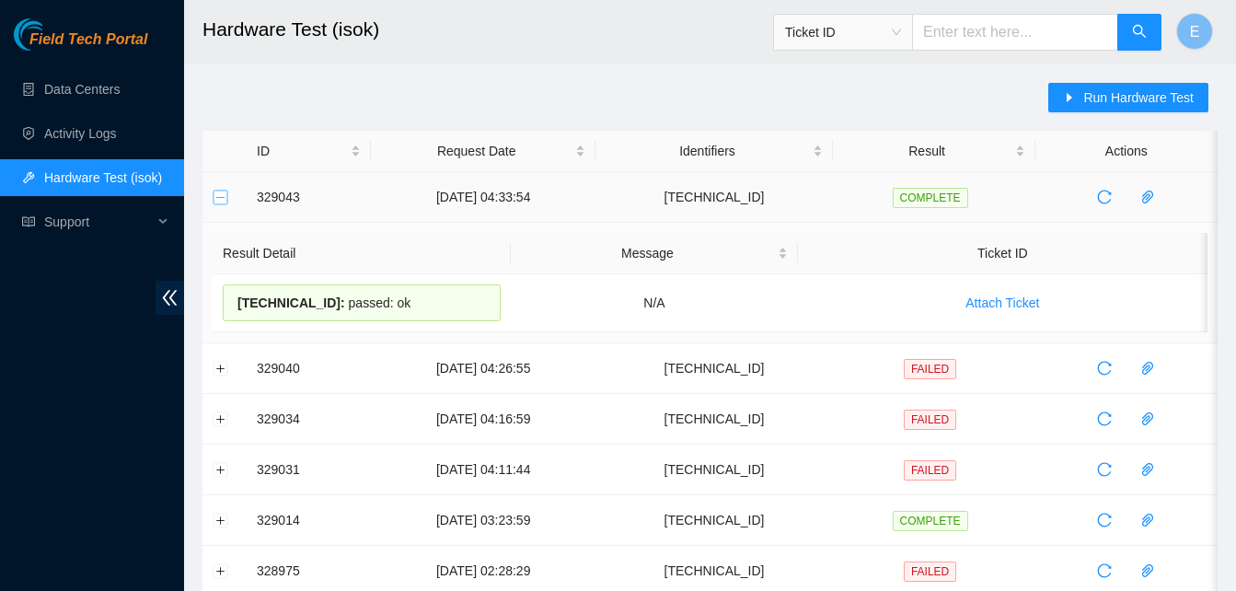
click at [218, 194] on button "Collapse row" at bounding box center [220, 197] width 15 height 15
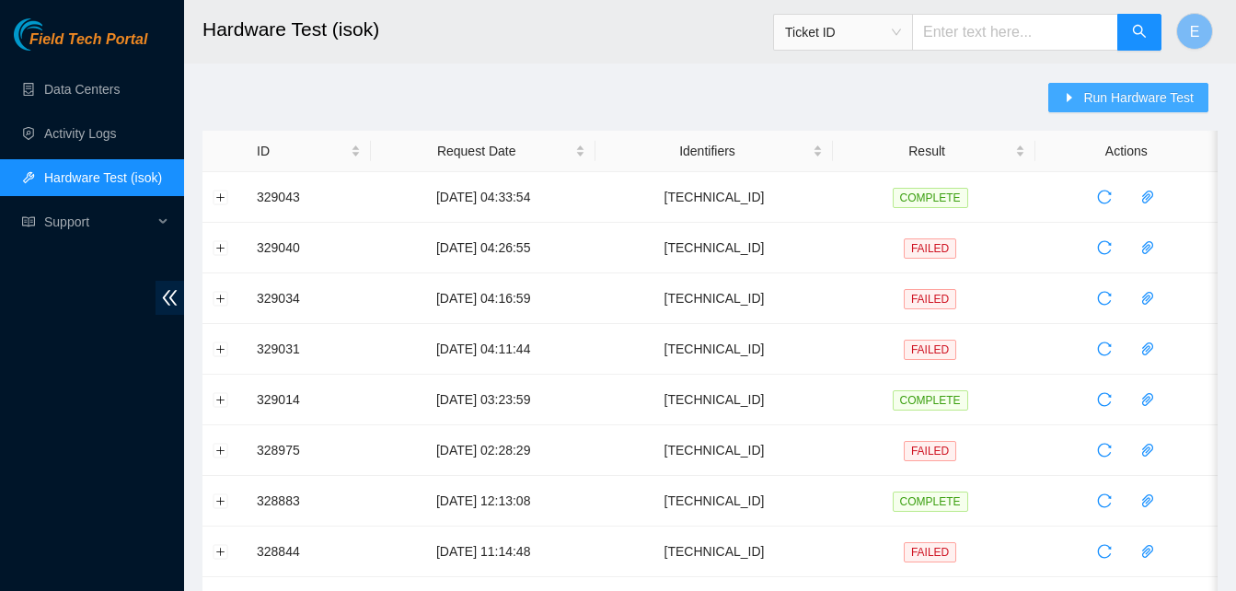
click at [1157, 92] on span "Run Hardware Test" at bounding box center [1138, 97] width 110 height 20
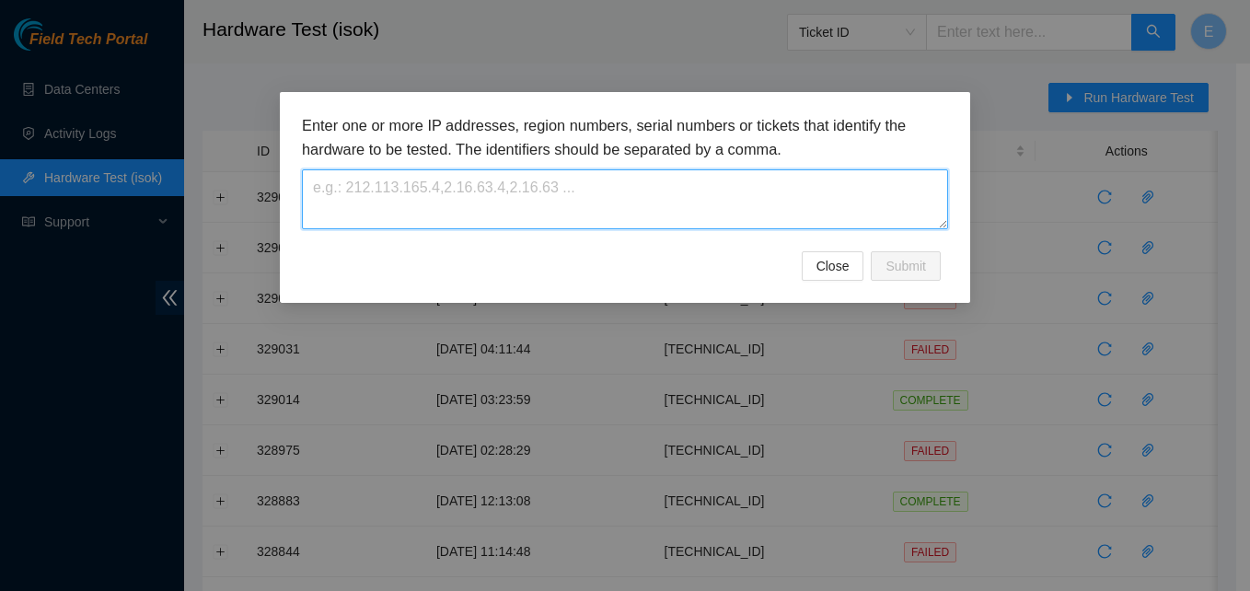
click at [559, 205] on textarea at bounding box center [625, 199] width 646 height 60
paste textarea "[TECHNICAL_ID]"
type textarea "[TECHNICAL_ID]"
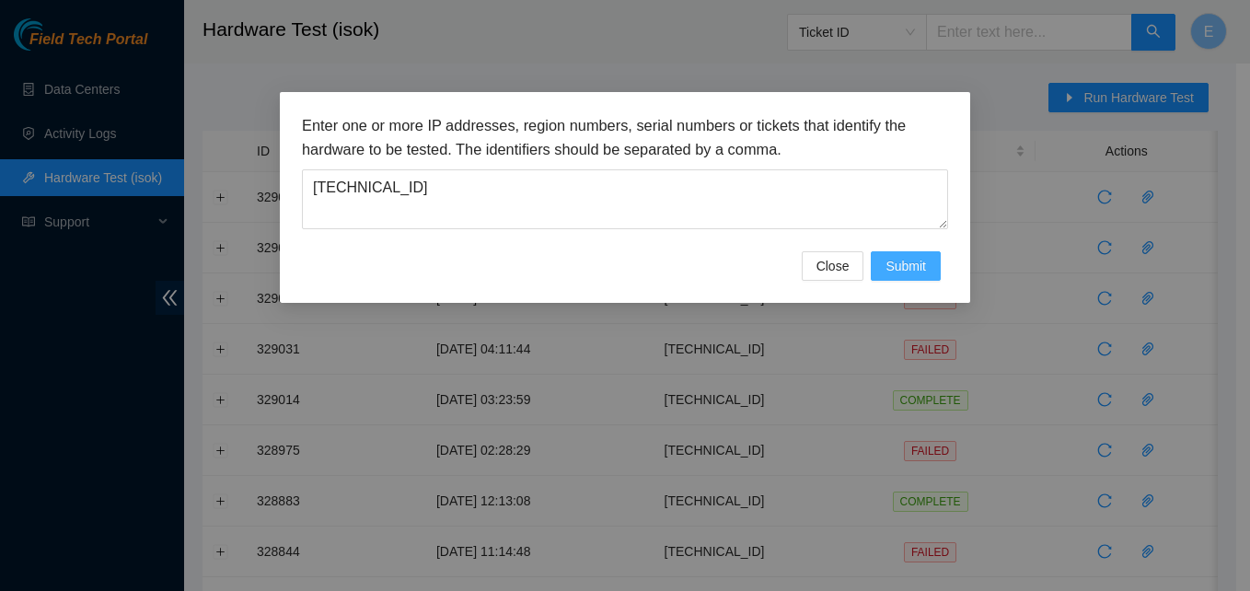
click at [899, 261] on span "Submit" at bounding box center [905, 266] width 40 height 20
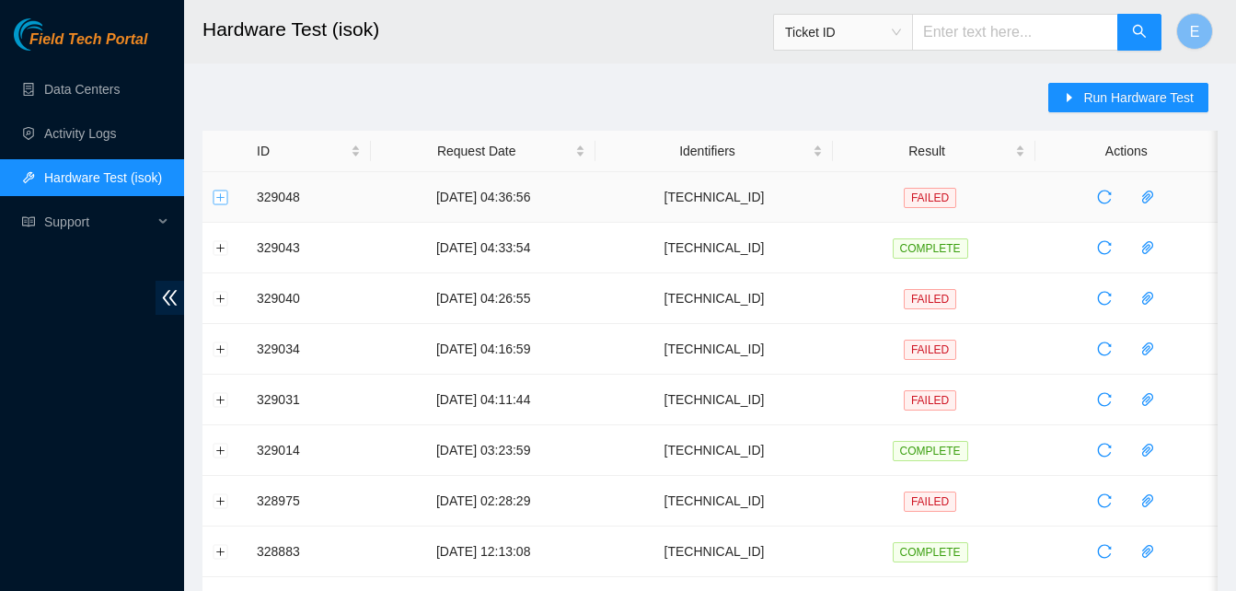
click at [223, 202] on button "Expand row" at bounding box center [220, 197] width 15 height 15
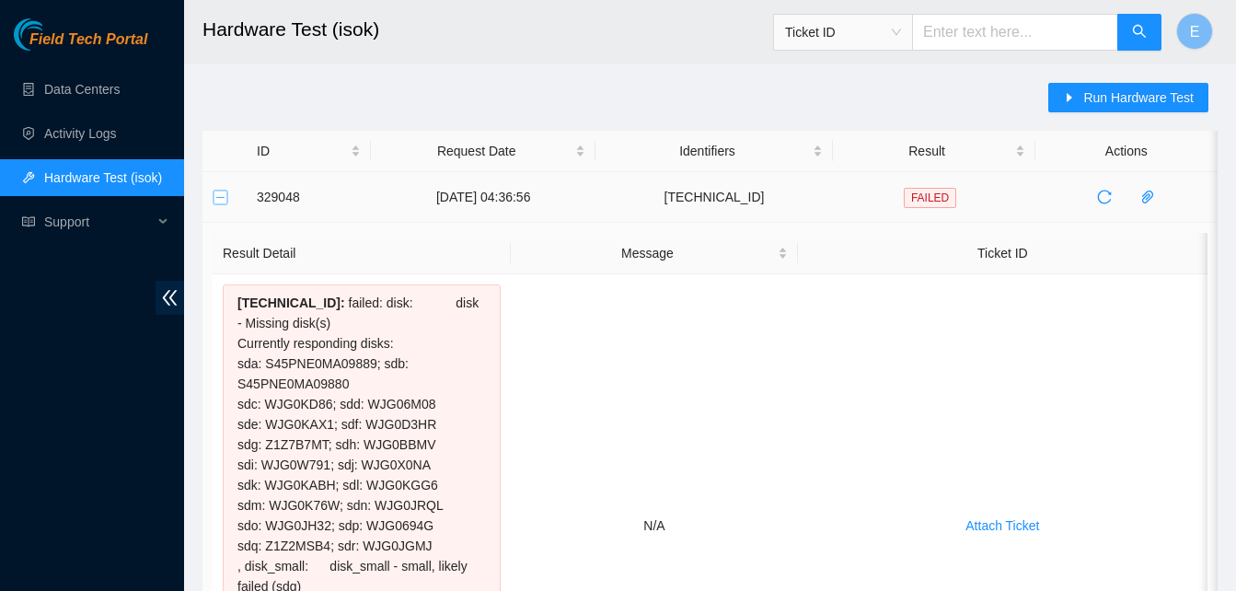
click at [219, 203] on button "Collapse row" at bounding box center [220, 197] width 15 height 15
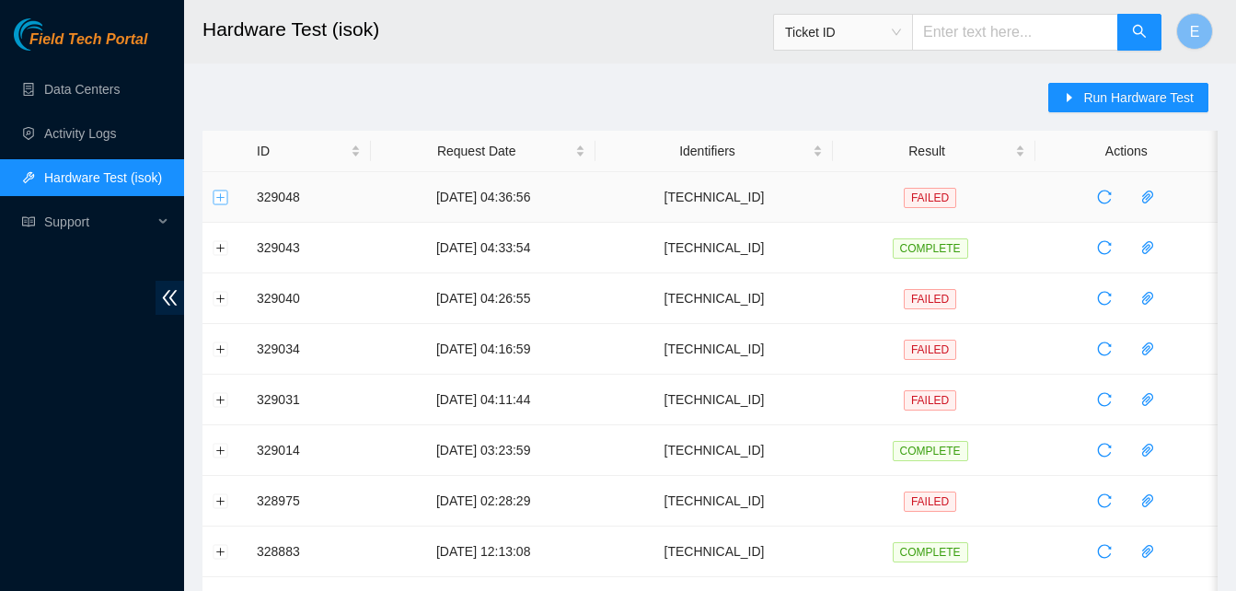
click at [217, 197] on button "Expand row" at bounding box center [220, 197] width 15 height 15
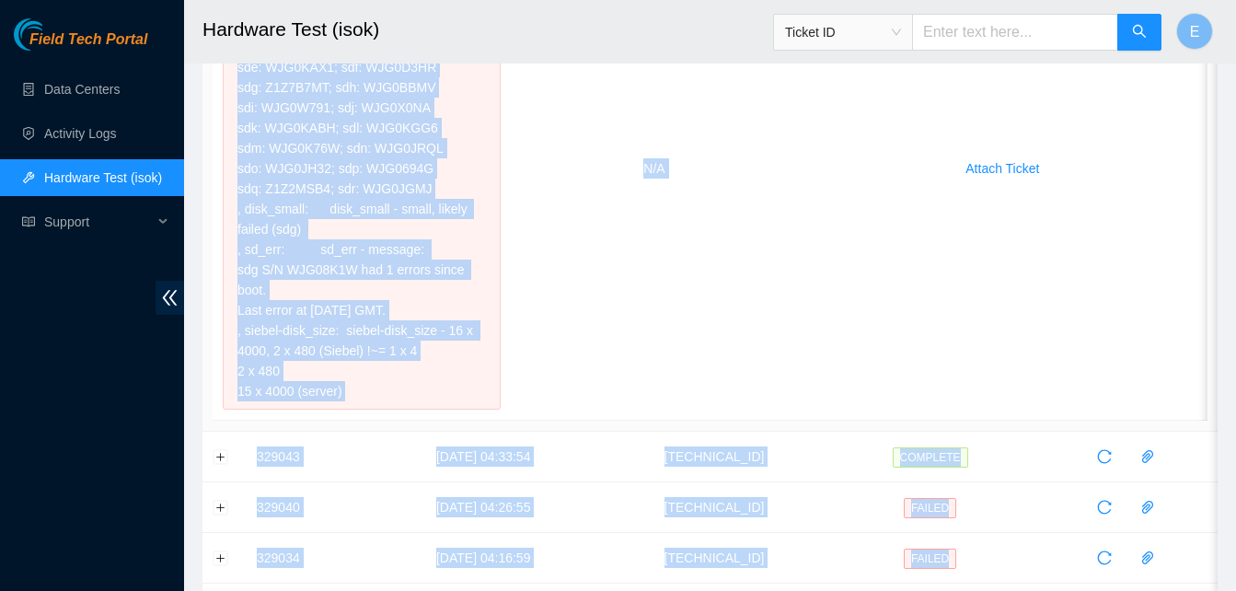
scroll to position [487, 0]
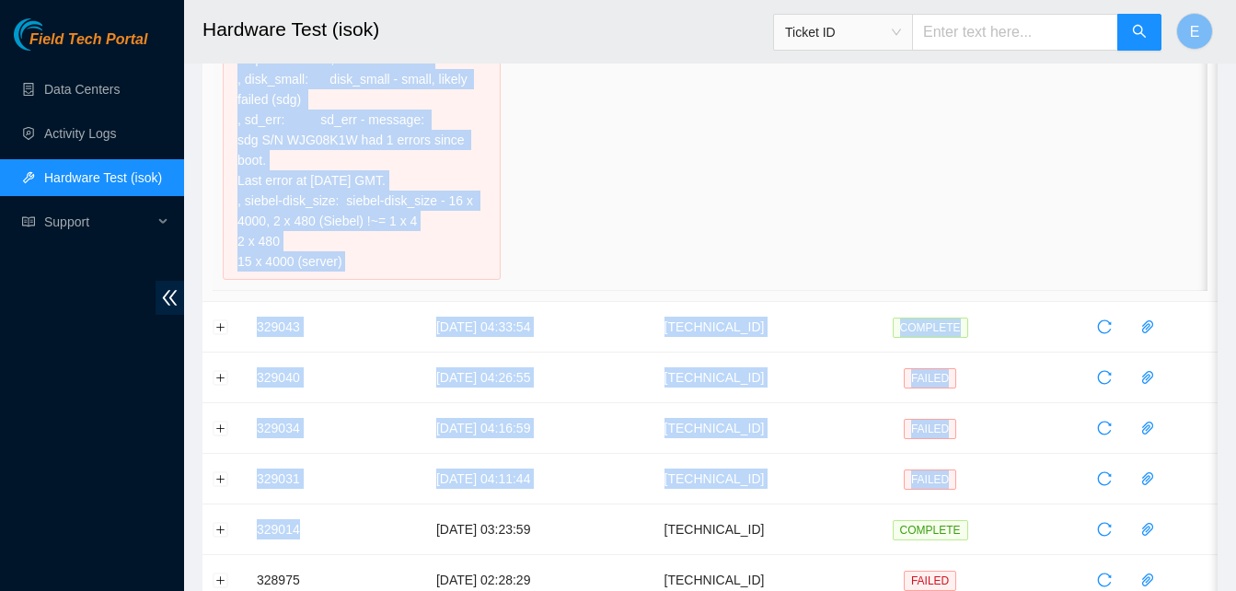
drag, startPoint x: 237, startPoint y: 299, endPoint x: 410, endPoint y: 263, distance: 176.7
click at [410, 263] on div "[TECHNICAL_ID] : failed: disk: disk - Missing disk(s) Currently responding disk…" at bounding box center [362, 39] width 278 height 482
copy div "[TECHNICAL_ID] : failed: disk: disk - Missing disk(s) Currently responding disk…"
click at [227, 329] on button "Expand row" at bounding box center [220, 326] width 15 height 15
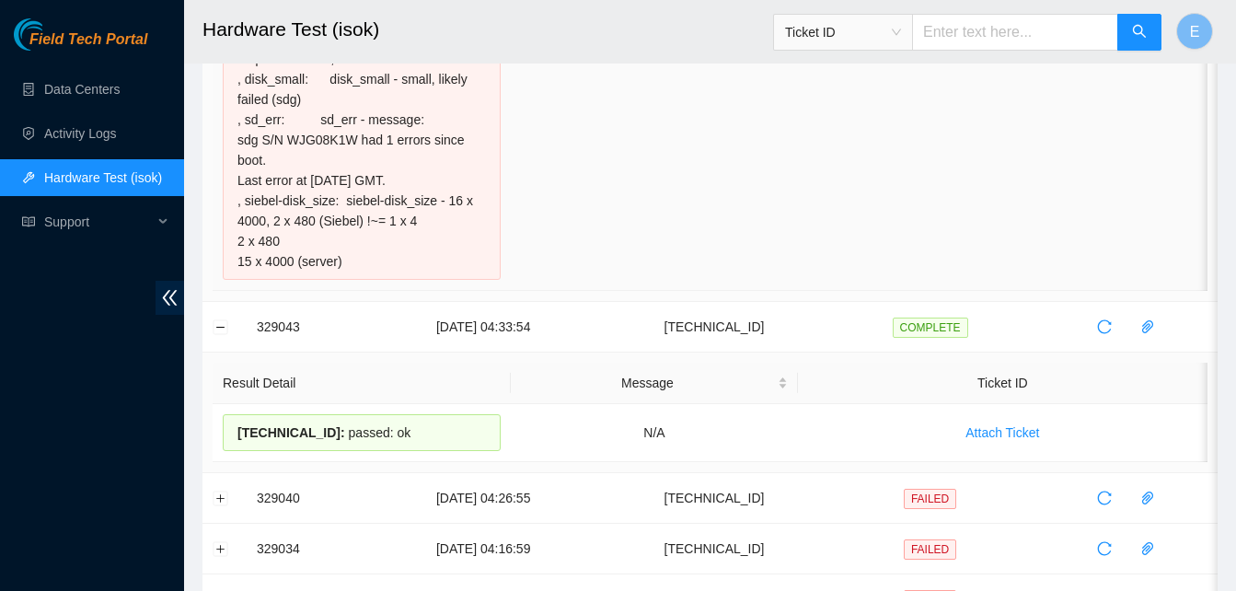
click at [594, 244] on td "N/A" at bounding box center [654, 38] width 286 height 503
drag, startPoint x: 412, startPoint y: 432, endPoint x: 273, endPoint y: 372, distance: 151.3
click at [273, 372] on table "Result Detail Message Ticket ID 23.61.198.46 : passed: ok N/A Attach Ticket" at bounding box center [710, 412] width 995 height 99
click at [273, 372] on th "Result Detail" at bounding box center [362, 383] width 298 height 41
drag, startPoint x: 259, startPoint y: 331, endPoint x: 390, endPoint y: 428, distance: 162.5
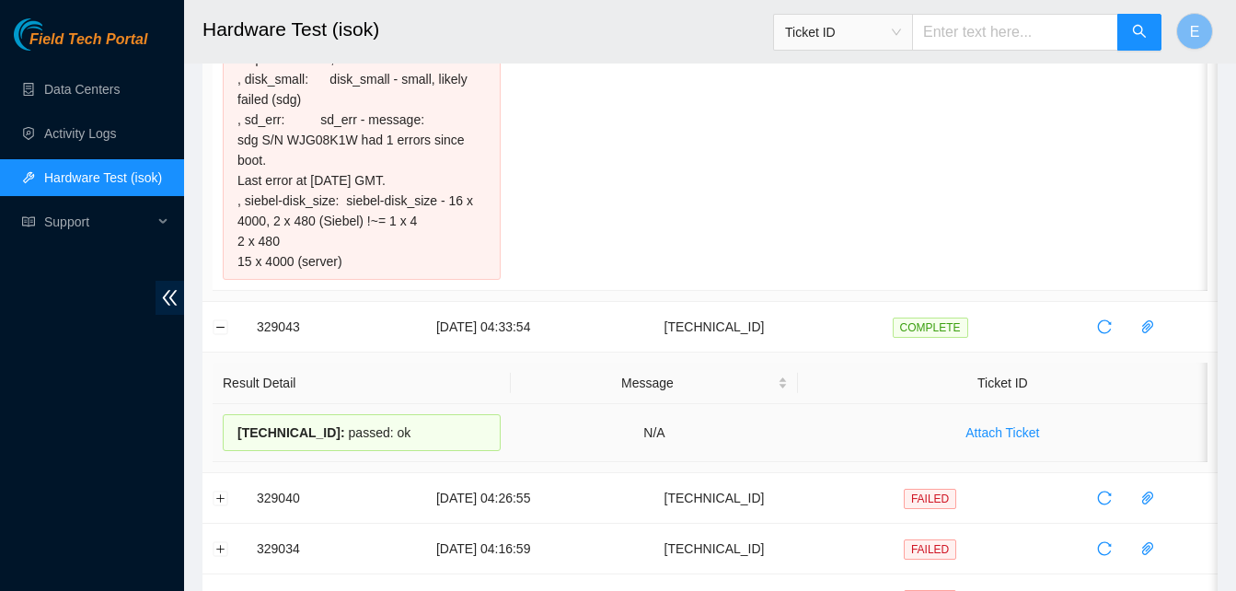
click at [390, 428] on tbody "329048 29-08-2025 04:36:56 23.46.150.12 FAILED Result Detail Message Ticket ID …" at bounding box center [709, 382] width 1015 height 1395
copy tbody "329043 29-08-2025 04:33:54 23.61.198.46 COMPLETE Result Detail Message Ticket I…"
click at [248, 345] on td "329043" at bounding box center [309, 327] width 124 height 51
drag, startPoint x: 253, startPoint y: 329, endPoint x: 414, endPoint y: 430, distance: 190.2
click at [414, 430] on tbody "329048 29-08-2025 04:36:56 23.46.150.12 FAILED Result Detail Message Ticket ID …" at bounding box center [709, 382] width 1015 height 1395
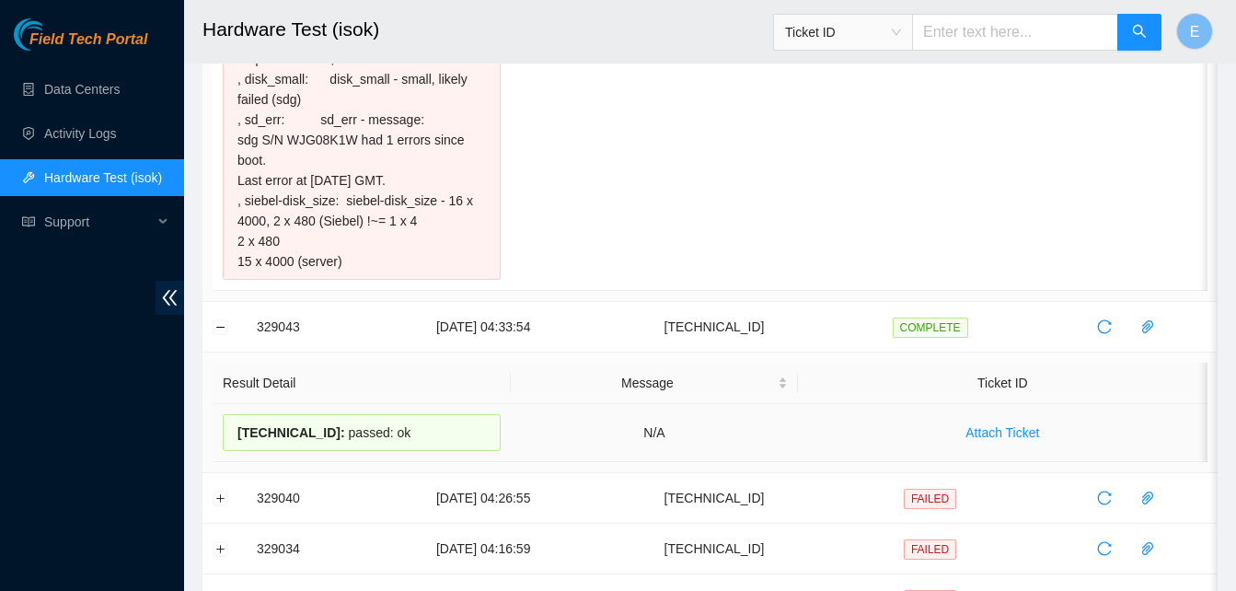
copy tbody "329043 29-08-2025 04:33:54 23.61.198.46 COMPLETE Result Detail Message Ticket I…"
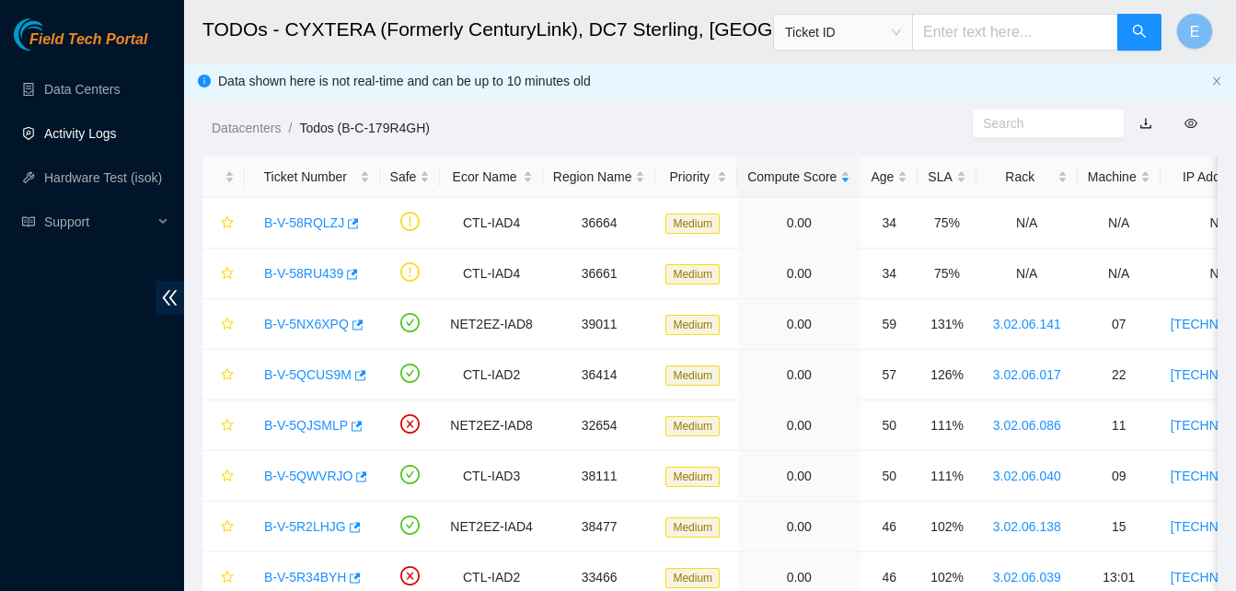
click at [75, 128] on link "Activity Logs" at bounding box center [80, 133] width 73 height 15
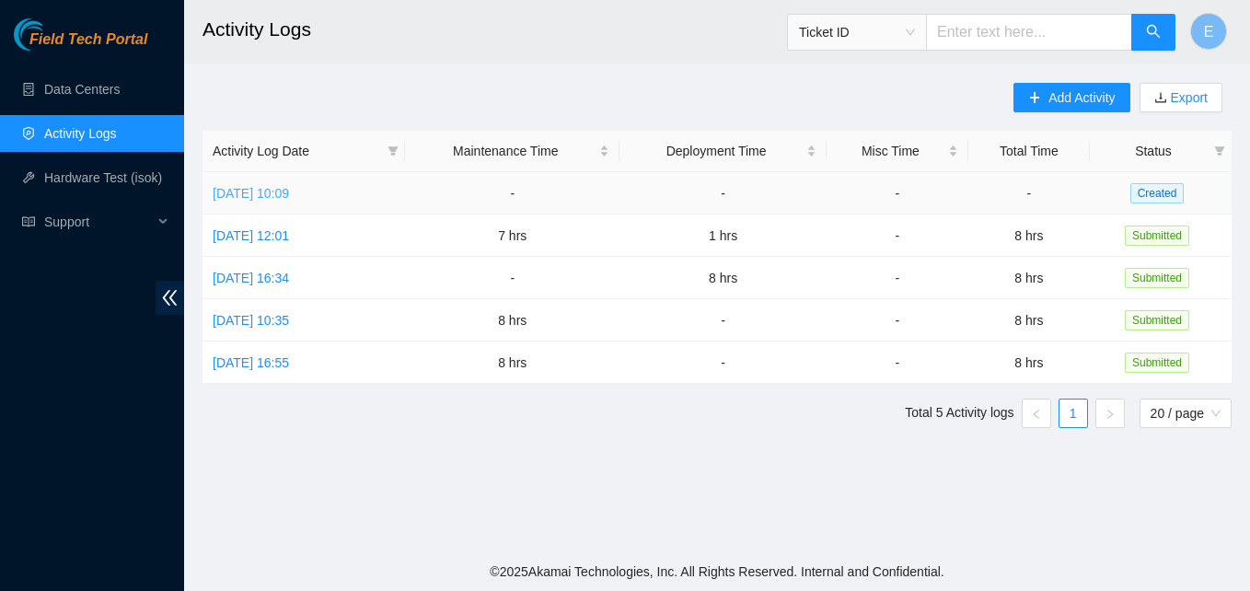
click at [289, 196] on link "[DATE] 10:09" at bounding box center [251, 193] width 76 height 15
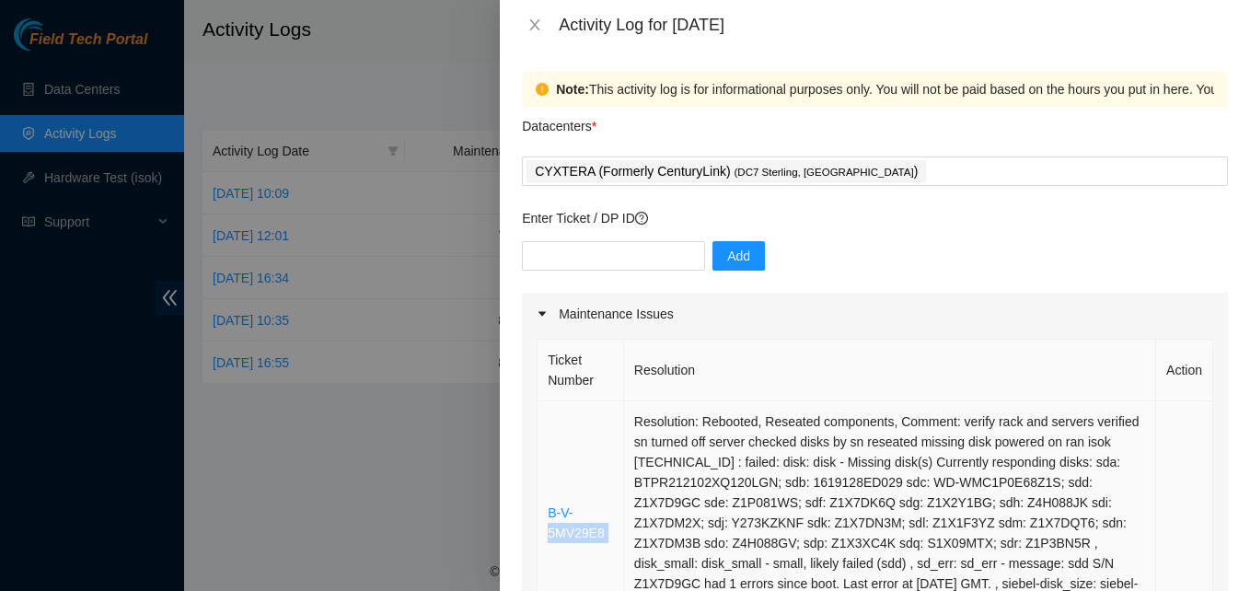
drag, startPoint x: 626, startPoint y: 421, endPoint x: 548, endPoint y: 563, distance: 161.4
click at [548, 563] on tr "B-V-5MV29E8 Resolution: Rebooted, Reseated components, Comment: verify rack and…" at bounding box center [874, 523] width 675 height 244
drag, startPoint x: 548, startPoint y: 563, endPoint x: 530, endPoint y: 520, distance: 47.0
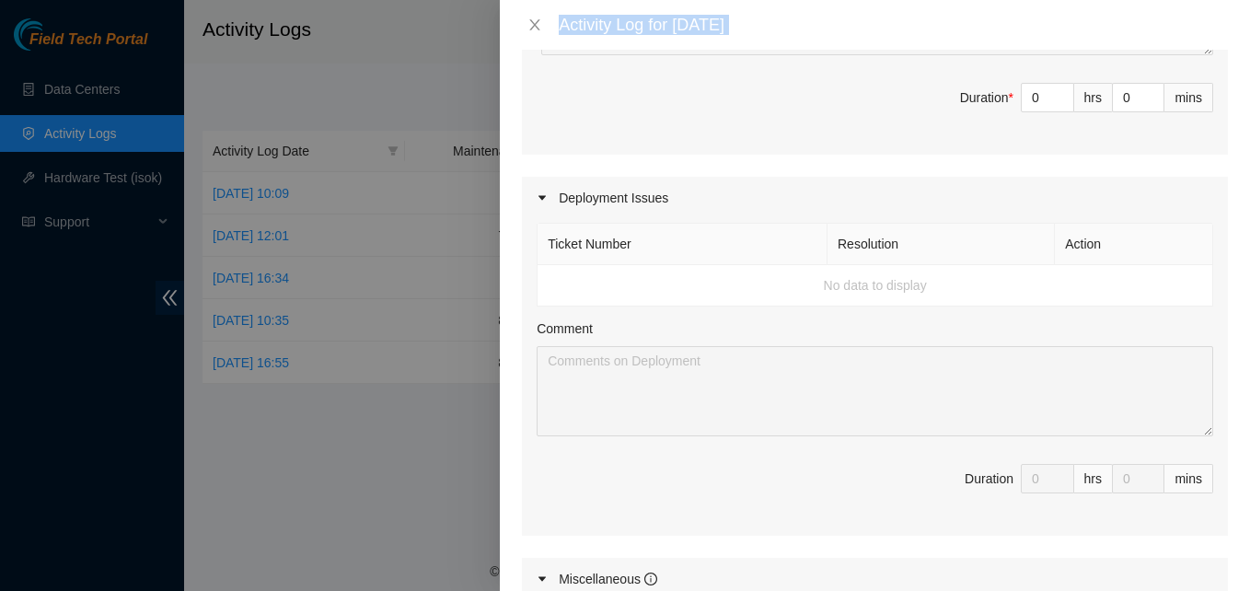
scroll to position [1789, 0]
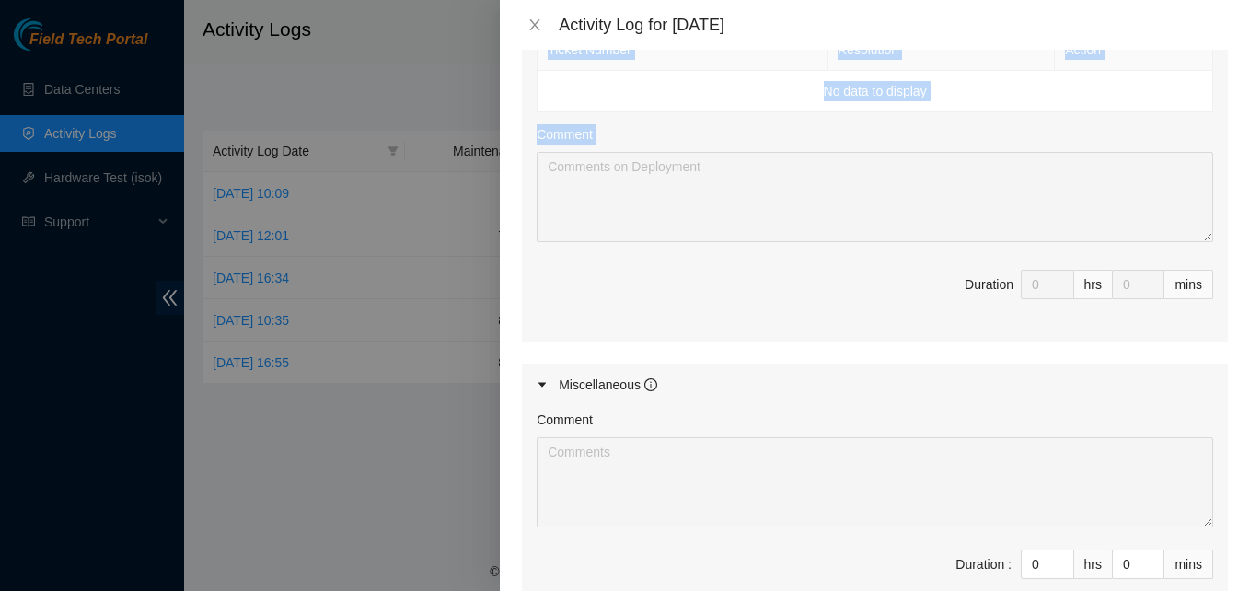
drag, startPoint x: 546, startPoint y: 512, endPoint x: 588, endPoint y: 299, distance: 216.7
click at [1169, 29] on div "Activity Log for [DATE]" at bounding box center [893, 25] width 669 height 20
click at [1235, 27] on div "Activity Log for [DATE]" at bounding box center [875, 25] width 750 height 50
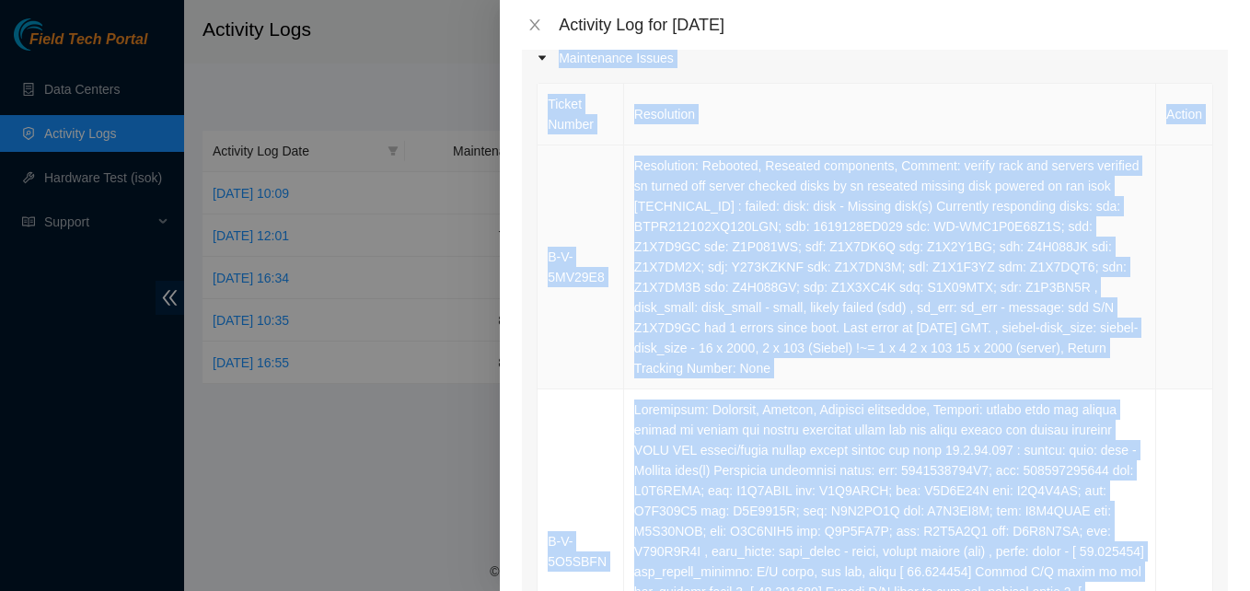
scroll to position [195, 0]
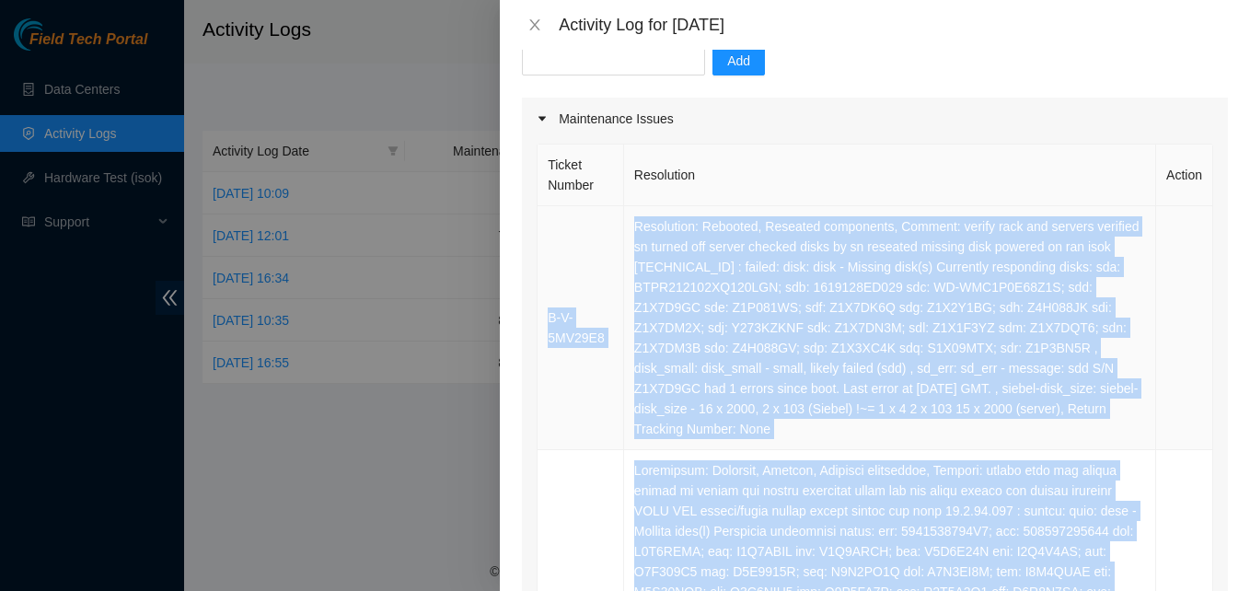
drag, startPoint x: 1016, startPoint y: 387, endPoint x: 550, endPoint y: 206, distance: 499.7
copy tbody "B-V-5MV29E8 Resolution: Rebooted, Reseated components, Comment: verify rack and…"
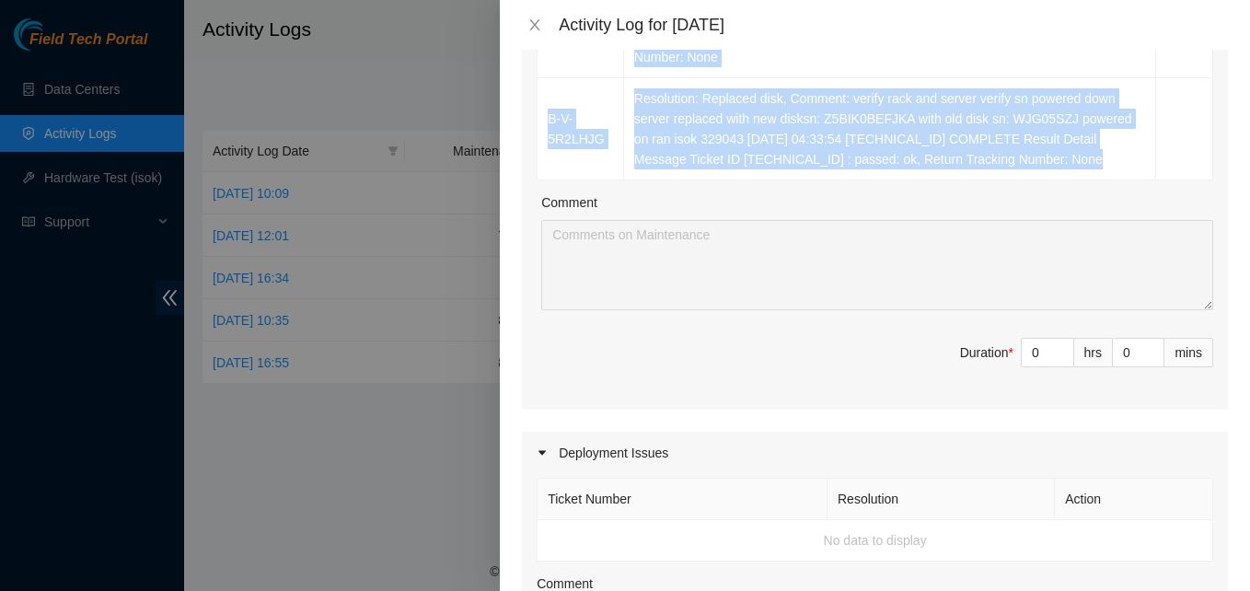
scroll to position [1339, 0]
click at [1021, 350] on input "0" at bounding box center [1047, 354] width 52 height 28
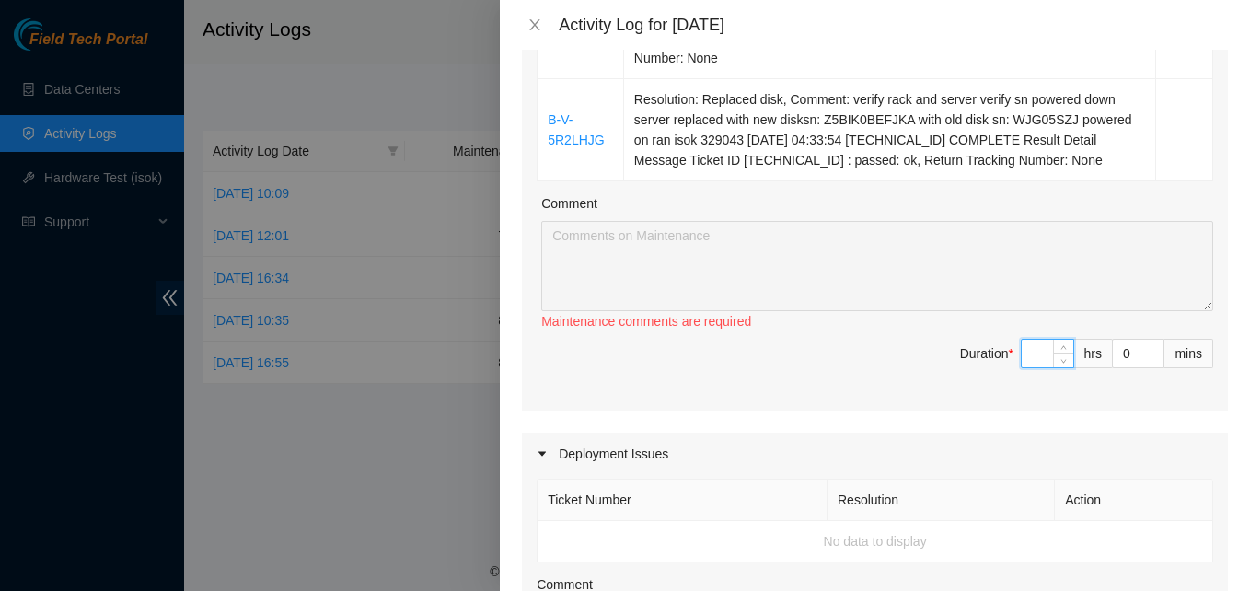
type input "8"
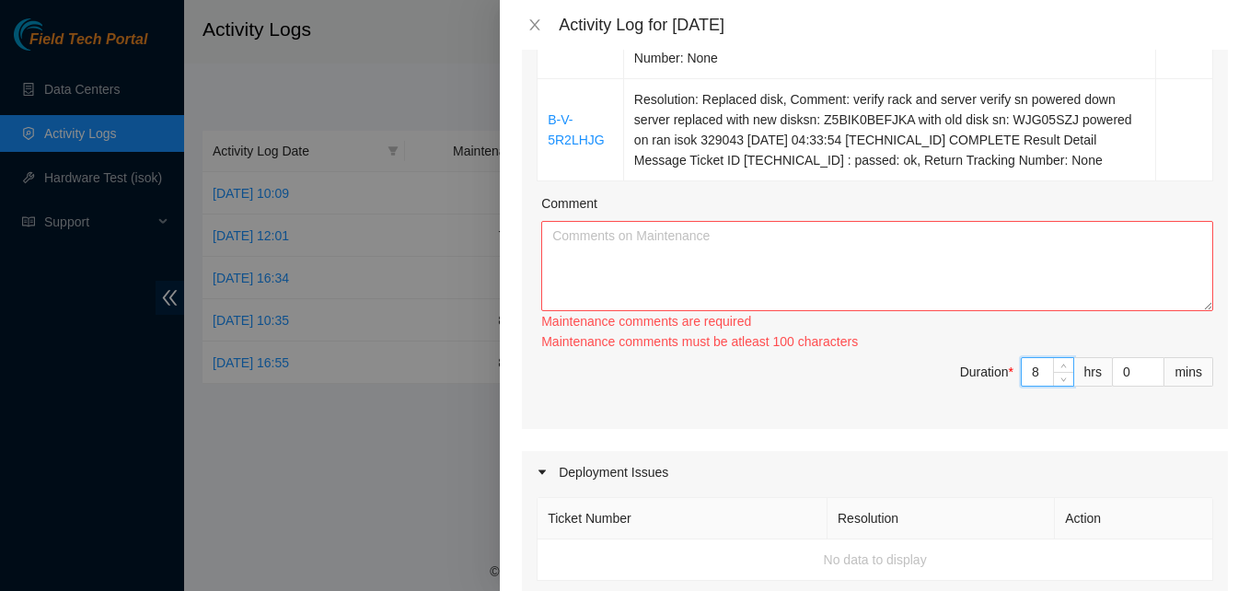
type input "8"
click at [624, 244] on textarea "Comment" at bounding box center [877, 266] width 672 height 90
paste textarea "B-V-5MV29E8 Resolution: Rebooted, Reseated components, Comment: verify rack and…"
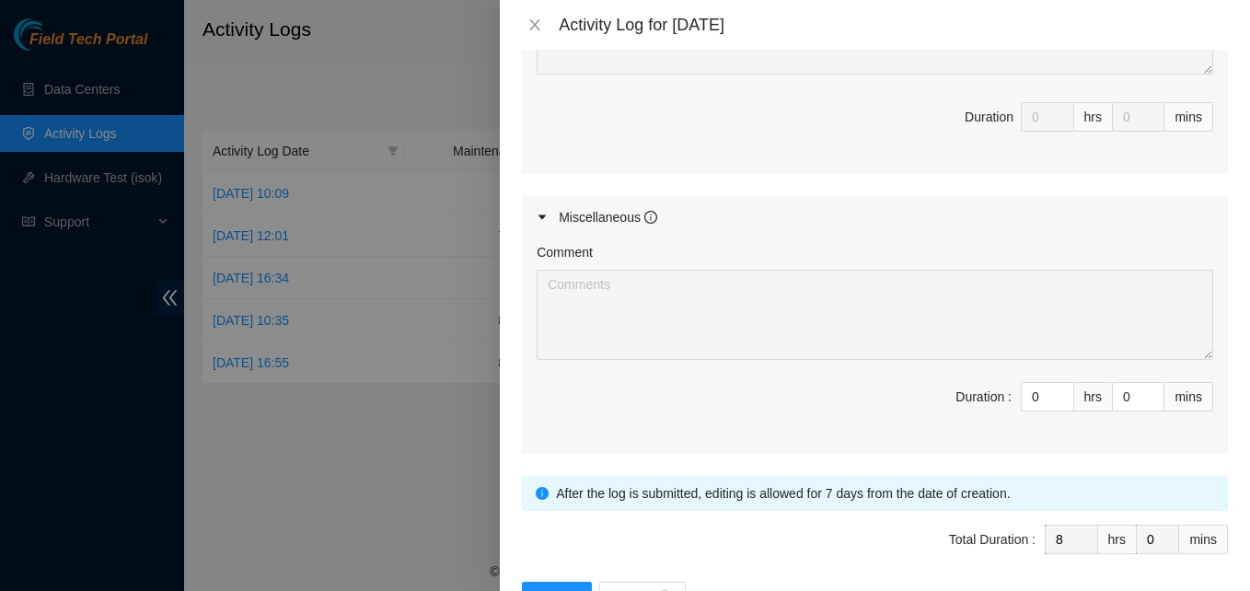
scroll to position [2021, 0]
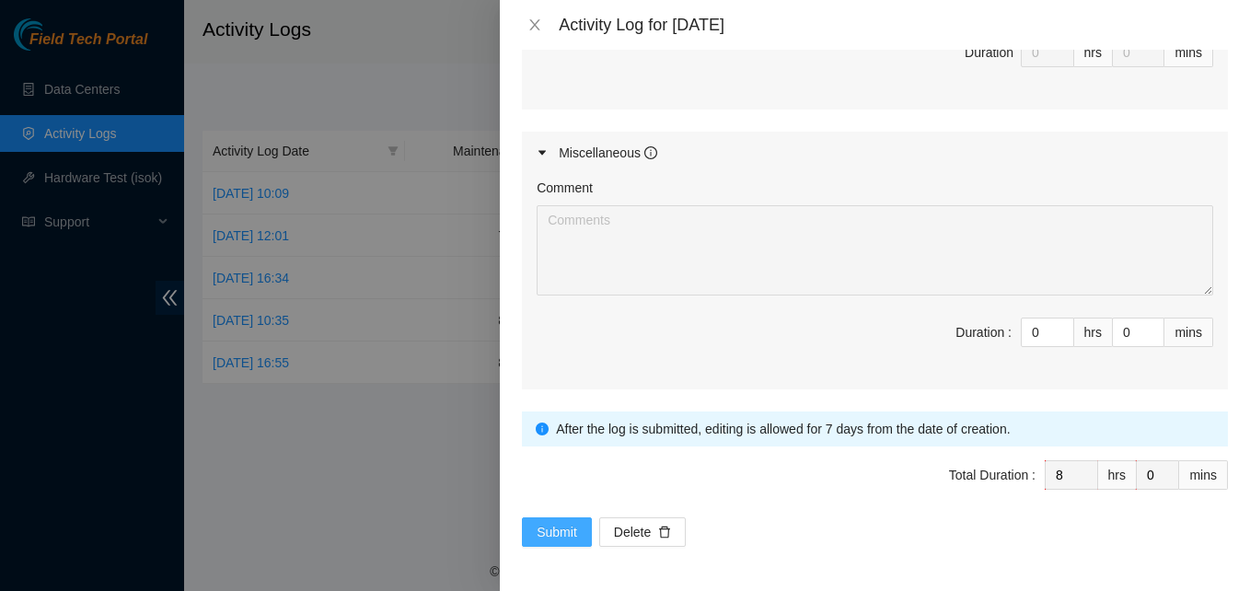
type textarea "B-V-5MV29E8 Resolution: Rebooted, Reseated components, Comment: verify rack and…"
click at [562, 523] on span "Submit" at bounding box center [556, 532] width 40 height 20
